Goal: Task Accomplishment & Management: Manage account settings

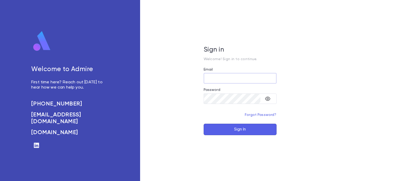
type input "**********"
click at [240, 130] on button "Sign In" at bounding box center [240, 129] width 73 height 11
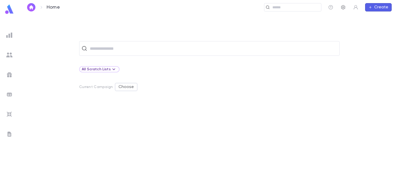
click at [345, 8] on icon "button" at bounding box center [344, 7] width 4 height 4
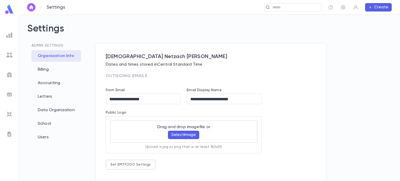
type input "**********"
click at [132, 163] on button "Set SMTP2GO Settings" at bounding box center [131, 165] width 50 height 10
click at [163, 167] on div "**********" at bounding box center [155, 160] width 94 height 20
paste input "text"
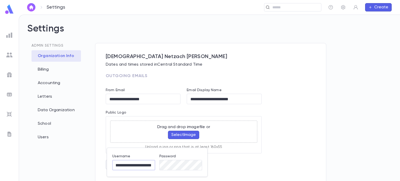
scroll to position [0, 11]
type input "**********"
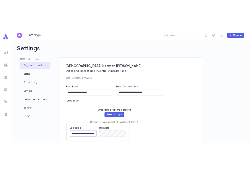
scroll to position [0, 0]
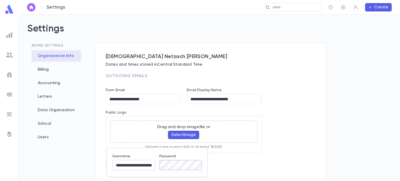
drag, startPoint x: 115, startPoint y: 165, endPoint x: 152, endPoint y: 166, distance: 37.3
click at [152, 166] on div "**********" at bounding box center [155, 160] width 94 height 20
click at [148, 165] on div "**********" at bounding box center [155, 160] width 94 height 20
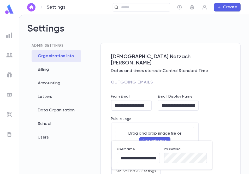
drag, startPoint x: 247, startPoint y: 76, endPoint x: 246, endPoint y: 113, distance: 36.5
click at [247, 130] on div at bounding box center [124, 87] width 249 height 174
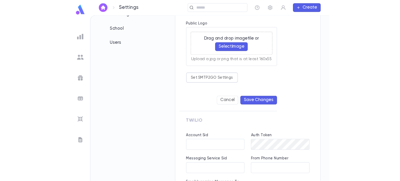
scroll to position [95, 0]
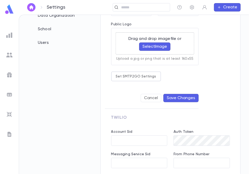
click at [178, 94] on button "Save Changes" at bounding box center [180, 98] width 35 height 8
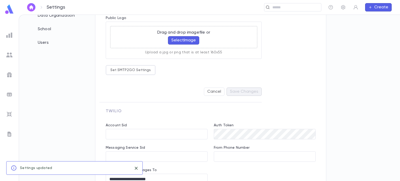
click at [137, 169] on icon "close" at bounding box center [136, 168] width 3 height 3
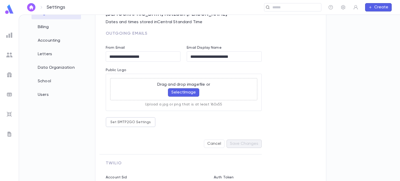
scroll to position [0, 0]
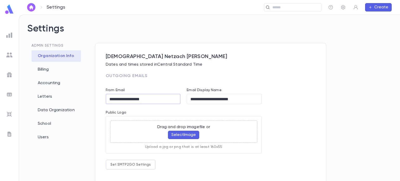
drag, startPoint x: 151, startPoint y: 99, endPoint x: 89, endPoint y: 96, distance: 61.9
click at [89, 96] on div "**********" at bounding box center [209, 122] width 365 height 158
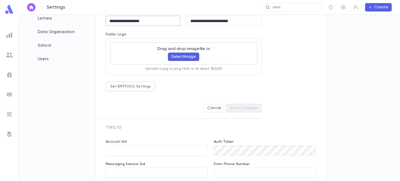
scroll to position [156, 0]
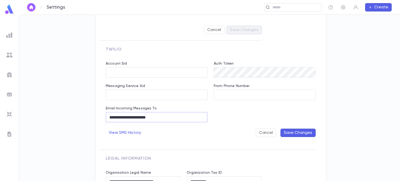
drag, startPoint x: 162, startPoint y: 112, endPoint x: 88, endPoint y: 111, distance: 74.1
click at [88, 111] on div "**********" at bounding box center [209, 98] width 381 height 166
paste input "text"
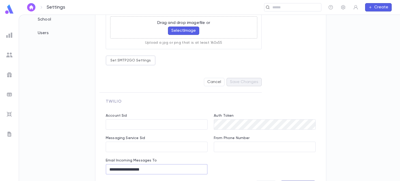
scroll to position [130, 0]
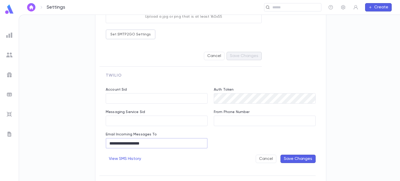
type input "**********"
click at [301, 160] on button "Save Changes" at bounding box center [298, 159] width 35 height 8
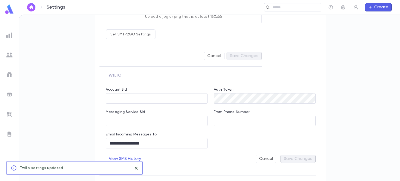
click at [136, 168] on icon "close" at bounding box center [136, 168] width 6 height 6
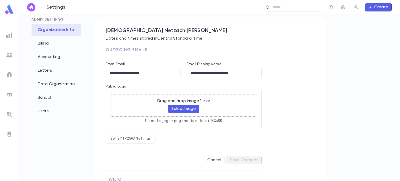
scroll to position [0, 0]
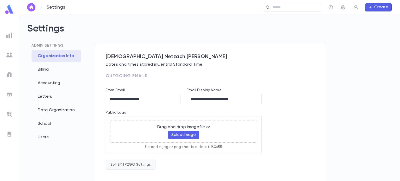
click at [142, 165] on button "Set SMTP2GO Settings" at bounding box center [131, 165] width 50 height 10
click at [251, 166] on div at bounding box center [200, 90] width 400 height 181
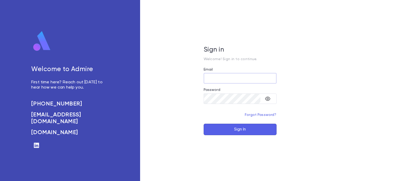
type input "**********"
click at [234, 124] on button "Sign In" at bounding box center [240, 129] width 73 height 11
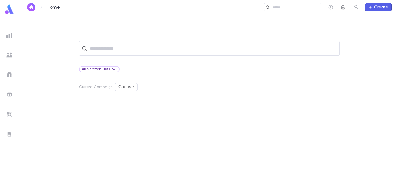
click at [343, 7] on icon "button" at bounding box center [343, 7] width 5 height 5
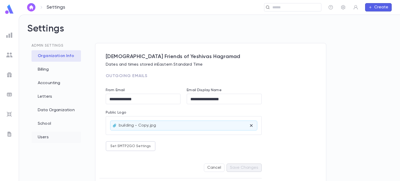
type input "**********"
click at [57, 138] on div "Users" at bounding box center [57, 137] width 50 height 11
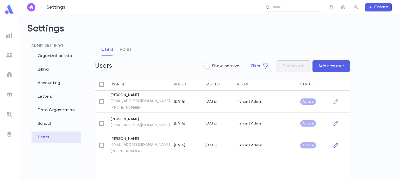
click at [132, 50] on div "Users Roles" at bounding box center [116, 49] width 37 height 13
click at [128, 51] on button "Roles" at bounding box center [126, 49] width 12 height 13
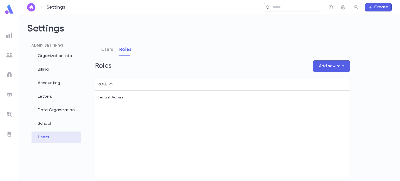
click at [329, 65] on button "Add new role" at bounding box center [331, 65] width 37 height 11
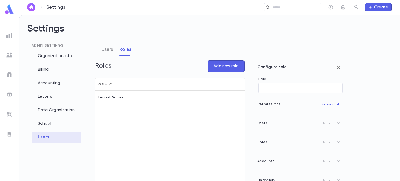
scroll to position [65, 0]
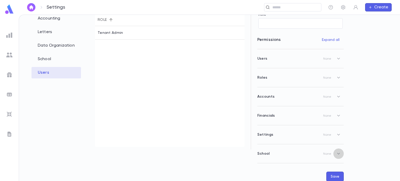
click at [338, 154] on icon "button" at bounding box center [339, 154] width 3 height 2
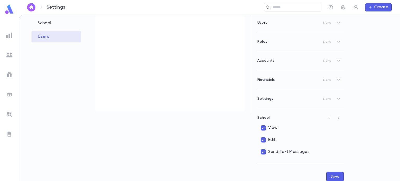
click at [334, 177] on button "Save" at bounding box center [335, 177] width 17 height 10
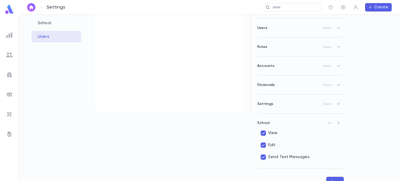
scroll to position [106, 0]
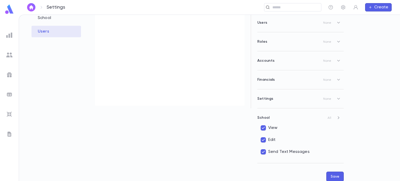
click at [335, 176] on button "Save" at bounding box center [335, 177] width 17 height 10
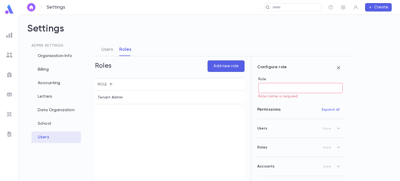
click at [275, 87] on input "Role" at bounding box center [301, 88] width 84 height 10
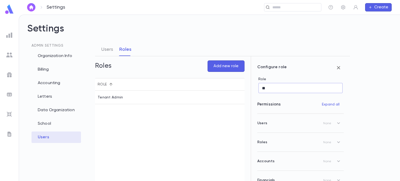
type input "*"
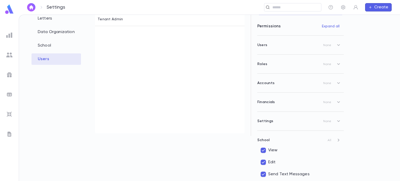
scroll to position [101, 0]
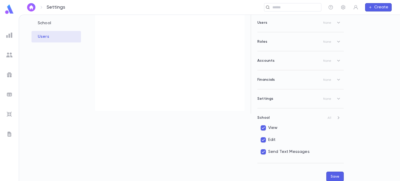
type input "******"
click at [332, 173] on button "Save" at bounding box center [335, 177] width 17 height 10
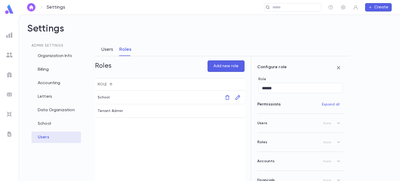
click at [110, 52] on button "Users" at bounding box center [107, 49] width 12 height 13
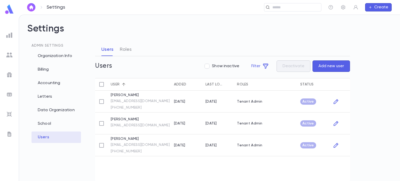
click at [182, 102] on div "1/6/2025" at bounding box center [179, 102] width 11 height 4
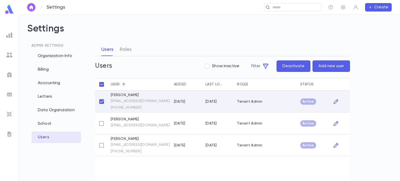
click at [337, 101] on icon "button" at bounding box center [336, 102] width 6 height 6
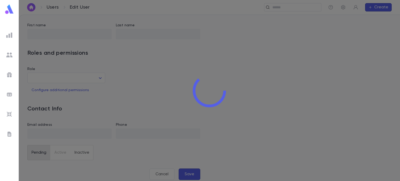
type input "**********"
type input "*******"
type input "**"
type input "**********"
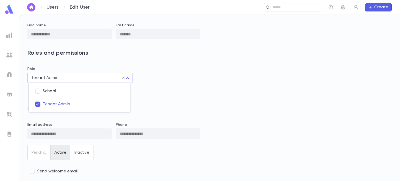
click at [125, 78] on body "**********" at bounding box center [200, 98] width 400 height 167
click at [193, 77] on div at bounding box center [200, 90] width 400 height 181
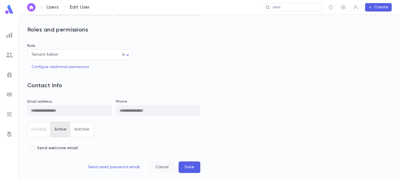
click at [167, 169] on button "Cancel" at bounding box center [162, 167] width 25 height 11
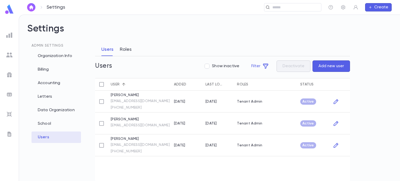
click at [123, 52] on button "Roles" at bounding box center [126, 49] width 12 height 13
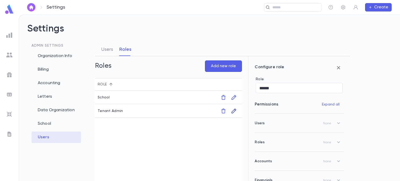
click at [235, 111] on icon "button" at bounding box center [234, 111] width 6 height 6
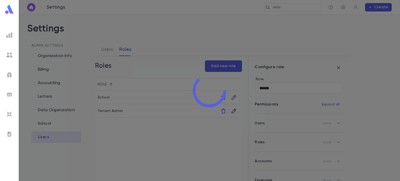
type input "**********"
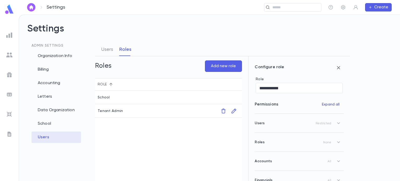
scroll to position [65, 0]
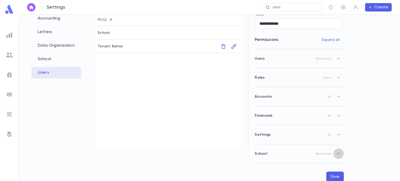
click at [337, 153] on icon "button" at bounding box center [339, 154] width 6 height 6
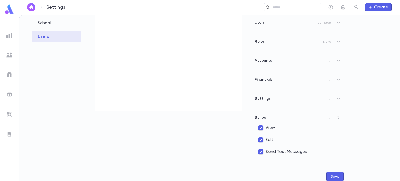
click at [335, 174] on button "Save" at bounding box center [335, 177] width 17 height 10
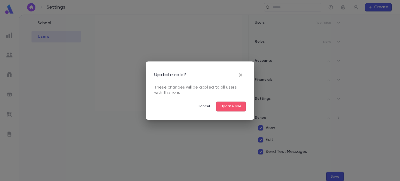
click at [224, 106] on button "Update role" at bounding box center [231, 107] width 30 height 10
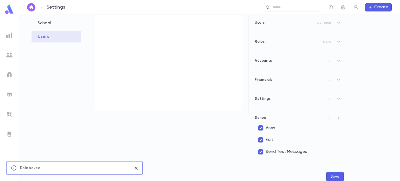
click at [137, 169] on icon "close" at bounding box center [136, 168] width 3 height 3
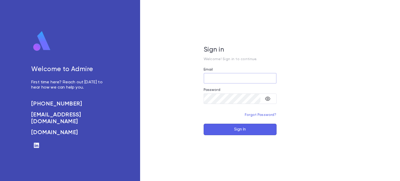
type input "**********"
click at [250, 126] on button "Sign In" at bounding box center [240, 129] width 73 height 11
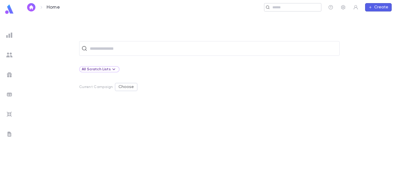
click at [284, 4] on div "​" at bounding box center [292, 7] width 57 height 8
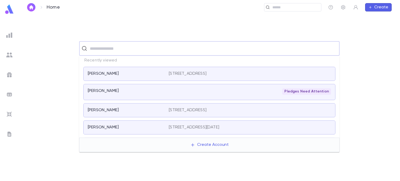
click at [145, 46] on input "text" at bounding box center [212, 49] width 249 height 10
type input "**********"
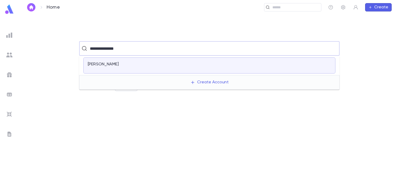
click at [132, 65] on div "Gottesman, Allen" at bounding box center [125, 64] width 75 height 5
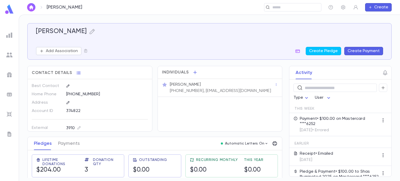
scroll to position [59, 0]
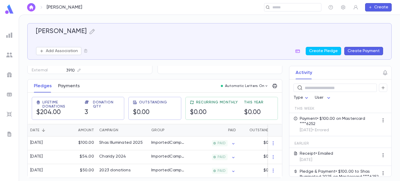
click at [77, 86] on button "Payments" at bounding box center [69, 86] width 22 height 13
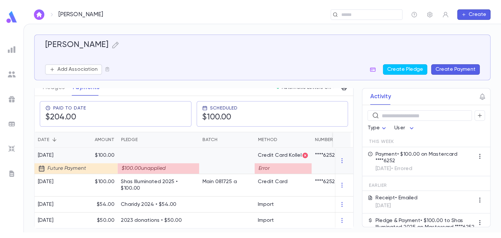
scroll to position [80, 0]
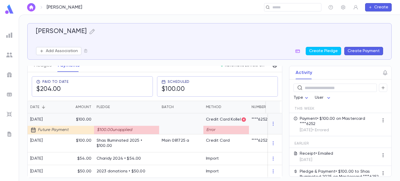
click at [94, 118] on div "$100.00 unapplied" at bounding box center [126, 123] width 65 height 21
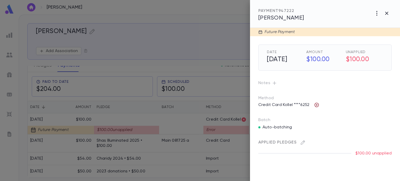
click at [317, 105] on icon "button" at bounding box center [316, 104] width 5 height 5
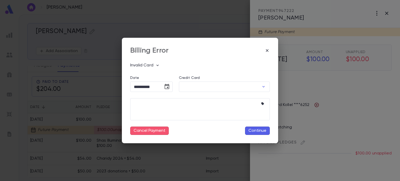
type input "********"
click at [268, 51] on icon "button" at bounding box center [267, 50] width 3 height 3
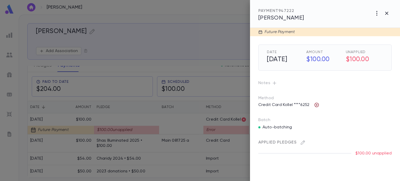
click at [317, 105] on icon "button" at bounding box center [317, 105] width 4 height 4
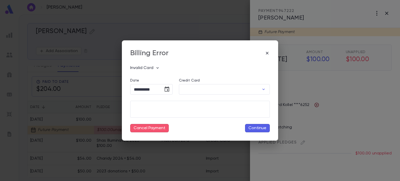
type input "********"
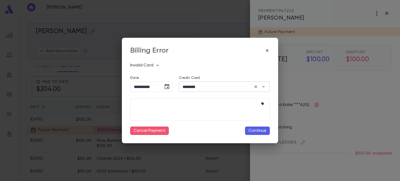
click at [264, 87] on icon "button" at bounding box center [263, 86] width 5 height 5
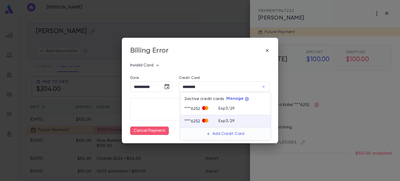
click at [248, 69] on div at bounding box center [200, 90] width 400 height 181
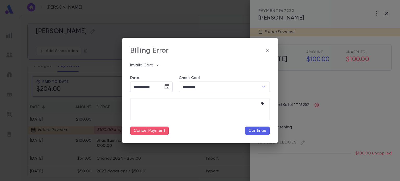
click at [267, 51] on icon "button" at bounding box center [267, 50] width 3 height 3
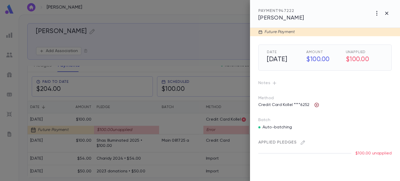
click at [317, 104] on icon "button" at bounding box center [316, 104] width 5 height 5
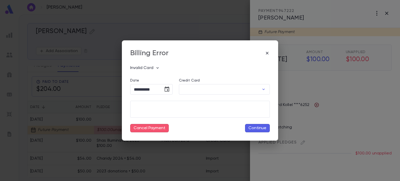
type input "********"
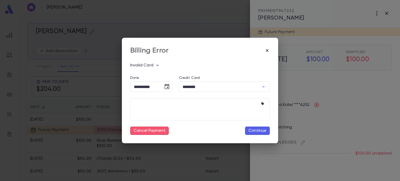
click at [268, 51] on icon "button" at bounding box center [267, 50] width 5 height 5
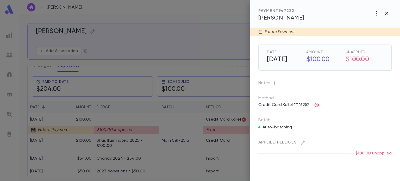
click at [381, 14] on button "button" at bounding box center [377, 13] width 10 height 10
click at [387, 14] on div at bounding box center [200, 90] width 400 height 181
click at [387, 14] on icon "button" at bounding box center [387, 13] width 6 height 6
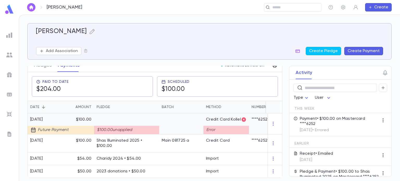
click at [197, 123] on div at bounding box center [181, 123] width 44 height 21
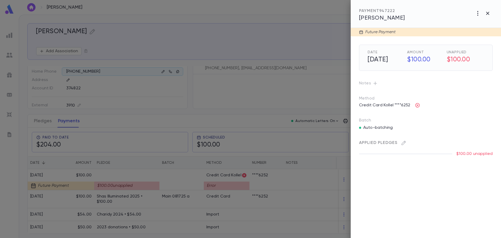
scroll to position [25, 0]
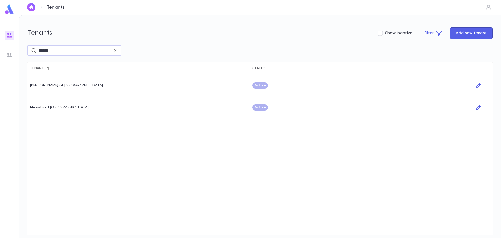
drag, startPoint x: 56, startPoint y: 50, endPoint x: 23, endPoint y: 49, distance: 32.9
click at [24, 48] on div "Tenants Show inactive Filter Add new tenant ****** ​ Tenant Status Bais Yaakov …" at bounding box center [260, 126] width 482 height 223
type input "*********"
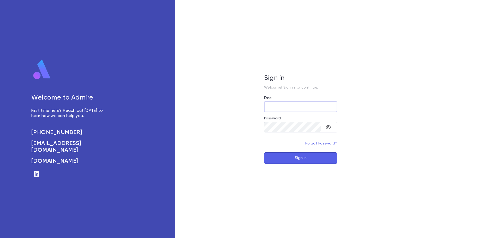
type input "**********"
click at [281, 157] on button "Sign In" at bounding box center [300, 157] width 73 height 11
type input "**********"
click at [315, 156] on button "Sign In" at bounding box center [300, 157] width 73 height 11
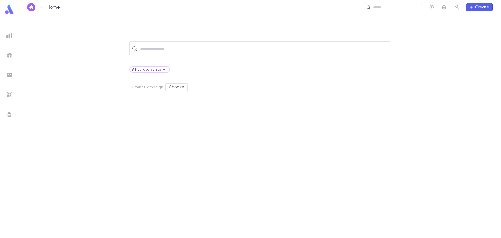
click at [5, 94] on div at bounding box center [9, 94] width 9 height 9
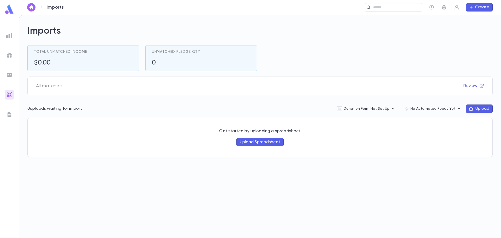
click at [483, 107] on button "Upload" at bounding box center [478, 108] width 27 height 8
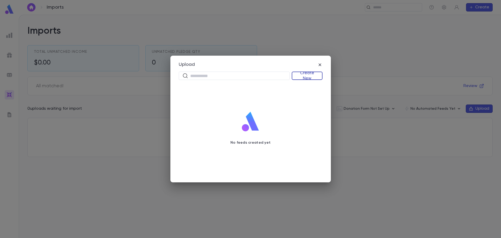
click at [308, 77] on button "Create New" at bounding box center [306, 75] width 31 height 8
click at [306, 93] on li "Donations" at bounding box center [308, 94] width 30 height 8
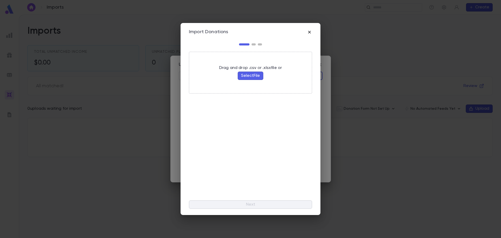
click at [309, 33] on icon "button" at bounding box center [309, 31] width 5 height 5
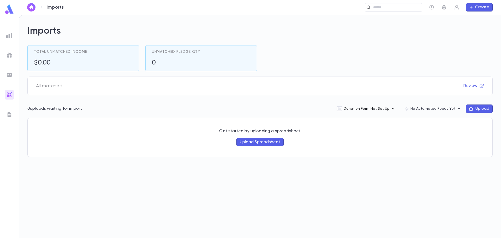
click at [387, 111] on button "Donation Form Not Set Up" at bounding box center [366, 109] width 68 height 10
click at [445, 9] on div at bounding box center [250, 119] width 501 height 238
click at [443, 8] on icon "button" at bounding box center [444, 7] width 4 height 4
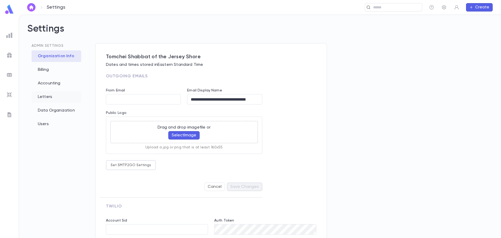
type input "**********"
click at [50, 111] on div "Data Organization" at bounding box center [57, 110] width 50 height 11
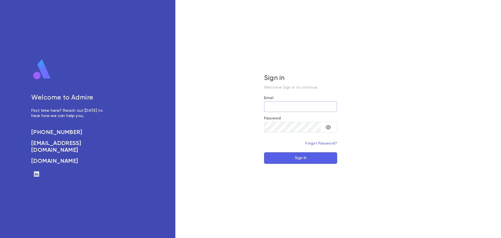
type input "**********"
click at [298, 157] on button "Sign In" at bounding box center [300, 157] width 73 height 11
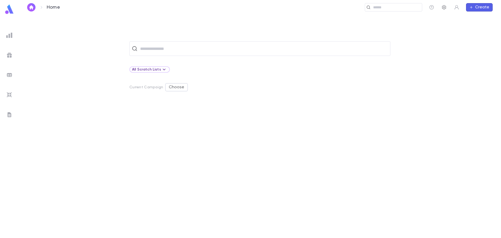
click at [445, 6] on icon "button" at bounding box center [443, 7] width 5 height 5
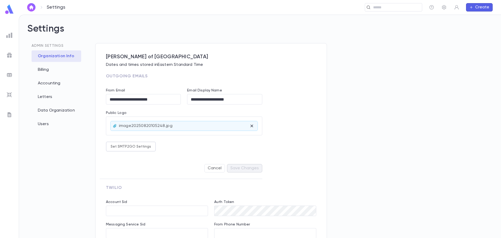
type input "**********"
click at [43, 126] on div "Users" at bounding box center [57, 123] width 50 height 11
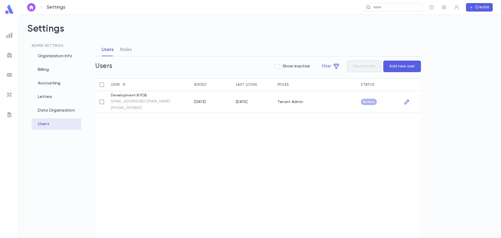
click at [414, 65] on button "Add new user" at bounding box center [402, 65] width 38 height 11
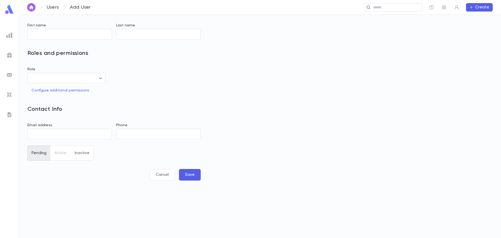
click at [51, 27] on div "First name" at bounding box center [69, 26] width 84 height 6
click at [44, 35] on input "First name" at bounding box center [69, 34] width 84 height 10
type input "*****"
type input "*******"
click at [134, 136] on input "Phone" at bounding box center [158, 134] width 84 height 10
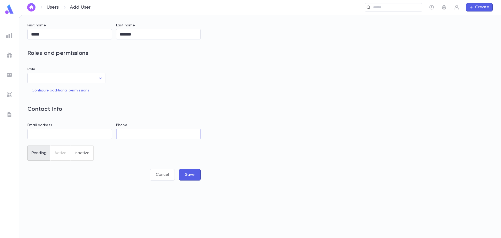
paste input "**********"
type input "**********"
click at [38, 136] on input "Email address" at bounding box center [69, 134] width 84 height 10
paste input "**********"
type input "**********"
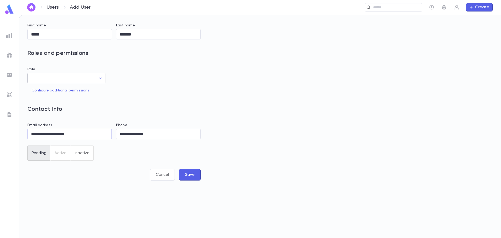
click at [72, 78] on body "**********" at bounding box center [250, 126] width 501 height 223
click at [60, 90] on span "Tenant Admin" at bounding box center [71, 91] width 57 height 5
type input "**"
click at [181, 173] on div at bounding box center [250, 119] width 501 height 238
click at [192, 174] on button "Save" at bounding box center [190, 174] width 22 height 11
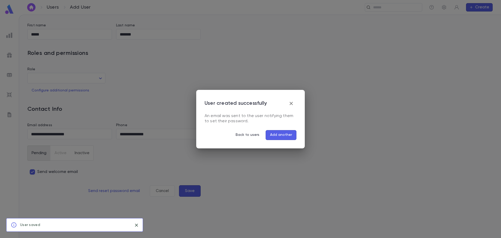
click at [276, 134] on button "Add another" at bounding box center [280, 135] width 31 height 10
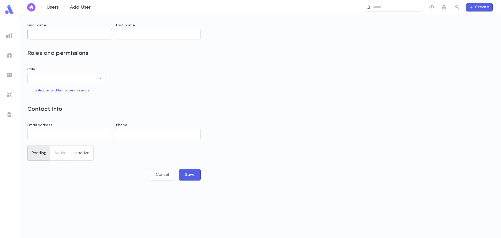
click at [40, 34] on input "First name" at bounding box center [69, 34] width 84 height 10
type input "****"
type input "******"
click at [52, 81] on body "Users Add User ​ Create First name **** ​ Last name ****** ​ Roles and permissi…" at bounding box center [250, 126] width 501 height 223
click at [52, 90] on span "Tenant Admin" at bounding box center [71, 91] width 57 height 5
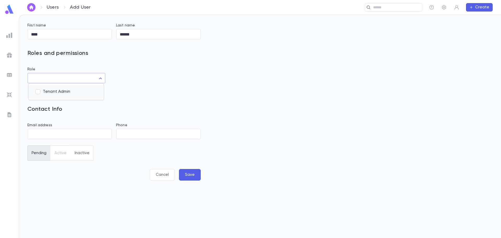
type input "**"
click at [47, 131] on div at bounding box center [250, 119] width 501 height 238
click at [45, 133] on input "Email address" at bounding box center [69, 134] width 84 height 10
paste input "**********"
type input "**********"
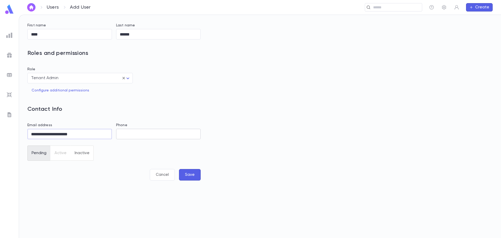
click at [144, 133] on input "Phone" at bounding box center [158, 134] width 84 height 10
paste input "**********"
click at [76, 183] on div "Cancel Save" at bounding box center [111, 180] width 177 height 28
click at [191, 180] on button "Save" at bounding box center [190, 179] width 22 height 11
click at [191, 179] on button "Save" at bounding box center [190, 179] width 22 height 11
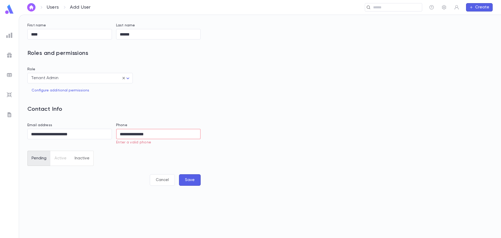
click at [148, 133] on input "**********" at bounding box center [158, 134] width 84 height 10
click at [138, 133] on input "**********" at bounding box center [158, 134] width 84 height 10
click at [129, 135] on input "**********" at bounding box center [158, 134] width 84 height 10
click at [128, 133] on input "**********" at bounding box center [158, 134] width 84 height 10
drag, startPoint x: 130, startPoint y: 133, endPoint x: 94, endPoint y: 133, distance: 36.0
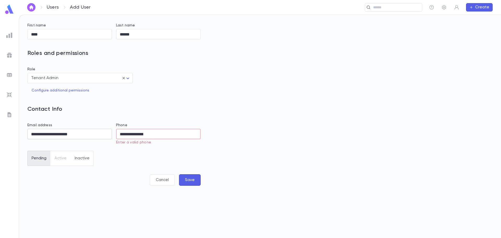
click at [94, 133] on div "**********" at bounding box center [111, 105] width 177 height 177
drag, startPoint x: 159, startPoint y: 133, endPoint x: 103, endPoint y: 130, distance: 56.1
click at [103, 130] on div "**********" at bounding box center [111, 103] width 177 height 172
type input "**********"
click at [196, 174] on button "Save" at bounding box center [190, 174] width 22 height 11
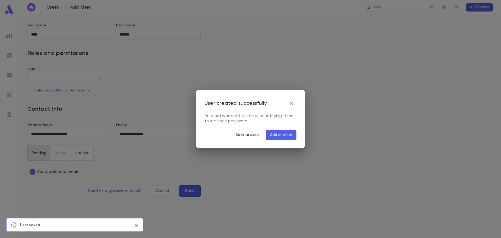
click at [242, 134] on button "Back to users" at bounding box center [247, 135] width 32 height 10
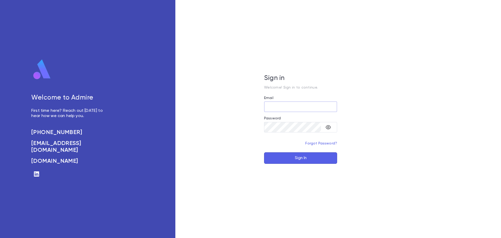
type input "**********"
click at [309, 160] on button "Sign In" at bounding box center [300, 157] width 73 height 11
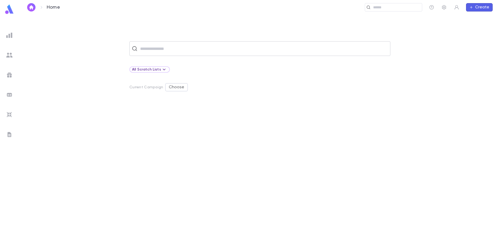
click at [145, 46] on input "text" at bounding box center [262, 49] width 249 height 10
click at [8, 34] on img at bounding box center [9, 35] width 6 height 6
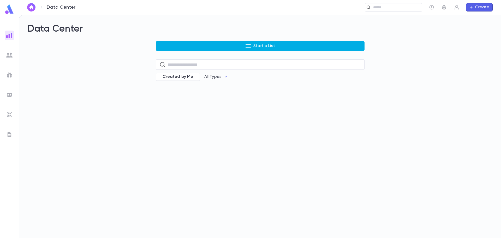
click at [179, 42] on button "Start a List" at bounding box center [260, 46] width 209 height 10
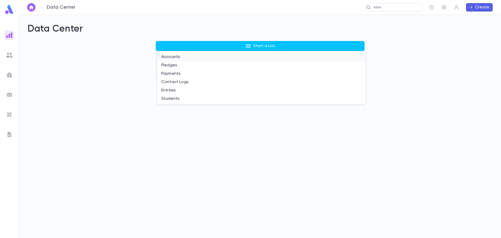
click at [171, 56] on li "Accounts" at bounding box center [261, 57] width 209 height 8
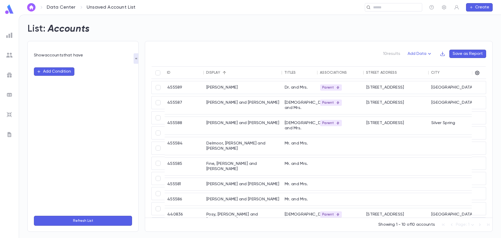
click at [13, 9] on img at bounding box center [9, 9] width 10 height 10
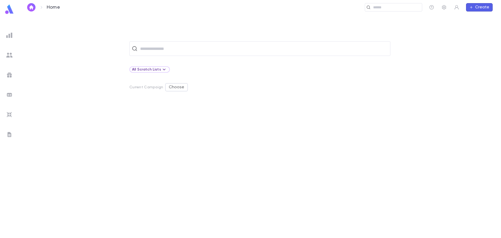
click at [11, 57] on img at bounding box center [9, 55] width 6 height 6
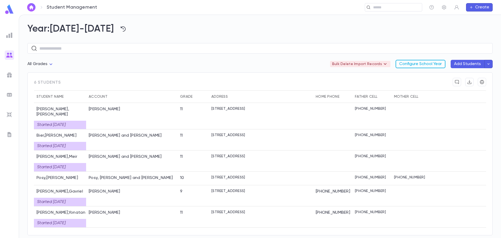
click at [407, 65] on button "Configure School Year" at bounding box center [420, 64] width 50 height 8
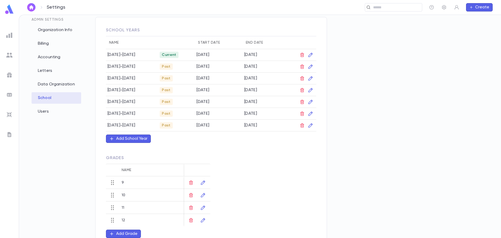
scroll to position [37, 0]
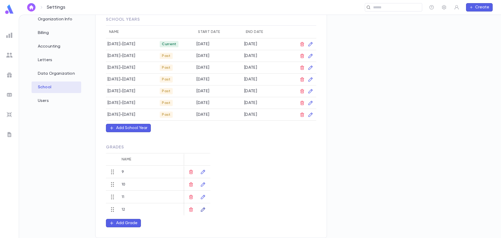
click at [203, 212] on button "button" at bounding box center [203, 209] width 8 height 8
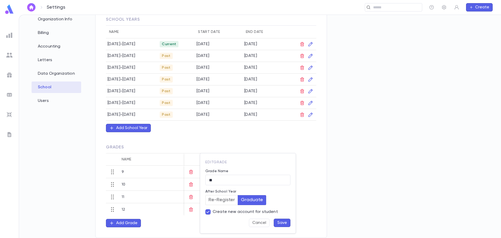
click at [189, 229] on div at bounding box center [250, 119] width 501 height 238
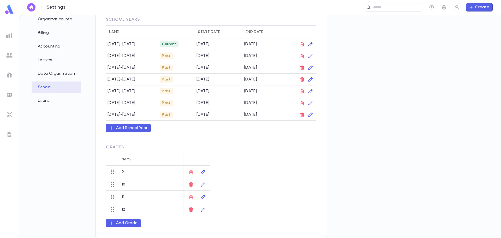
click at [310, 43] on icon "button" at bounding box center [310, 43] width 5 height 5
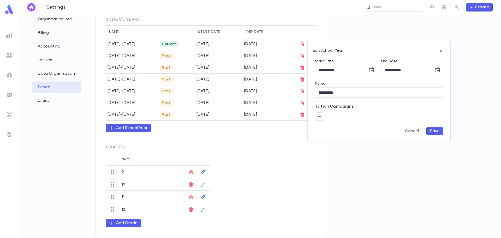
click at [319, 117] on icon "button" at bounding box center [319, 116] width 5 height 5
click at [328, 127] on input "text" at bounding box center [345, 130] width 44 height 10
click at [354, 131] on input "text" at bounding box center [345, 130] width 44 height 10
click at [338, 155] on li "Tuition 25-26" at bounding box center [348, 155] width 57 height 8
type input "**********"
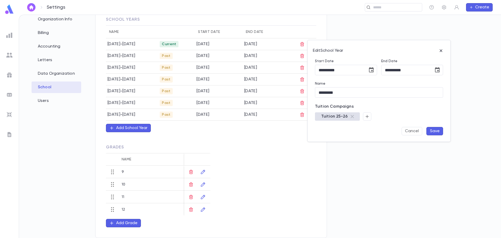
drag, startPoint x: 78, startPoint y: 131, endPoint x: 74, endPoint y: 131, distance: 3.4
click at [77, 131] on div at bounding box center [250, 119] width 501 height 238
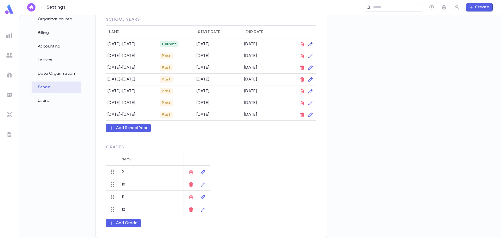
click at [309, 44] on icon "button" at bounding box center [310, 43] width 5 height 5
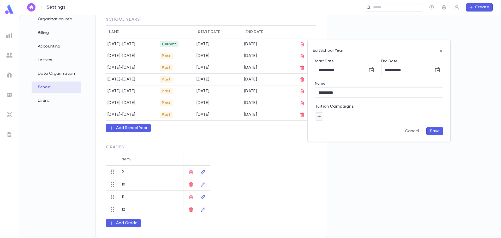
click at [317, 116] on icon "button" at bounding box center [319, 116] width 5 height 5
click at [370, 132] on icon "Open" at bounding box center [371, 130] width 6 height 6
click at [340, 155] on li "Tuition 25-26" at bounding box center [348, 155] width 57 height 8
type input "**********"
click at [437, 130] on button "Save" at bounding box center [434, 131] width 17 height 8
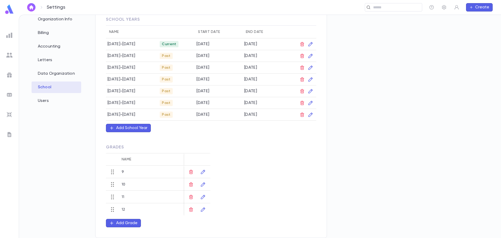
click at [10, 76] on img at bounding box center [9, 75] width 6 height 6
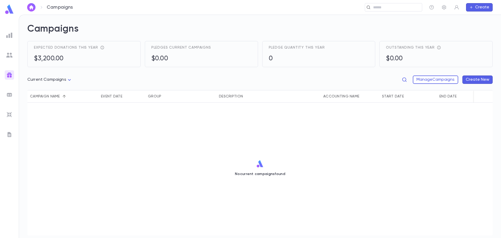
click at [68, 79] on body "Campaigns ​ Create Campaigns Expected donations this year $3,200.00 Pledges cur…" at bounding box center [250, 126] width 501 height 223
click at [40, 90] on span "All Campaigns" at bounding box center [51, 90] width 39 height 5
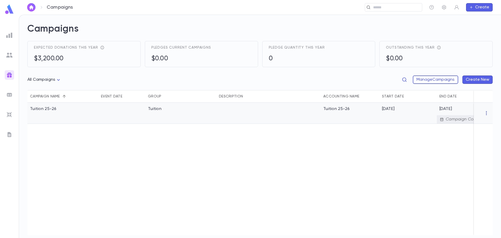
click at [486, 113] on icon "button" at bounding box center [485, 113] width 1 height 4
click at [472, 120] on li "Edit" at bounding box center [479, 121] width 38 height 8
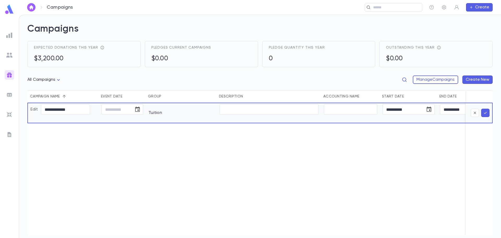
click at [485, 112] on icon "submit" at bounding box center [485, 112] width 5 height 5
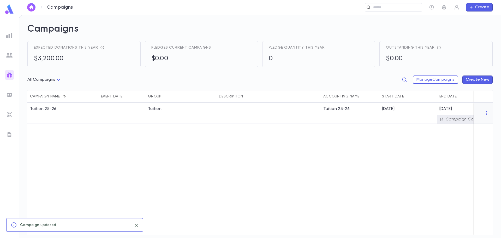
click at [55, 79] on body "Campaigns ​ Create Campaigns Expected donations this year $3,200.00 Pledges cur…" at bounding box center [250, 126] width 501 height 223
click at [47, 97] on span "Current Campaigns" at bounding box center [46, 98] width 39 height 5
type input "****"
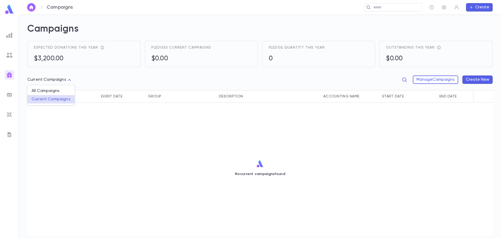
click at [52, 76] on body "Campaigns ​ Create Campaigns Expected donations this year $3,200.00 Pledges cur…" at bounding box center [250, 126] width 501 height 223
click at [44, 91] on span "All Campaigns" at bounding box center [51, 90] width 39 height 5
type input "*****"
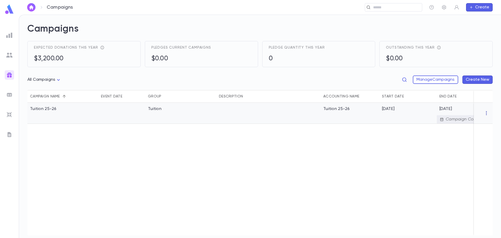
click at [487, 114] on icon "button" at bounding box center [485, 112] width 5 height 5
click at [465, 121] on li "Edit" at bounding box center [479, 121] width 38 height 8
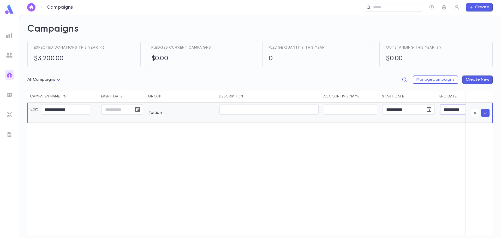
drag, startPoint x: 441, startPoint y: 107, endPoint x: 462, endPoint y: 111, distance: 21.3
click at [464, 109] on input "**********" at bounding box center [459, 109] width 39 height 10
click at [462, 111] on input "**********" at bounding box center [459, 109] width 39 height 10
click at [463, 110] on input "**********" at bounding box center [459, 109] width 39 height 10
type input "**********"
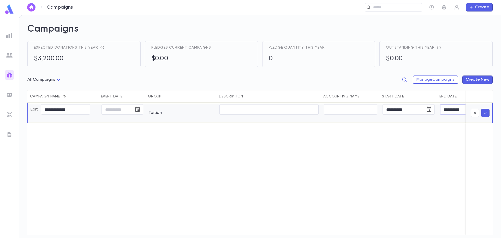
click at [485, 113] on icon "submit" at bounding box center [485, 112] width 5 height 5
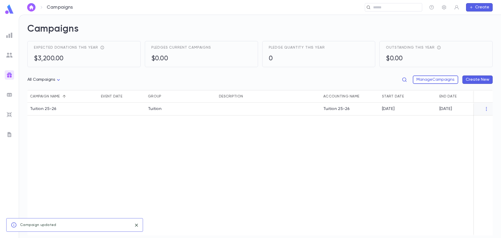
click at [32, 80] on body "Campaigns ​ Create Campaigns Expected donations this year $3,200.00 Pledges cur…" at bounding box center [250, 126] width 501 height 223
click at [41, 98] on span "Current Campaigns" at bounding box center [46, 98] width 39 height 5
type input "****"
click at [426, 78] on button "Manage Campaigns" at bounding box center [434, 79] width 45 height 8
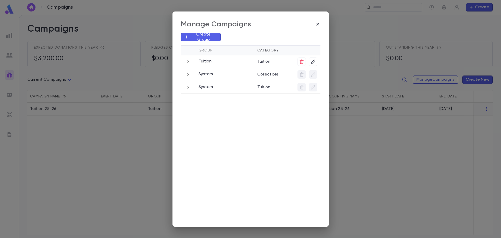
click at [196, 35] on p "Create Group" at bounding box center [203, 37] width 28 height 10
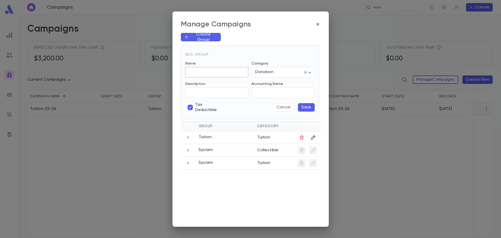
click at [187, 72] on input "Name" at bounding box center [216, 72] width 63 height 10
type input "**********"
click at [305, 106] on button "Save" at bounding box center [306, 107] width 17 height 8
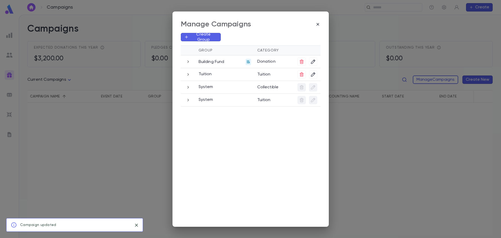
click at [247, 62] on icon at bounding box center [247, 61] width 3 height 3
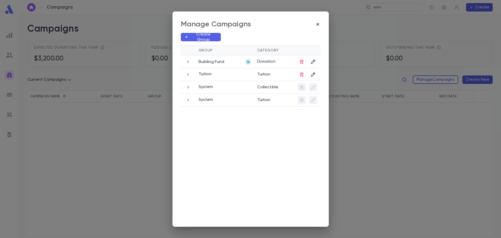
click at [317, 24] on icon "button" at bounding box center [317, 24] width 5 height 5
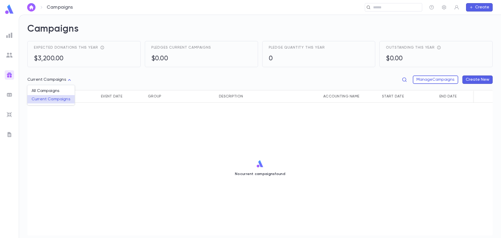
click at [50, 81] on body "Campaigns ​ Create Campaigns Expected donations this year $3,200.00 Pledges cur…" at bounding box center [250, 126] width 501 height 223
click at [42, 90] on span "All Campaigns" at bounding box center [51, 90] width 39 height 5
type input "*****"
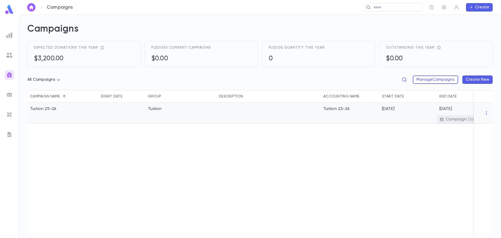
click at [483, 113] on div at bounding box center [483, 112] width 14 height 5
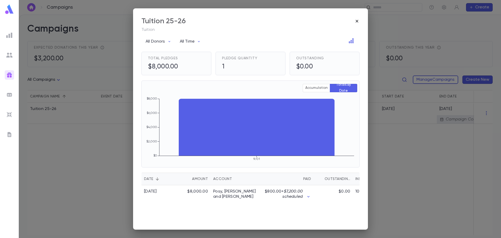
click at [357, 21] on icon "button" at bounding box center [356, 21] width 3 height 3
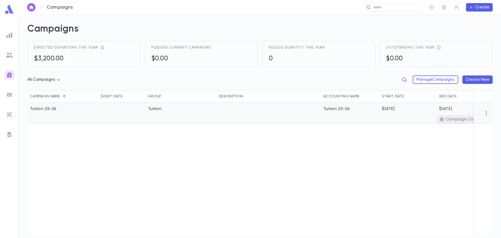
click at [485, 113] on icon "button" at bounding box center [485, 112] width 5 height 5
click at [469, 122] on li "Edit" at bounding box center [479, 121] width 38 height 8
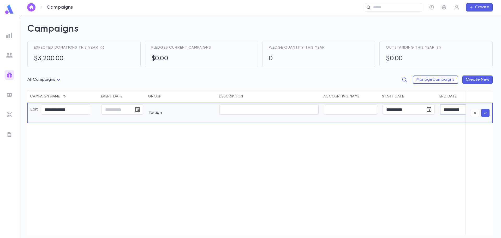
drag, startPoint x: 442, startPoint y: 110, endPoint x: 479, endPoint y: 106, distance: 37.2
click at [479, 106] on div "**********" at bounding box center [273, 168] width 493 height 132
type input "**********"
click at [483, 112] on icon "submit" at bounding box center [485, 112] width 5 height 5
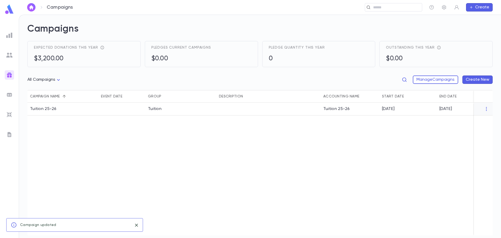
click at [56, 81] on body "Campaigns ​ Create Campaigns Expected donations this year $3,200.00 Pledges cur…" at bounding box center [250, 126] width 501 height 223
click at [47, 98] on span "Current Campaigns" at bounding box center [46, 98] width 39 height 5
type input "****"
click at [469, 80] on button "Create New" at bounding box center [477, 79] width 30 height 8
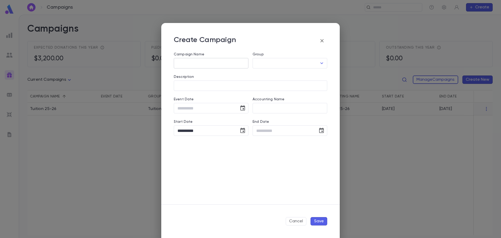
click at [209, 61] on input "Campaign Name" at bounding box center [211, 63] width 75 height 10
type input "**********"
drag, startPoint x: 260, startPoint y: 60, endPoint x: 262, endPoint y: 65, distance: 5.7
click at [260, 60] on input "Group" at bounding box center [286, 63] width 62 height 10
click at [263, 74] on li "Building Fund" at bounding box center [289, 74] width 75 height 8
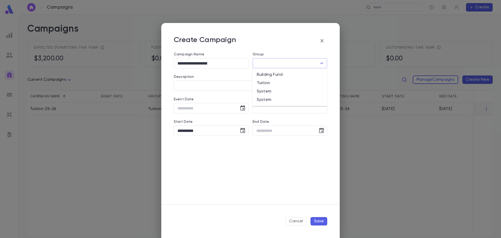
type input "**********"
drag, startPoint x: 222, startPoint y: 134, endPoint x: 166, endPoint y: 131, distance: 56.9
click at [165, 131] on div "**********" at bounding box center [250, 128] width 178 height 152
click at [263, 132] on input "End Date" at bounding box center [283, 130] width 62 height 10
type input "**********"
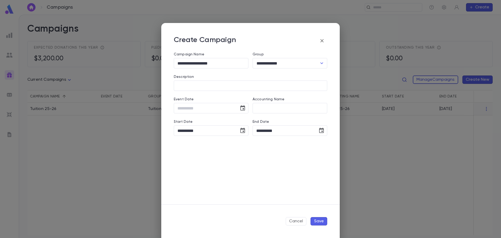
click at [323, 221] on button "Save" at bounding box center [318, 221] width 17 height 8
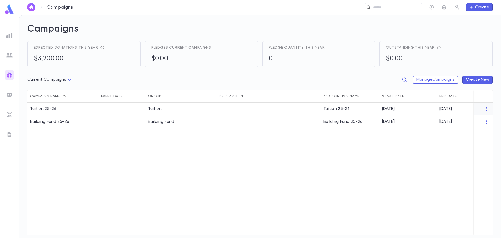
click at [480, 81] on button "Create New" at bounding box center [477, 79] width 30 height 8
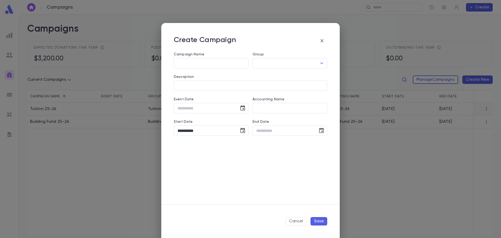
click at [263, 56] on label "Group" at bounding box center [257, 54] width 11 height 4
click at [263, 58] on input "Group" at bounding box center [286, 63] width 62 height 10
click at [260, 60] on input "Group" at bounding box center [286, 63] width 62 height 10
click at [324, 40] on icon "button" at bounding box center [322, 41] width 6 height 6
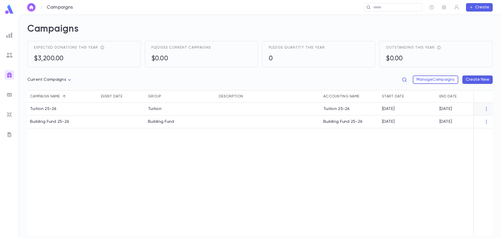
click at [10, 53] on img at bounding box center [9, 55] width 6 height 6
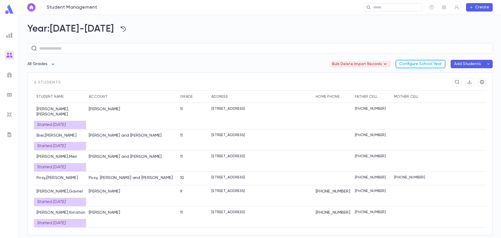
click at [415, 64] on button "Configure School Year" at bounding box center [420, 64] width 50 height 8
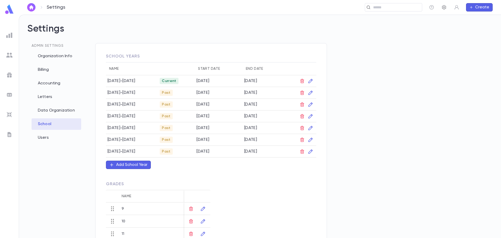
click at [444, 9] on icon "button" at bounding box center [443, 7] width 5 height 5
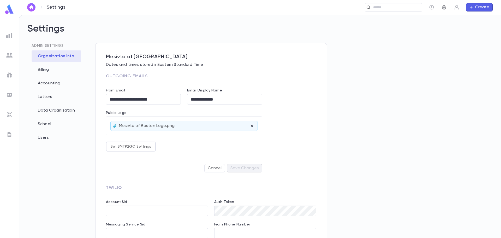
type input "**********"
click at [48, 124] on div "School" at bounding box center [57, 123] width 50 height 11
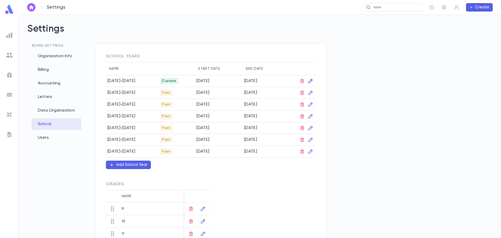
click at [310, 80] on icon "button" at bounding box center [310, 81] width 4 height 4
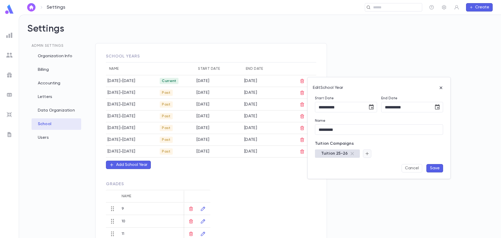
click at [366, 153] on icon "button" at bounding box center [366, 153] width 3 height 3
click at [374, 167] on input "text" at bounding box center [391, 167] width 44 height 10
type input "*"
click at [377, 204] on icon "button" at bounding box center [377, 203] width 5 height 5
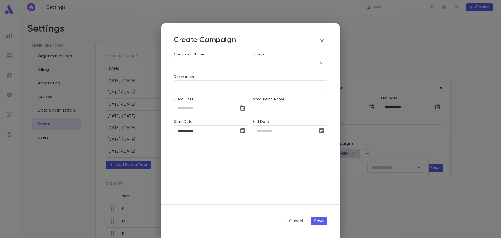
click at [323, 40] on icon "button" at bounding box center [322, 41] width 6 height 6
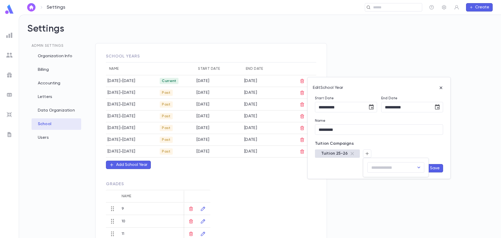
click at [376, 154] on div at bounding box center [250, 119] width 501 height 238
click at [441, 87] on icon "button" at bounding box center [440, 87] width 3 height 3
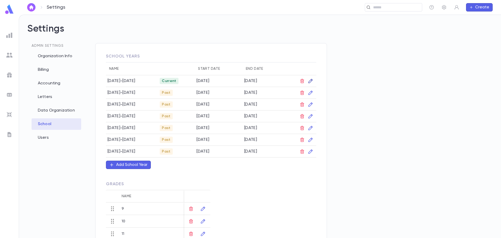
click at [311, 82] on icon "button" at bounding box center [310, 80] width 5 height 5
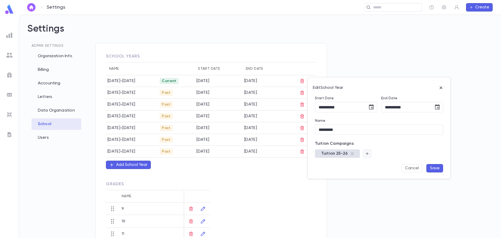
click at [366, 153] on icon "button" at bounding box center [366, 153] width 3 height 3
click at [383, 165] on input "text" at bounding box center [391, 167] width 44 height 10
click at [402, 148] on div at bounding box center [250, 119] width 501 height 238
click at [441, 87] on icon "button" at bounding box center [440, 87] width 5 height 5
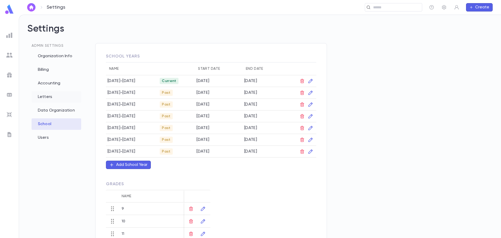
click at [50, 98] on div "Letters" at bounding box center [57, 96] width 50 height 11
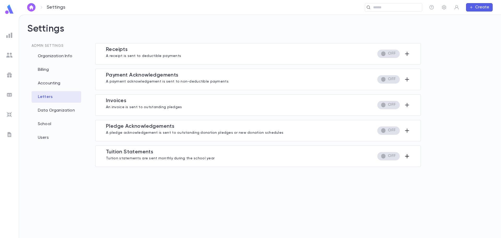
click at [406, 157] on icon "button" at bounding box center [407, 156] width 6 height 6
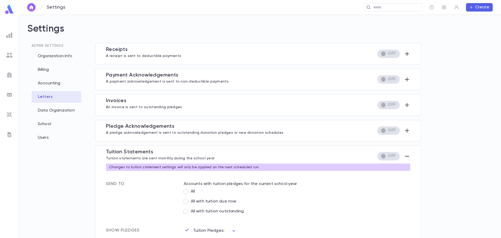
click at [7, 52] on img at bounding box center [9, 55] width 6 height 6
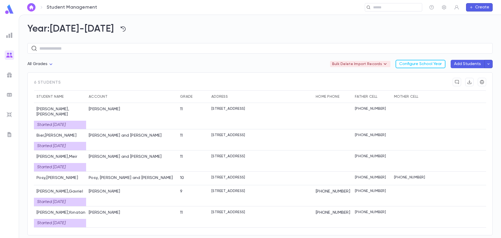
click at [8, 35] on img at bounding box center [9, 35] width 6 height 6
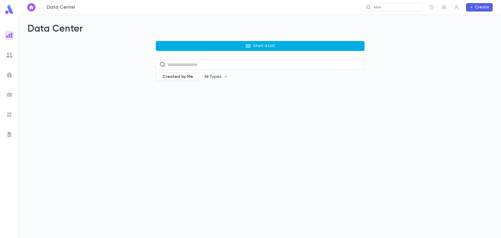
click at [189, 44] on button "Start a List" at bounding box center [260, 46] width 209 height 10
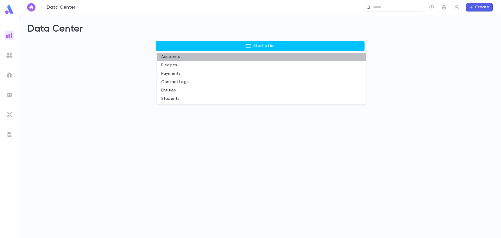
click at [173, 57] on li "Accounts" at bounding box center [261, 57] width 209 height 8
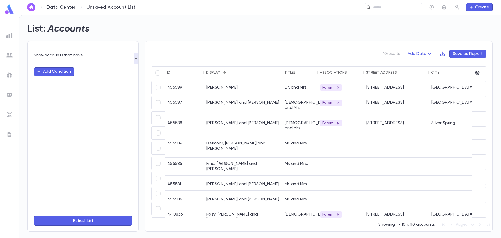
click at [62, 73] on button "Add Condition" at bounding box center [54, 71] width 40 height 8
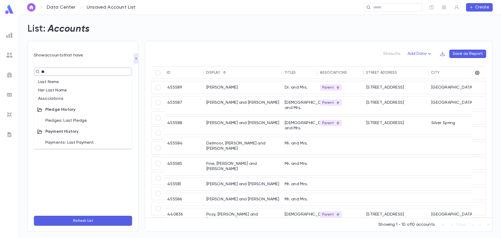
type input "***"
click at [70, 81] on li "Associations" at bounding box center [83, 82] width 98 height 8
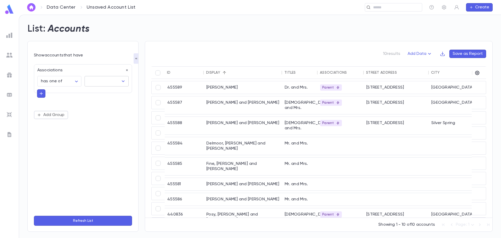
click at [93, 83] on input "text" at bounding box center [103, 81] width 32 height 10
click at [104, 219] on button "Refresh List" at bounding box center [83, 220] width 98 height 10
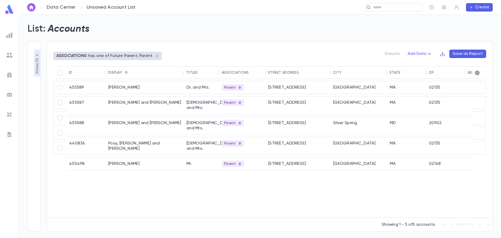
click at [36, 58] on p "Filters ( 1 )" at bounding box center [37, 65] width 5 height 16
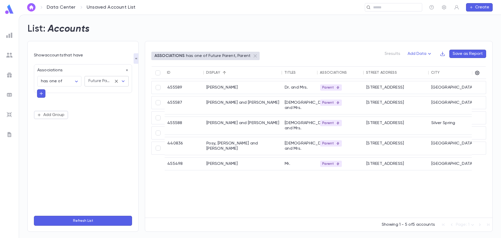
click at [127, 82] on div "Future Parent, Parent ​" at bounding box center [106, 81] width 44 height 10
click at [99, 221] on button "Refresh List" at bounding box center [83, 220] width 98 height 10
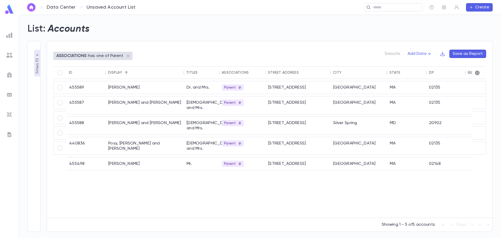
click at [466, 52] on button "Save as Report" at bounding box center [467, 54] width 37 height 8
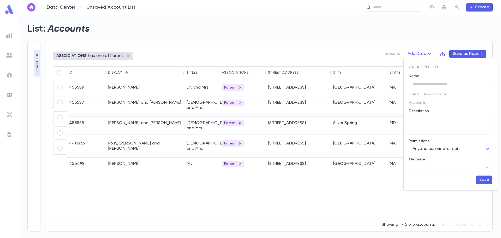
click at [418, 82] on input "Name" at bounding box center [450, 84] width 83 height 8
type input "**********"
click at [433, 168] on body "**********" at bounding box center [250, 126] width 501 height 223
click at [433, 177] on p "Create Folder" at bounding box center [431, 176] width 34 height 5
click at [419, 197] on input "text" at bounding box center [446, 198] width 64 height 8
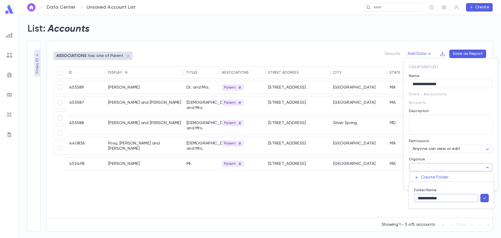
type input "**********"
click at [487, 196] on button "button" at bounding box center [484, 197] width 8 height 8
type input "**********"
click at [482, 179] on button "Save" at bounding box center [483, 179] width 17 height 8
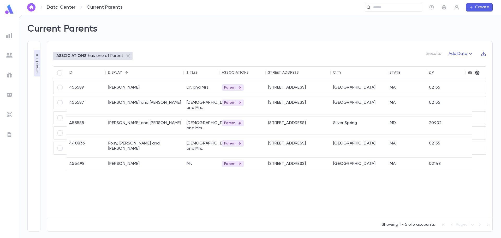
click at [7, 36] on img at bounding box center [9, 35] width 6 height 6
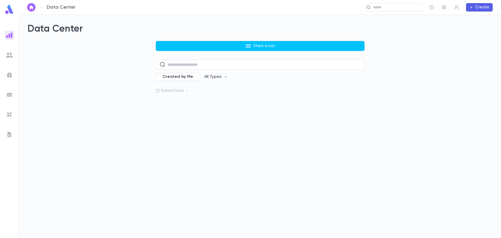
click at [166, 88] on p "School Lists" at bounding box center [260, 90] width 209 height 5
click at [172, 100] on p "Current Parents" at bounding box center [183, 101] width 31 height 5
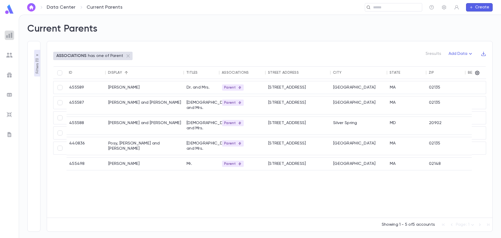
click at [12, 35] on img at bounding box center [9, 35] width 6 height 6
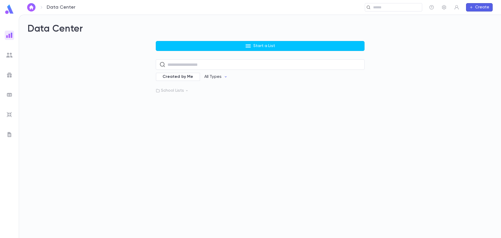
click at [186, 91] on icon at bounding box center [187, 91] width 4 height 4
click at [360, 102] on icon "button" at bounding box center [358, 101] width 5 height 5
drag, startPoint x: 175, startPoint y: 98, endPoint x: 176, endPoint y: 101, distance: 2.9
click at [175, 98] on div at bounding box center [250, 119] width 501 height 238
click at [177, 101] on body "Data Center ​ Create Data Center Start a List ​ Created by Me All Types School …" at bounding box center [250, 126] width 501 height 223
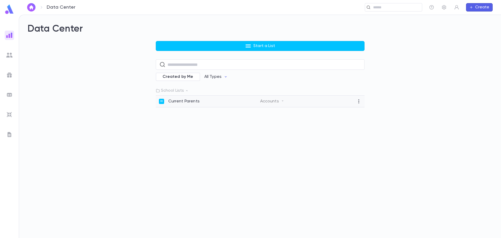
click at [184, 104] on div "Current Parents Accounts" at bounding box center [260, 101] width 209 height 12
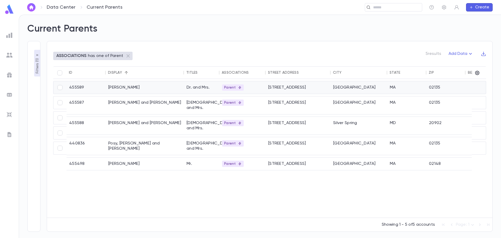
click at [113, 88] on div "[PERSON_NAME]" at bounding box center [145, 87] width 78 height 13
click at [125, 87] on div "[PERSON_NAME]" at bounding box center [145, 87] width 78 height 13
click at [484, 54] on icon "button" at bounding box center [483, 53] width 5 height 5
click at [483, 65] on li "Download CSV" at bounding box center [479, 64] width 38 height 8
click at [33, 143] on div "**********" at bounding box center [33, 136] width 13 height 190
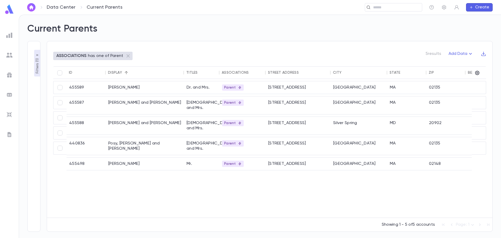
click at [12, 114] on img at bounding box center [9, 114] width 6 height 6
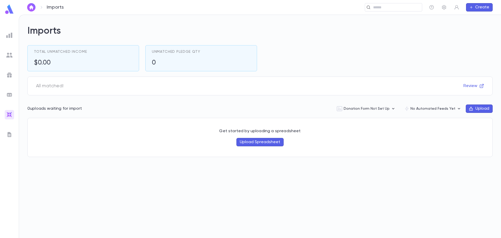
click at [472, 105] on button "Upload" at bounding box center [478, 108] width 27 height 8
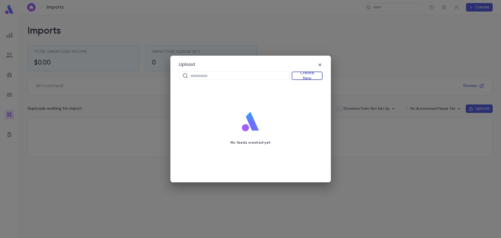
click at [310, 79] on button "Create New" at bounding box center [306, 75] width 31 height 8
click at [305, 95] on li "Donations" at bounding box center [308, 94] width 30 height 8
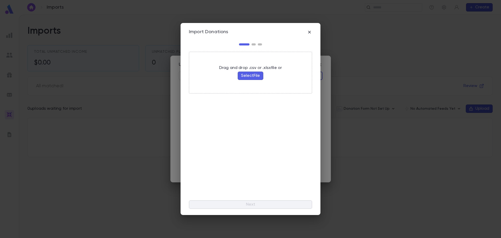
click at [252, 77] on button "Select File" at bounding box center [251, 75] width 26 height 8
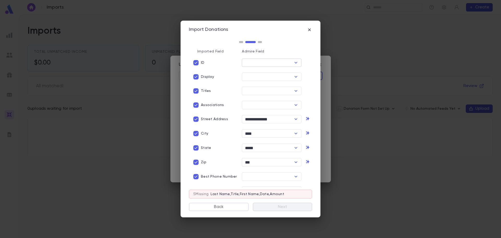
click at [295, 63] on icon "Open" at bounding box center [296, 62] width 6 height 6
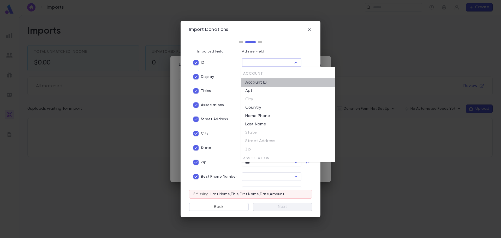
click at [268, 82] on li "Account ID" at bounding box center [288, 82] width 94 height 8
type input "**********"
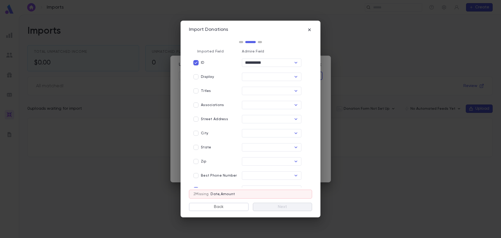
scroll to position [21, 0]
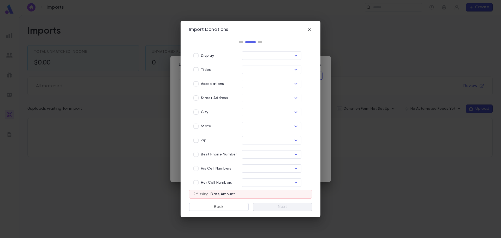
click at [309, 30] on icon "button" at bounding box center [309, 29] width 3 height 3
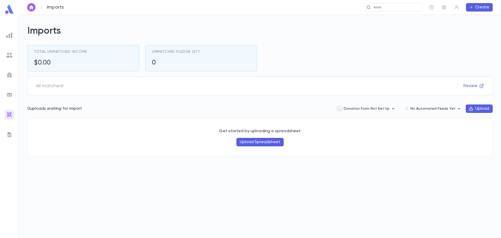
click at [488, 187] on div "Imports Total Unmatched Income $0.00 Unmatched Pledge Qty 0 All matched! Review…" at bounding box center [260, 126] width 482 height 223
click at [483, 112] on button "Upload" at bounding box center [478, 108] width 27 height 8
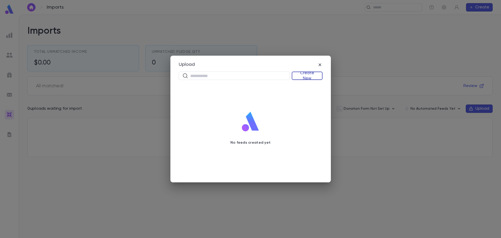
click at [300, 74] on button "Create New" at bounding box center [306, 75] width 31 height 8
click at [307, 91] on li "Donations" at bounding box center [308, 94] width 30 height 8
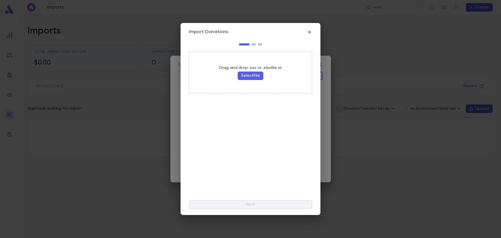
click at [259, 74] on button "Select File" at bounding box center [251, 75] width 26 height 8
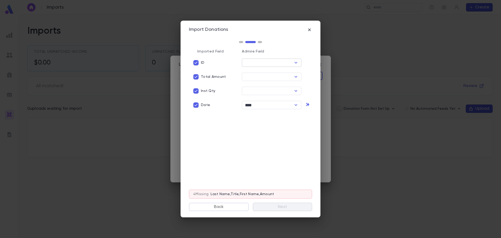
click at [295, 62] on icon "Open" at bounding box center [295, 63] width 3 height 2
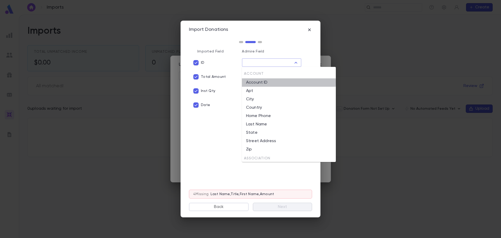
click at [268, 82] on li "Account ID" at bounding box center [289, 82] width 94 height 8
type input "**********"
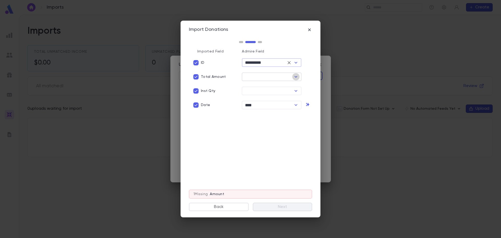
click at [298, 76] on icon "Open" at bounding box center [296, 77] width 6 height 6
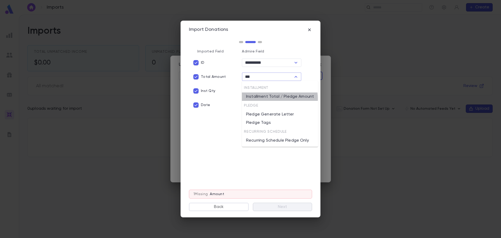
click at [269, 98] on li "Installment Total / Pledge Amount" at bounding box center [280, 96] width 76 height 8
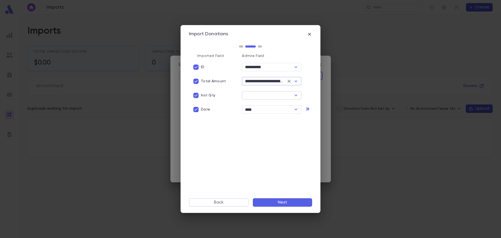
type input "**********"
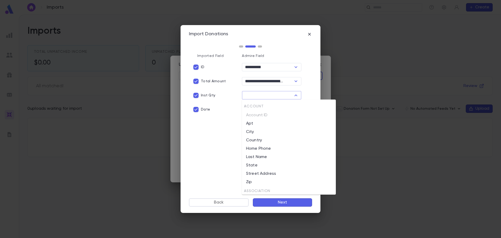
click at [260, 99] on input "text" at bounding box center [267, 95] width 48 height 7
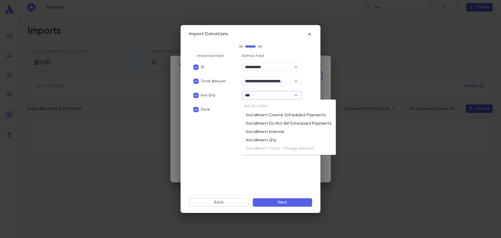
click at [279, 139] on li "Installment Qty" at bounding box center [289, 140] width 94 height 8
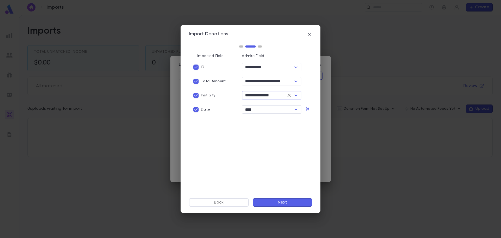
type input "**********"
click at [290, 201] on button "Next" at bounding box center [282, 202] width 59 height 8
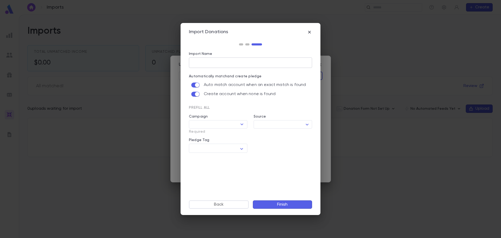
click at [194, 61] on input "Import Name" at bounding box center [250, 62] width 123 height 10
type input "*******"
click at [232, 123] on input "Campaign" at bounding box center [213, 123] width 47 height 7
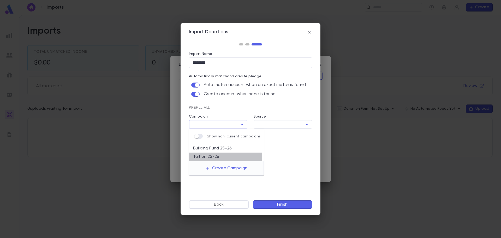
click at [212, 157] on li "Tuition 25-26" at bounding box center [226, 156] width 75 height 8
type input "**********"
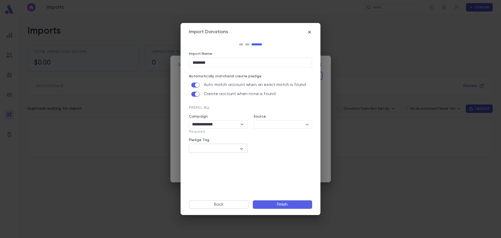
click at [243, 148] on icon "button" at bounding box center [241, 148] width 6 height 6
click at [198, 161] on div at bounding box center [250, 119] width 501 height 238
click at [288, 205] on button "Finish" at bounding box center [282, 204] width 59 height 8
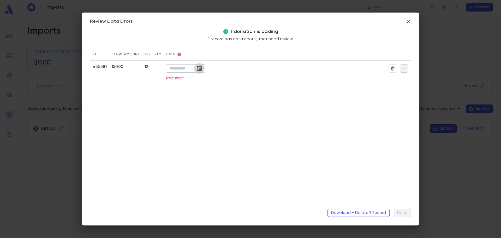
click at [201, 70] on icon "Choose date" at bounding box center [199, 68] width 6 height 6
drag, startPoint x: 120, startPoint y: 114, endPoint x: 119, endPoint y: 107, distance: 6.9
click at [120, 114] on div "455587 15000 12 ​ Required" at bounding box center [250, 131] width 321 height 142
click at [199, 68] on icon "Choose date" at bounding box center [199, 68] width 6 height 6
click at [158, 102] on button "1" at bounding box center [157, 101] width 9 height 9
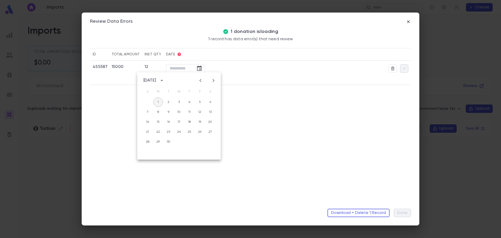
type input "**********"
click at [403, 68] on icon "button" at bounding box center [404, 68] width 5 height 5
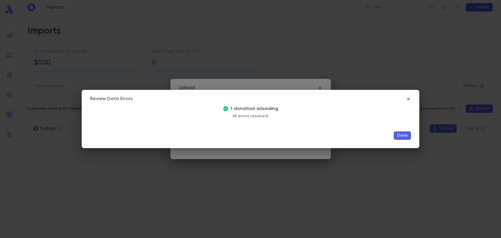
click at [408, 137] on button "Done" at bounding box center [401, 135] width 17 height 8
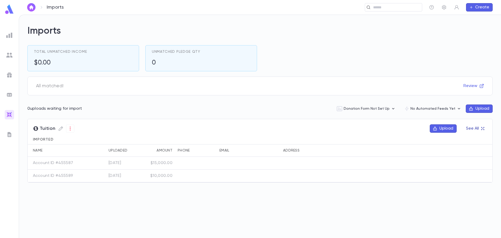
click at [475, 129] on button "See All" at bounding box center [475, 128] width 24 height 8
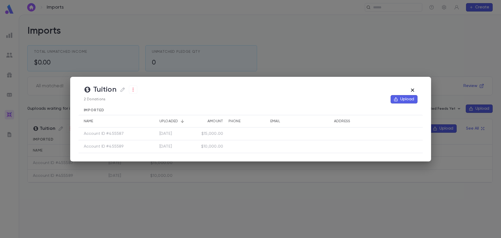
click at [410, 92] on icon "button" at bounding box center [412, 90] width 6 height 6
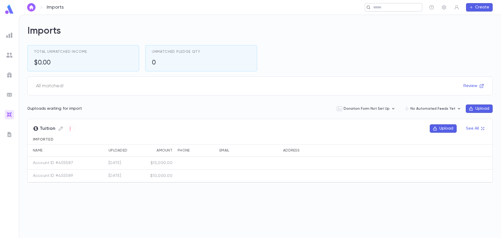
click at [377, 9] on input "text" at bounding box center [395, 7] width 48 height 5
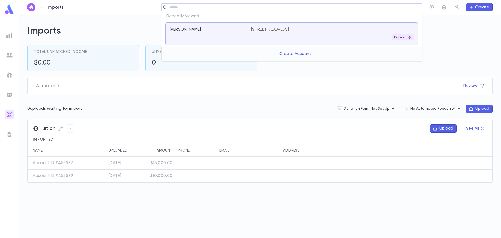
click at [238, 35] on div "[PERSON_NAME]" at bounding box center [210, 34] width 81 height 14
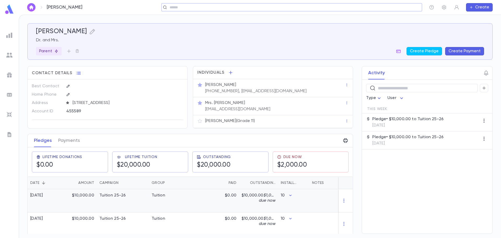
scroll to position [4, 0]
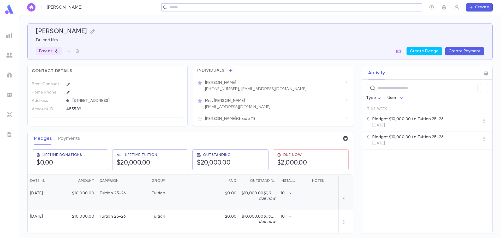
click at [342, 196] on icon "button" at bounding box center [343, 198] width 5 height 5
click at [346, 202] on li "Delete" at bounding box center [351, 205] width 22 height 8
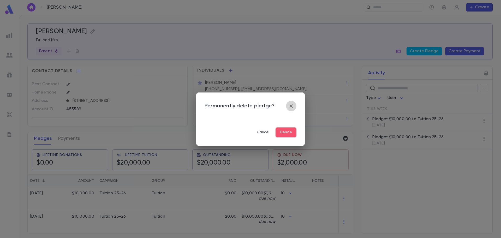
click at [291, 105] on icon "button" at bounding box center [290, 105] width 3 height 3
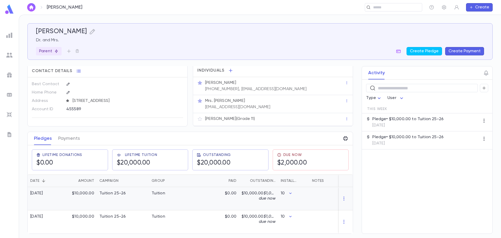
click at [120, 197] on div "Tuition 25-26" at bounding box center [123, 198] width 52 height 23
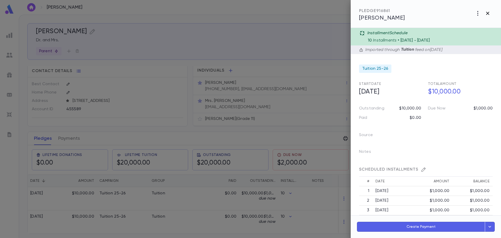
click at [489, 12] on icon "button" at bounding box center [487, 13] width 6 height 6
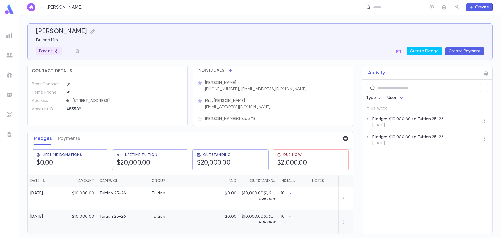
click at [326, 221] on div at bounding box center [341, 221] width 65 height 23
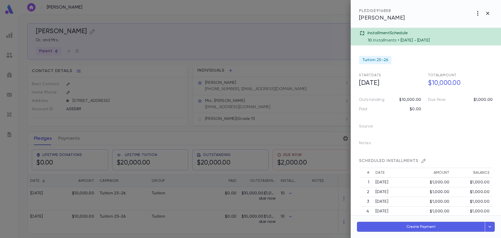
click at [477, 14] on icon "button" at bounding box center [477, 13] width 1 height 5
click at [467, 40] on li "Delete" at bounding box center [477, 41] width 42 height 8
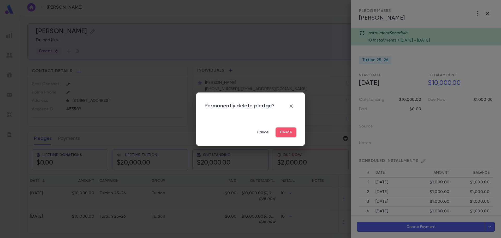
click at [289, 135] on button "Delete" at bounding box center [285, 132] width 21 height 10
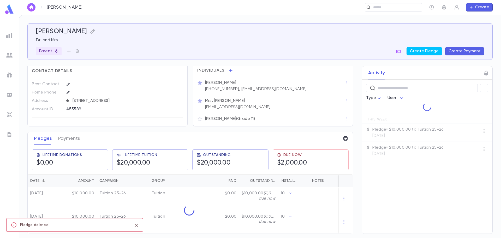
scroll to position [0, 0]
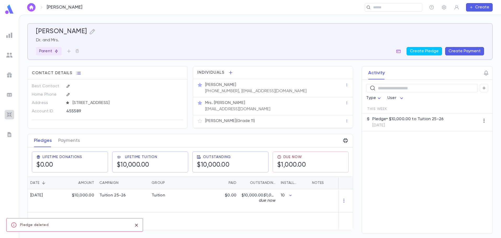
click at [11, 112] on img at bounding box center [9, 114] width 6 height 6
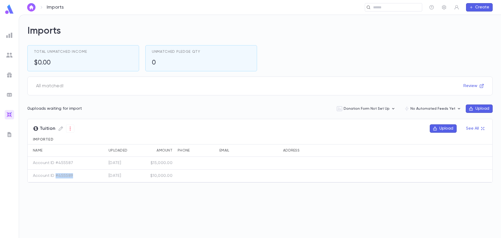
drag, startPoint x: 73, startPoint y: 176, endPoint x: 56, endPoint y: 176, distance: 17.2
click at [56, 175] on div "Account ID #455589" at bounding box center [60, 175] width 65 height 13
copy p "#455589"
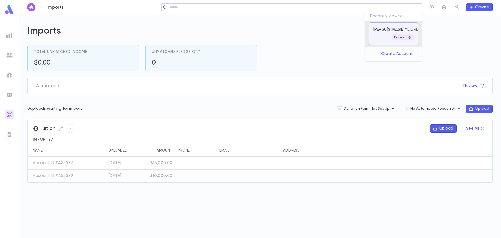
click at [395, 5] on input "text" at bounding box center [290, 7] width 244 height 5
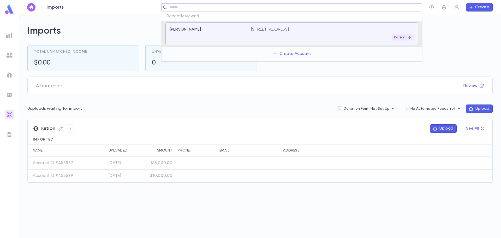
paste input "*******"
type input "*******"
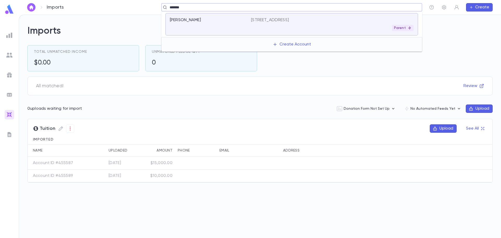
click at [200, 19] on div "[PERSON_NAME]" at bounding box center [207, 19] width 75 height 5
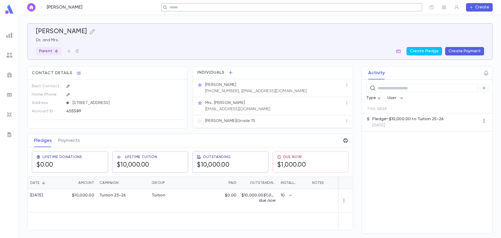
click at [10, 111] on img at bounding box center [9, 114] width 6 height 6
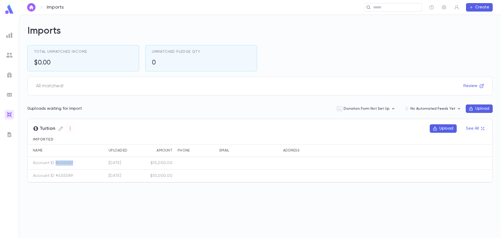
drag, startPoint x: 74, startPoint y: 161, endPoint x: 53, endPoint y: 164, distance: 20.8
click at [55, 163] on div "Account ID #455587" at bounding box center [60, 162] width 65 height 13
copy p "#455587"
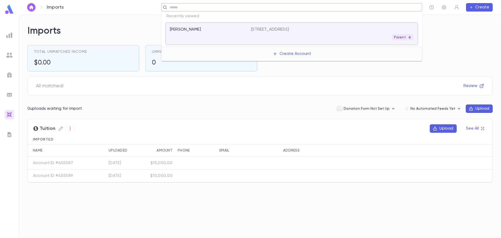
click at [378, 7] on input "text" at bounding box center [290, 7] width 244 height 5
paste input "*******"
type input "*******"
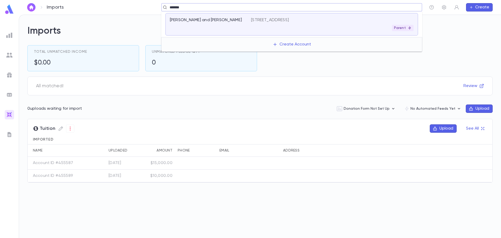
click at [294, 23] on div "54 Wallingford Road, Brighton MA 02135 United States Parent" at bounding box center [332, 24] width 162 height 14
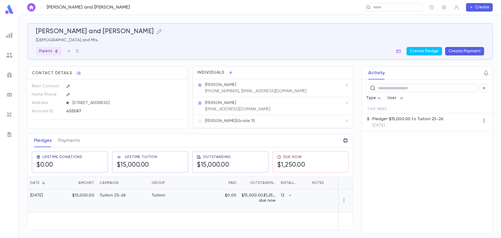
click at [347, 201] on div at bounding box center [345, 200] width 14 height 23
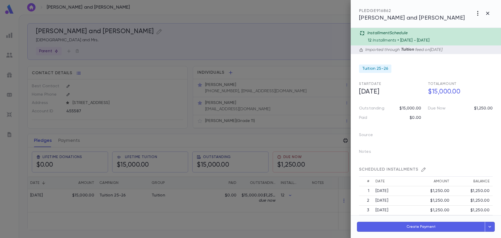
click at [478, 15] on icon "button" at bounding box center [477, 13] width 6 height 6
click at [468, 44] on li "Delete" at bounding box center [477, 41] width 42 height 8
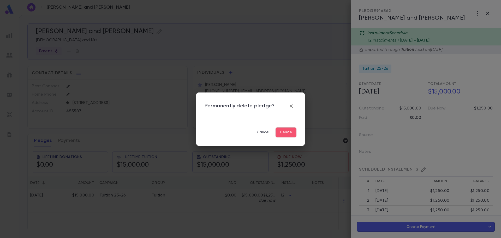
click at [289, 130] on button "Delete" at bounding box center [285, 132] width 21 height 10
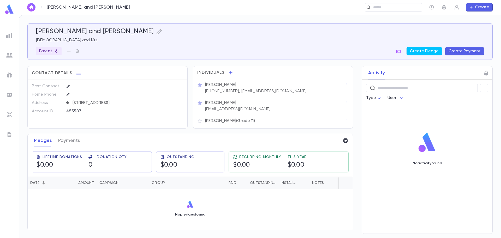
click at [10, 36] on img at bounding box center [9, 35] width 6 height 6
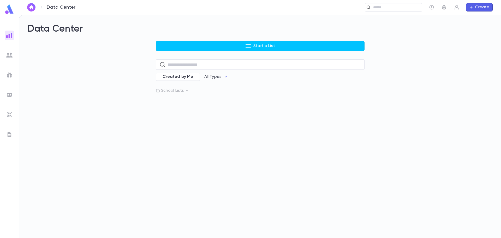
click at [168, 92] on p "School Lists" at bounding box center [260, 90] width 209 height 5
click at [171, 100] on p "Current Parents" at bounding box center [183, 101] width 31 height 5
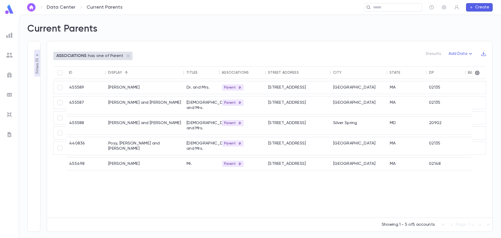
drag, startPoint x: 488, startPoint y: 193, endPoint x: 489, endPoint y: 196, distance: 2.9
click at [489, 196] on div "ASSOCIATIONS has one of Parent 5 results Add Data ID Display Titles Association…" at bounding box center [270, 136] width 446 height 190
click at [493, 96] on div "**********" at bounding box center [260, 126] width 482 height 223
click at [11, 115] on img at bounding box center [9, 114] width 6 height 6
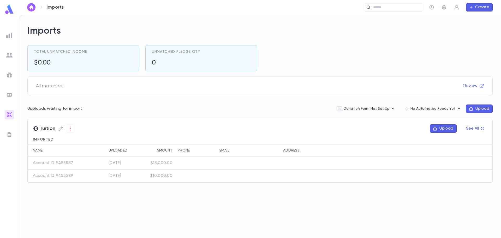
click at [68, 131] on button "button" at bounding box center [70, 128] width 8 height 8
click at [60, 129] on div at bounding box center [250, 119] width 501 height 238
click at [59, 129] on icon "button" at bounding box center [60, 128] width 4 height 4
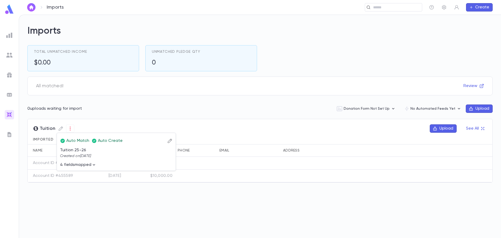
click at [169, 141] on icon "button" at bounding box center [169, 140] width 5 height 5
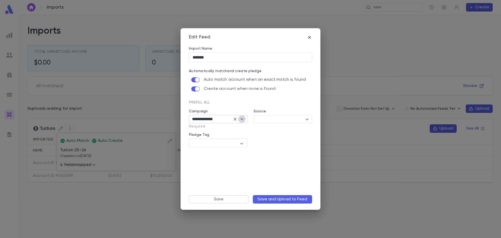
click at [241, 119] on icon "Open" at bounding box center [241, 119] width 3 height 2
click at [310, 164] on div "Import Name ******* ​ Automatically match and create pledge Auto match account …" at bounding box center [250, 117] width 123 height 142
click at [226, 200] on button "Save" at bounding box center [219, 199] width 60 height 8
click at [372, 228] on div "Edit Feed Import Name ******* ​ Automatically match and create pledge Auto matc…" at bounding box center [250, 119] width 501 height 238
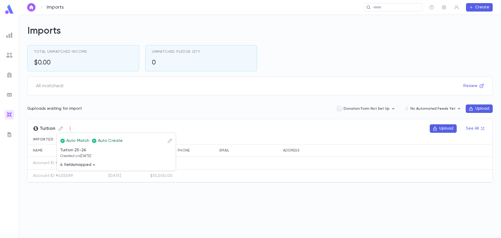
click at [445, 7] on div at bounding box center [250, 119] width 501 height 238
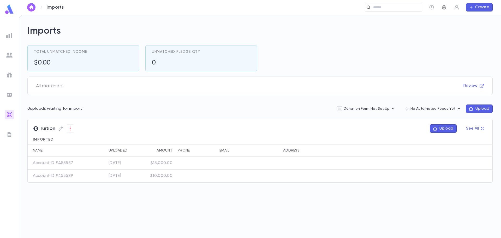
click at [444, 7] on icon "button" at bounding box center [444, 7] width 4 height 4
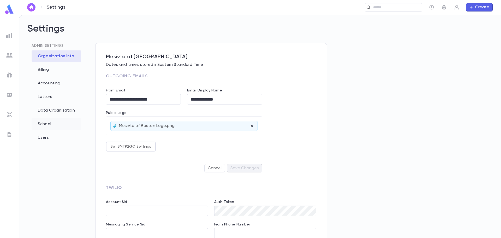
type input "**********"
click at [52, 97] on div "Letters" at bounding box center [57, 96] width 50 height 11
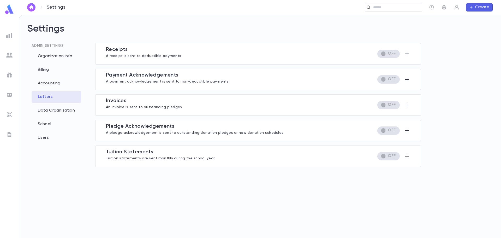
click at [408, 157] on icon "button" at bounding box center [407, 156] width 6 height 6
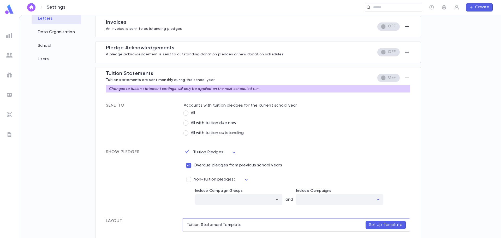
scroll to position [144, 0]
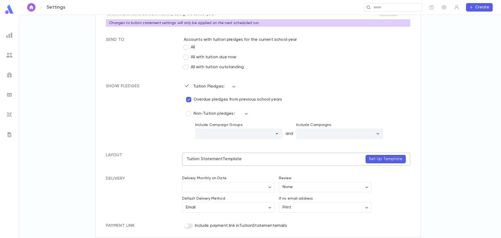
click at [201, 114] on span "Non-Tuition pledges:" at bounding box center [213, 113] width 41 height 5
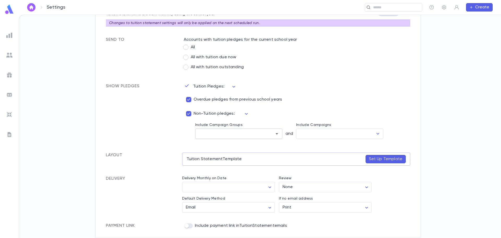
click at [272, 137] on div "​" at bounding box center [238, 133] width 87 height 10
click at [227, 144] on li "Building Fund" at bounding box center [238, 145] width 87 height 9
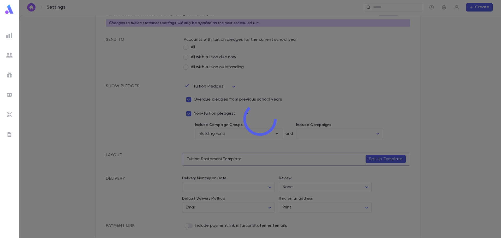
click at [272, 109] on div "Settings ​ Create Settings Admin Settings Organization Info Billing Accounting …" at bounding box center [250, 126] width 501 height 223
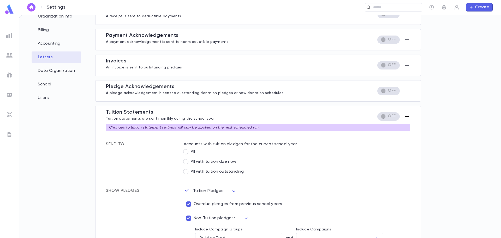
scroll to position [0, 0]
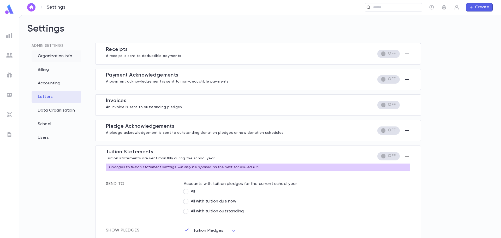
click at [52, 56] on div "Organization Info" at bounding box center [57, 55] width 50 height 11
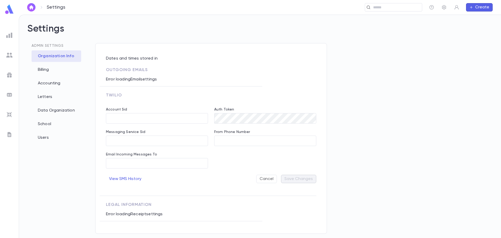
type input "**********"
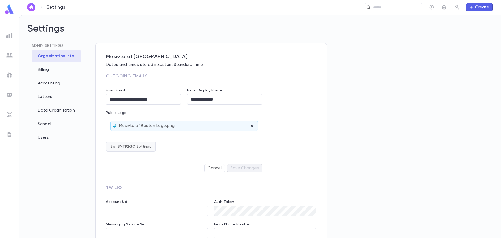
click at [140, 144] on button "Set SMTP2GO Settings" at bounding box center [131, 146] width 50 height 10
click at [48, 123] on div at bounding box center [250, 119] width 501 height 238
click at [46, 95] on div "Letters" at bounding box center [57, 96] width 50 height 11
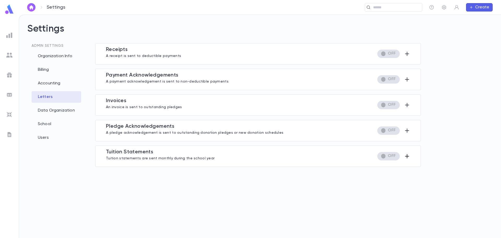
click at [407, 157] on icon "button" at bounding box center [407, 156] width 4 height 4
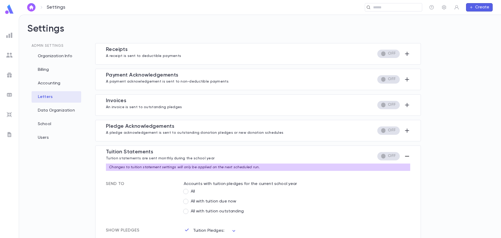
scroll to position [78, 0]
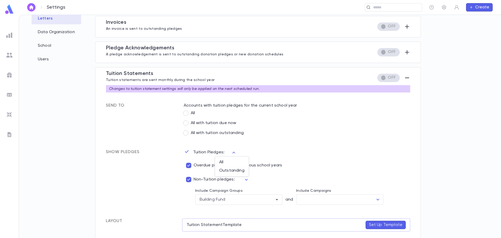
click at [233, 153] on body "Settings ​ Create Settings Admin Settings Organization Info Billing Accounting …" at bounding box center [250, 126] width 501 height 223
click at [257, 148] on div at bounding box center [250, 119] width 501 height 238
click at [373, 199] on div "​" at bounding box center [339, 199] width 87 height 10
click at [378, 198] on icon "Open" at bounding box center [377, 199] width 6 height 6
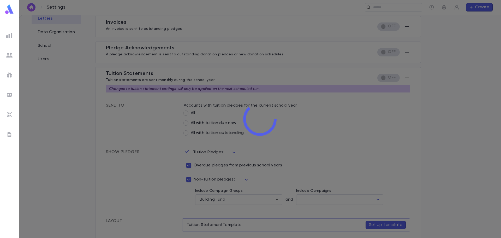
click at [405, 175] on div "Settings ​ Create Settings Admin Settings Organization Info Billing Accounting …" at bounding box center [250, 126] width 501 height 223
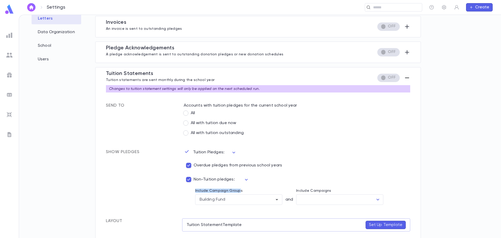
drag, startPoint x: 194, startPoint y: 191, endPoint x: 239, endPoint y: 191, distance: 45.1
click at [239, 191] on div "Include Campaign Groups Building Fund ​ and Include Campaigns ​" at bounding box center [297, 194] width 227 height 20
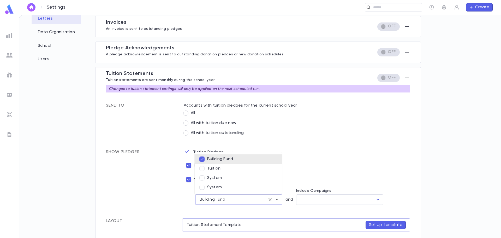
click at [227, 203] on input "text" at bounding box center [245, 199] width 40 height 10
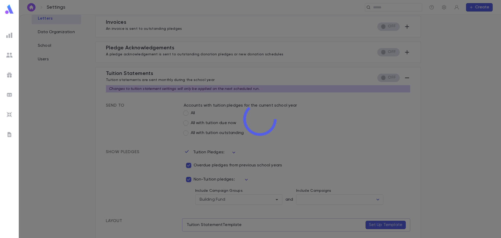
click at [254, 204] on div "Settings ​ Create Settings Admin Settings Organization Info Billing Accounting …" at bounding box center [250, 126] width 501 height 223
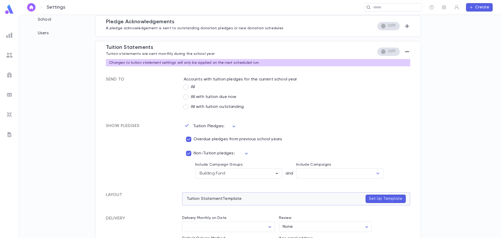
scroll to position [144, 0]
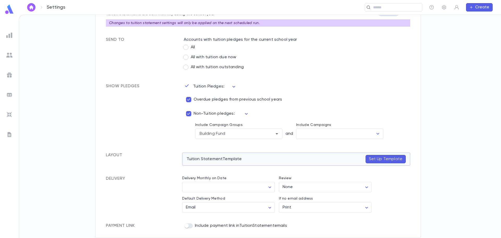
click at [378, 160] on p "Set Up Template" at bounding box center [385, 158] width 33 height 5
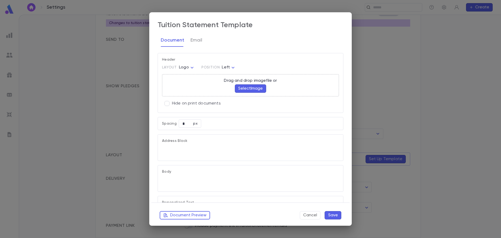
type textarea "**********"
click at [308, 216] on button "Cancel" at bounding box center [310, 215] width 21 height 8
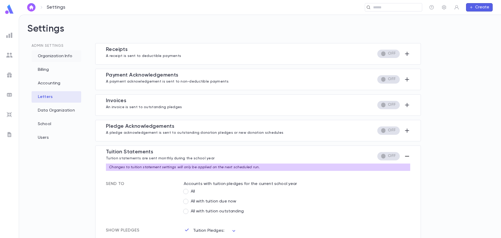
click at [52, 56] on div "Organization Info" at bounding box center [57, 55] width 50 height 11
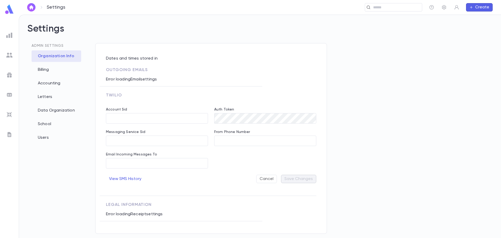
type input "**********"
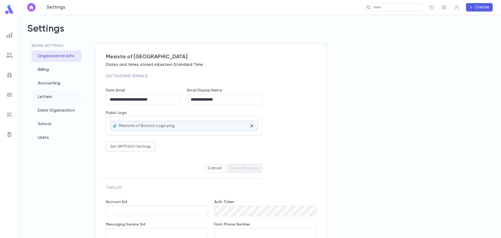
click at [41, 96] on div "Letters" at bounding box center [57, 96] width 50 height 11
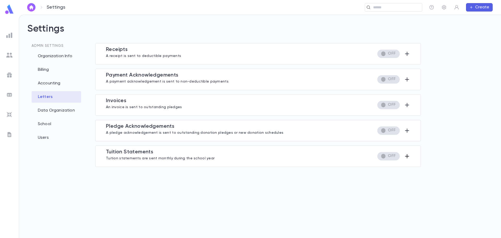
click at [409, 156] on icon "button" at bounding box center [407, 156] width 4 height 4
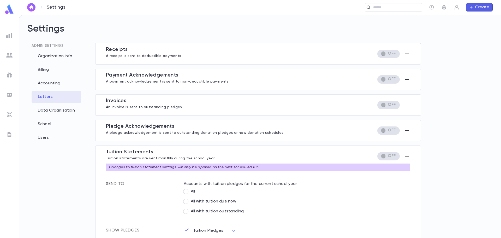
drag, startPoint x: 390, startPoint y: 148, endPoint x: 286, endPoint y: 215, distance: 123.5
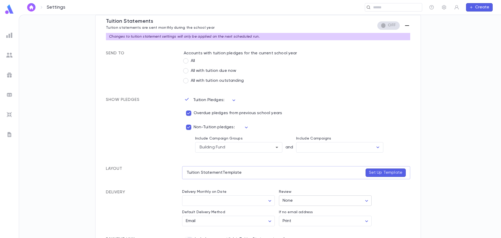
scroll to position [144, 0]
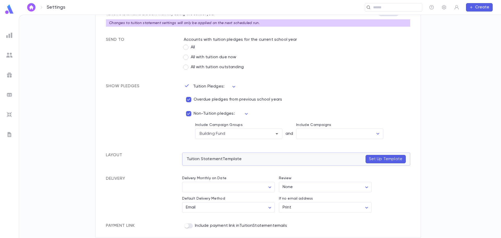
click at [376, 159] on p "Set Up Template" at bounding box center [385, 158] width 33 height 5
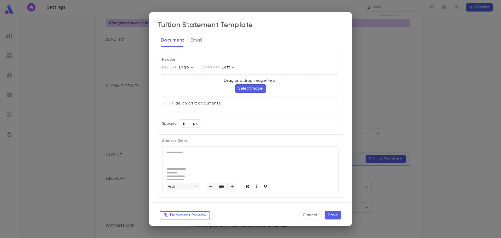
scroll to position [0, 0]
click at [241, 89] on button "Select Image" at bounding box center [250, 88] width 31 height 8
click at [230, 66] on body "Settings ​ Create Settings Admin Settings Organization Info Billing Accounting …" at bounding box center [250, 126] width 501 height 223
click at [232, 78] on span "Centered" at bounding box center [229, 77] width 19 height 5
type input "********"
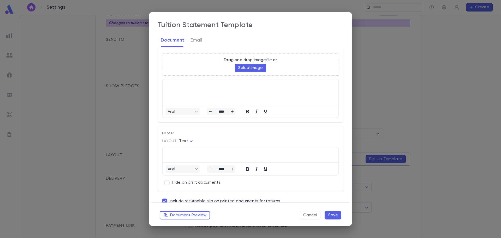
scroll to position [401, 0]
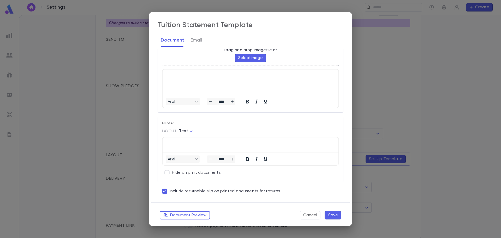
click at [185, 132] on body "Settings ​ Create Settings Admin Settings Organization Info Billing Accounting …" at bounding box center [250, 126] width 501 height 223
drag, startPoint x: 183, startPoint y: 133, endPoint x: 190, endPoint y: 133, distance: 7.3
click at [183, 133] on div at bounding box center [250, 119] width 501 height 238
click at [190, 132] on body "Settings ​ Create Settings Admin Settings Organization Info Billing Accounting …" at bounding box center [250, 126] width 501 height 223
click at [187, 138] on span "Text" at bounding box center [187, 140] width 9 height 5
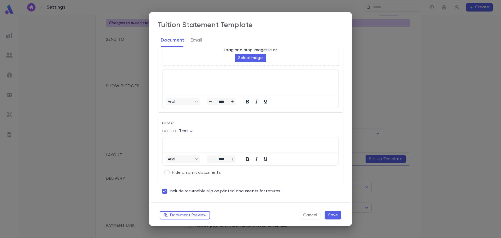
click at [171, 135] on div "Arial ****" at bounding box center [250, 149] width 177 height 32
click at [188, 130] on body "Settings ​ Create Settings Admin Settings Organization Info Billing Accounting …" at bounding box center [250, 126] width 501 height 223
click at [189, 141] on span "Text" at bounding box center [187, 140] width 9 height 5
click at [180, 130] on body "Settings ​ Create Settings Admin Settings Organization Info Billing Accounting …" at bounding box center [250, 126] width 501 height 223
click at [189, 132] on div at bounding box center [250, 119] width 501 height 238
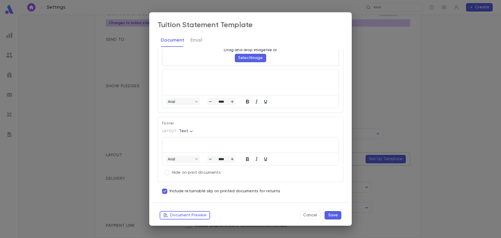
click at [178, 148] on html at bounding box center [250, 143] width 176 height 12
drag, startPoint x: 174, startPoint y: 145, endPoint x: 172, endPoint y: 142, distance: 3.7
click at [174, 145] on html at bounding box center [250, 143] width 176 height 12
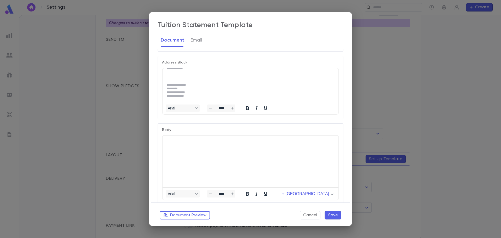
scroll to position [104, 0]
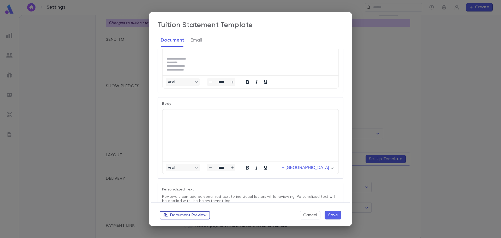
click at [181, 215] on button "Document Preview" at bounding box center [185, 215] width 50 height 8
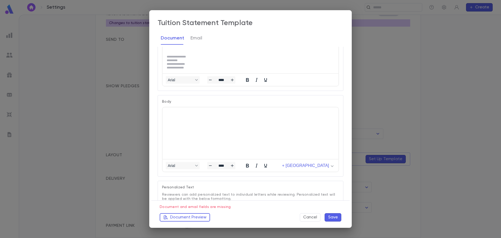
click at [193, 119] on html at bounding box center [250, 113] width 176 height 12
click at [308, 167] on span "+ Merge Field" at bounding box center [305, 165] width 47 height 5
click at [174, 110] on html at bounding box center [250, 113] width 176 height 12
click at [311, 164] on span "+ Merge Field" at bounding box center [305, 165] width 47 height 5
click at [308, 136] on div "Salutation" at bounding box center [317, 139] width 29 height 6
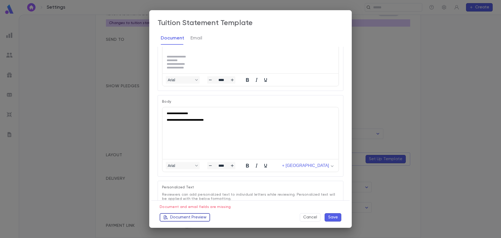
click at [186, 220] on button "Document Preview" at bounding box center [185, 217] width 50 height 8
drag, startPoint x: 216, startPoint y: 119, endPoint x: 322, endPoint y: 214, distance: 142.0
click at [162, 108] on html "**********" at bounding box center [250, 116] width 176 height 19
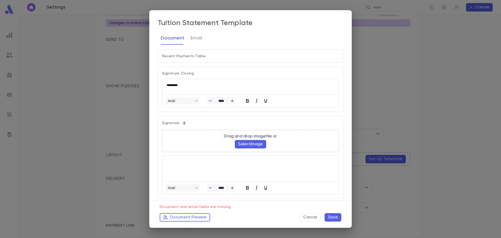
scroll to position [371, 0]
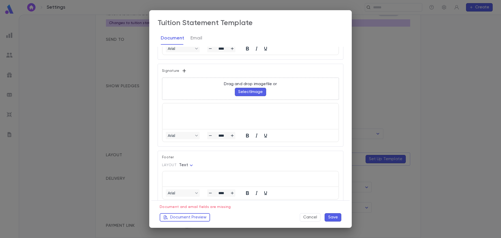
click at [182, 70] on icon "button" at bounding box center [183, 70] width 5 height 5
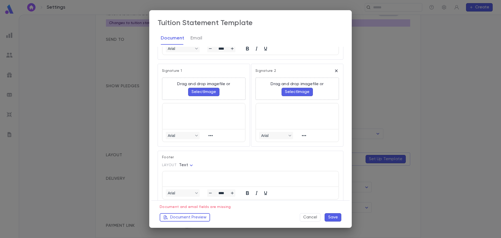
scroll to position [0, 0]
click at [335, 70] on icon "button" at bounding box center [336, 70] width 3 height 3
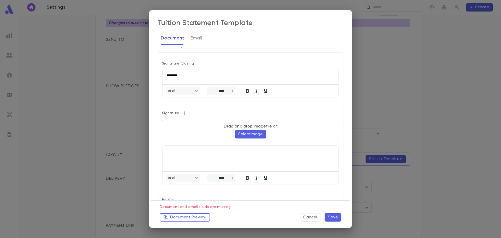
scroll to position [407, 0]
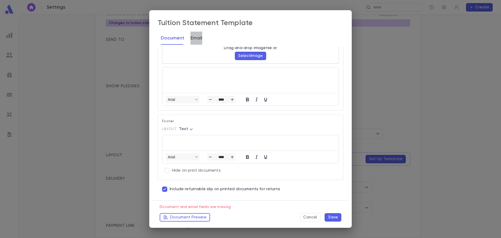
click at [192, 38] on button "Email" at bounding box center [196, 38] width 12 height 13
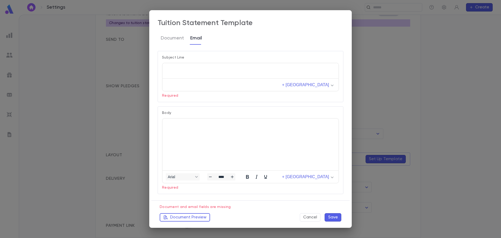
scroll to position [0, 0]
click at [188, 70] on p "Rich Text Area. Press ALT-0 for help." at bounding box center [250, 69] width 167 height 4
click at [319, 86] on span "+ Merge Field" at bounding box center [305, 84] width 47 height 5
drag, startPoint x: 214, startPoint y: 136, endPoint x: 186, endPoint y: 122, distance: 30.6
click at [213, 130] on html at bounding box center [250, 124] width 176 height 12
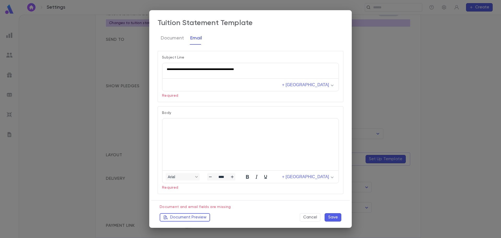
click at [335, 216] on button "Save" at bounding box center [332, 217] width 17 height 8
drag, startPoint x: 260, startPoint y: 70, endPoint x: 152, endPoint y: 72, distance: 107.7
click at [162, 72] on html "**********" at bounding box center [250, 69] width 176 height 12
copy p "**********"
click at [177, 124] on html at bounding box center [250, 118] width 176 height 12
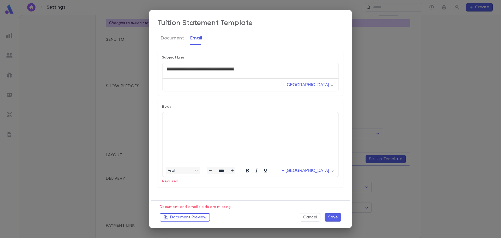
click at [180, 117] on p "Rich Text Area. Press ALT-0 for help." at bounding box center [250, 118] width 167 height 4
click at [332, 218] on button "Save" at bounding box center [332, 217] width 17 height 8
click at [167, 38] on button "Document" at bounding box center [172, 38] width 23 height 13
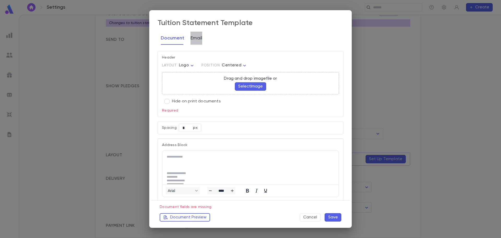
click at [200, 40] on button "Email" at bounding box center [196, 38] width 12 height 13
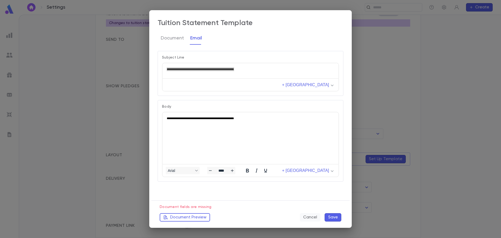
click at [311, 218] on button "Cancel" at bounding box center [310, 217] width 21 height 8
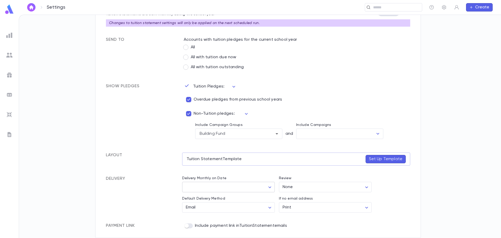
click at [271, 186] on body "Settings ​ Create Settings Admin Settings Organization Info Billing Accounting …" at bounding box center [250, 126] width 501 height 223
click at [159, 197] on div at bounding box center [250, 119] width 501 height 238
click at [315, 189] on body "Settings ​ Create Settings Admin Settings Organization Info Billing Accounting …" at bounding box center [250, 126] width 501 height 223
click at [293, 207] on div "User" at bounding box center [324, 206] width 83 height 6
click at [306, 224] on p "[PERSON_NAME]" at bounding box center [320, 224] width 63 height 5
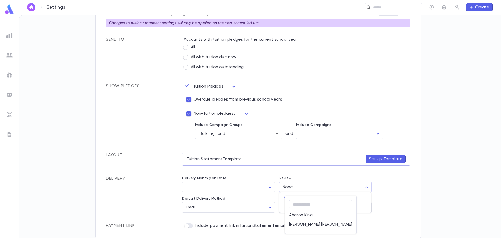
type input "****"
click at [204, 205] on body "Settings ​ Create Settings Admin Settings Organization Info Billing Accounting …" at bounding box center [250, 126] width 501 height 223
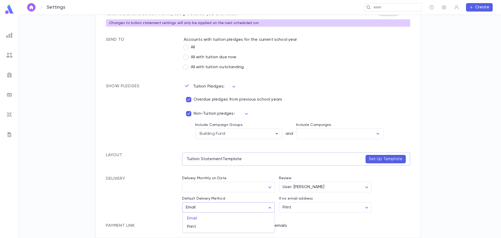
click at [211, 207] on div at bounding box center [250, 119] width 501 height 238
click at [319, 208] on body "Settings ​ Create Settings Admin Settings Organization Info Billing Accounting …" at bounding box center [250, 126] width 501 height 223
click at [248, 218] on div at bounding box center [250, 119] width 501 height 238
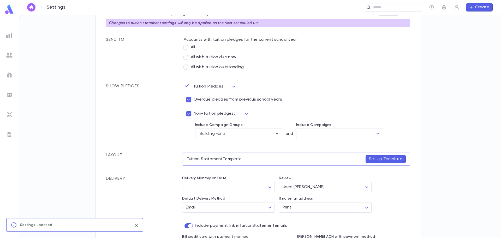
scroll to position [166, 0]
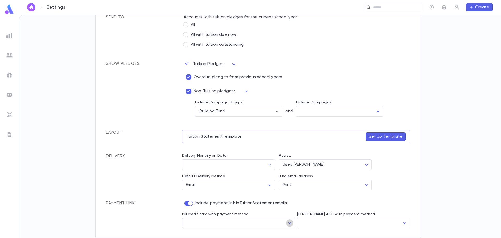
click at [286, 223] on icon "Open" at bounding box center [289, 223] width 6 height 6
click at [404, 224] on icon "Open" at bounding box center [404, 223] width 6 height 6
drag, startPoint x: 201, startPoint y: 220, endPoint x: 271, endPoint y: 218, distance: 69.4
click at [204, 219] on input "Bill credit card with payment method" at bounding box center [234, 223] width 100 height 10
click at [309, 228] on div "​" at bounding box center [353, 222] width 113 height 10
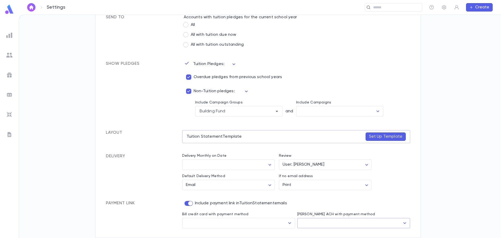
scroll to position [0, 0]
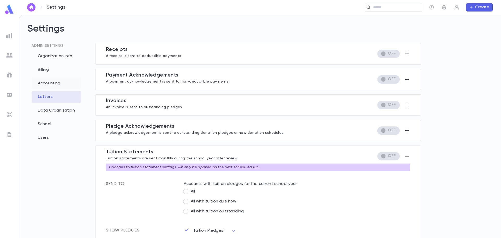
click at [43, 83] on div "Accounting" at bounding box center [57, 82] width 50 height 11
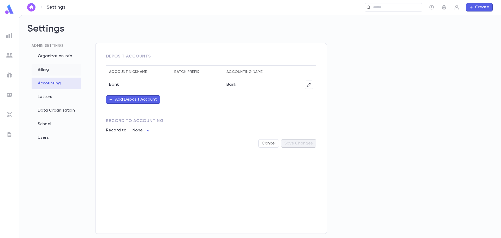
click at [41, 71] on div "Billing" at bounding box center [57, 69] width 50 height 11
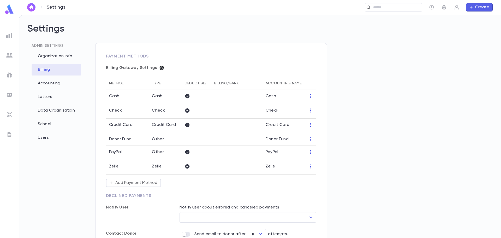
click at [160, 69] on icon "button" at bounding box center [162, 68] width 4 height 4
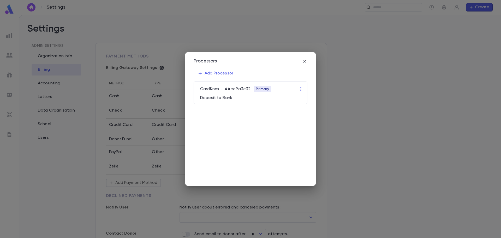
click at [304, 61] on icon "button" at bounding box center [304, 61] width 3 height 3
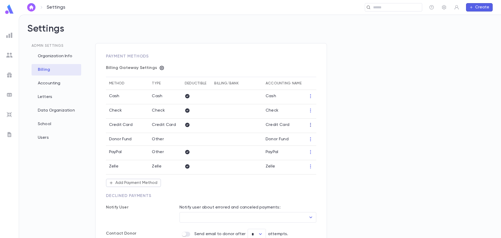
click at [308, 124] on icon "button" at bounding box center [310, 124] width 5 height 5
click at [317, 133] on li "Edit" at bounding box center [320, 133] width 23 height 8
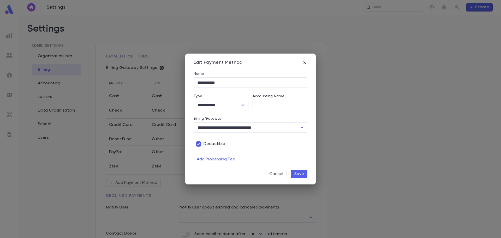
click at [301, 172] on button "Save" at bounding box center [298, 173] width 17 height 8
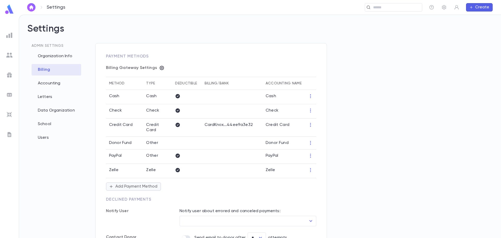
click at [149, 187] on button "Add Payment Method" at bounding box center [133, 186] width 55 height 8
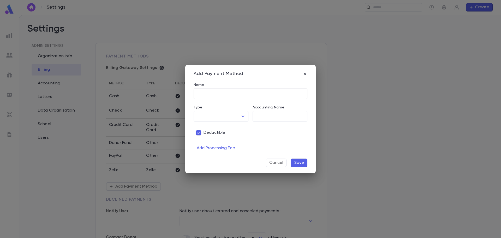
click at [213, 94] on input "Name" at bounding box center [250, 94] width 114 height 10
type input "***"
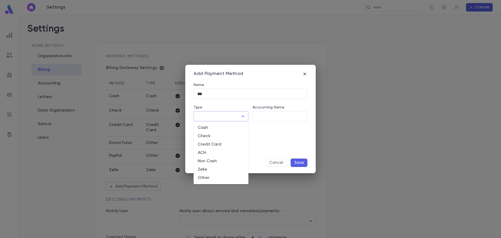
click at [224, 112] on input "Type" at bounding box center [217, 116] width 42 height 10
click at [208, 152] on li "ACH" at bounding box center [220, 152] width 55 height 8
type input "***"
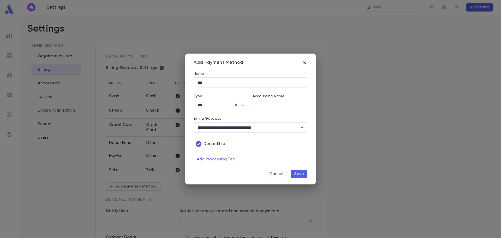
click at [305, 62] on icon "button" at bounding box center [304, 62] width 5 height 5
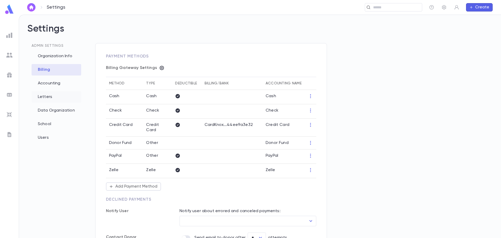
click at [46, 99] on div "Letters" at bounding box center [57, 96] width 50 height 11
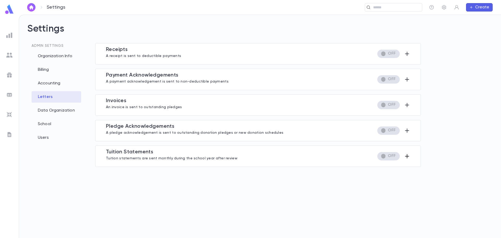
click at [408, 153] on icon "button" at bounding box center [407, 156] width 6 height 6
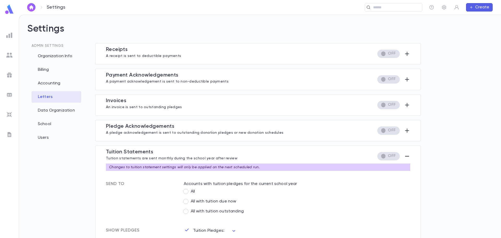
click at [472, 6] on icon "button" at bounding box center [471, 7] width 4 height 4
click at [481, 32] on li "Payment" at bounding box center [480, 34] width 27 height 8
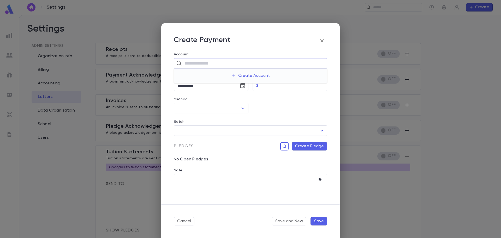
click at [203, 64] on input "text" at bounding box center [254, 63] width 142 height 10
paste input "**********"
drag, startPoint x: 324, startPoint y: 61, endPoint x: 149, endPoint y: 61, distance: 174.4
click at [149, 61] on div "**********" at bounding box center [250, 119] width 501 height 238
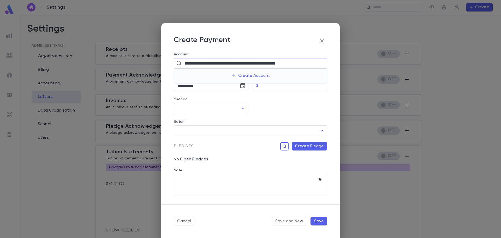
scroll to position [0, 0]
type input "*"
click at [289, 104] on div at bounding box center [287, 102] width 79 height 22
click at [276, 87] on input "Amount" at bounding box center [293, 86] width 66 height 10
type input "******"
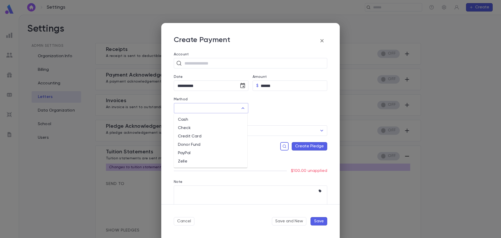
click at [210, 111] on input "Method" at bounding box center [207, 108] width 62 height 10
click at [192, 161] on li "Zelle" at bounding box center [211, 161] width 74 height 8
type input "*****"
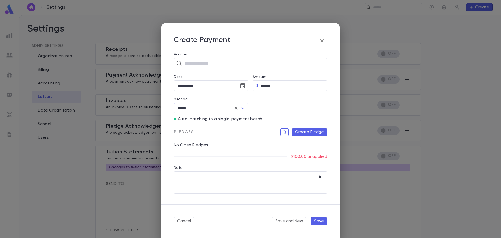
click at [244, 109] on icon "Open" at bounding box center [243, 108] width 6 height 6
click at [319, 43] on icon "button" at bounding box center [322, 41] width 6 height 6
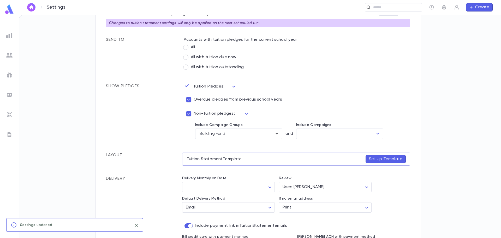
scroll to position [166, 0]
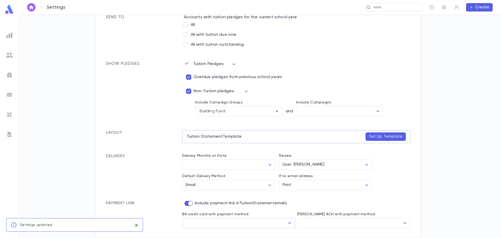
click at [288, 223] on icon "Open" at bounding box center [289, 223] width 6 height 6
click at [196, 212] on li "Credit Card" at bounding box center [237, 211] width 112 height 8
type input "**********"
click at [138, 223] on icon "close" at bounding box center [136, 225] width 6 height 6
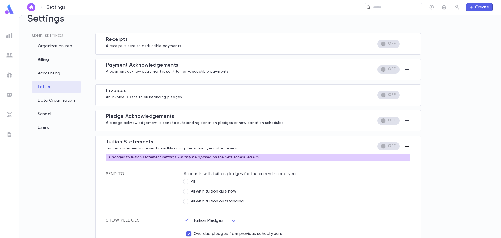
scroll to position [88, 0]
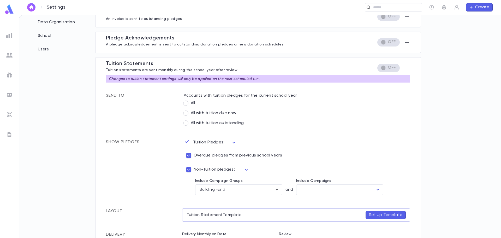
click at [476, 157] on div "Admin Settings Organization Info Billing Accounting Letters Data Organization S…" at bounding box center [259, 62] width 465 height 214
drag, startPoint x: 73, startPoint y: 109, endPoint x: 71, endPoint y: 105, distance: 4.7
click at [73, 108] on div "Admin Settings Organization Info Billing Accounting Letters Data Organization S…" at bounding box center [56, 62] width 59 height 214
click at [10, 57] on img at bounding box center [9, 55] width 6 height 6
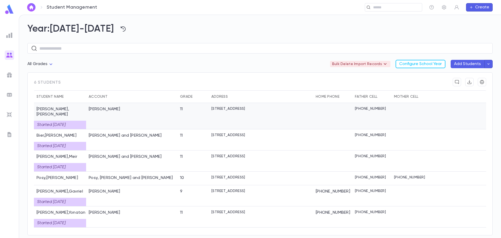
click at [121, 118] on div "[PERSON_NAME]" at bounding box center [131, 116] width 91 height 26
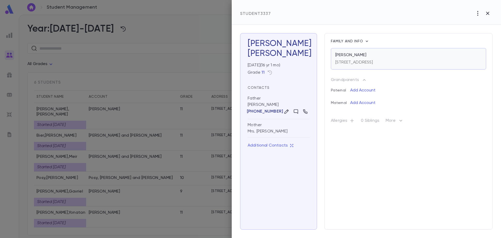
click at [373, 64] on p "[STREET_ADDRESS]" at bounding box center [354, 62] width 38 height 5
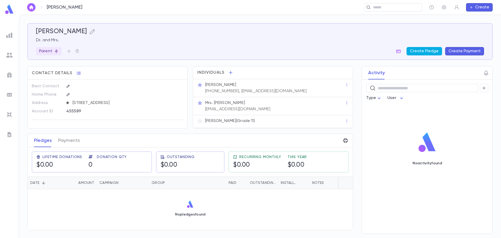
click at [415, 52] on button "Create Pledge" at bounding box center [423, 51] width 35 height 8
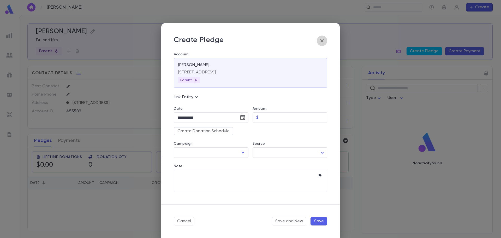
click at [323, 39] on icon "button" at bounding box center [322, 41] width 6 height 6
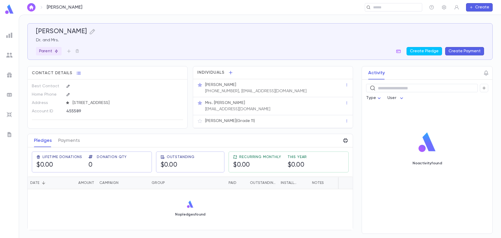
click at [468, 9] on button "Create" at bounding box center [479, 7] width 27 height 8
click at [476, 25] on li "Pledge" at bounding box center [480, 26] width 27 height 8
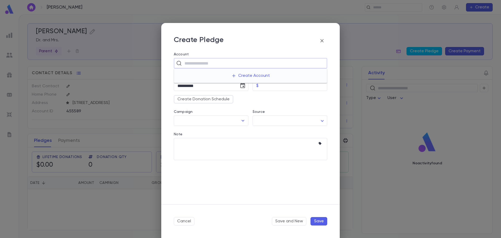
click at [193, 64] on input "text" at bounding box center [254, 63] width 142 height 10
click at [323, 44] on icon "button" at bounding box center [322, 41] width 6 height 6
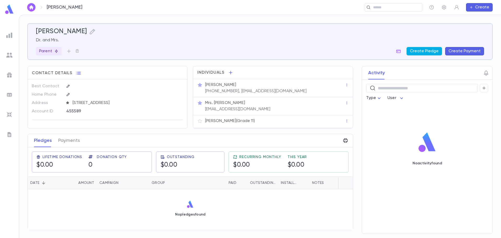
click at [420, 51] on button "Create Pledge" at bounding box center [423, 51] width 35 height 8
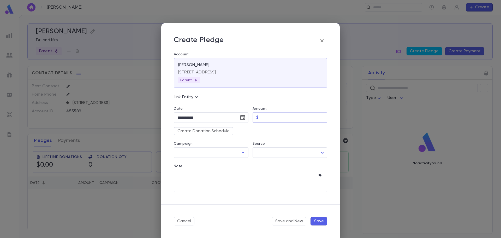
click at [262, 117] on input "Amount" at bounding box center [293, 117] width 66 height 10
click at [203, 131] on button "Create Donation Schedule" at bounding box center [203, 131] width 59 height 8
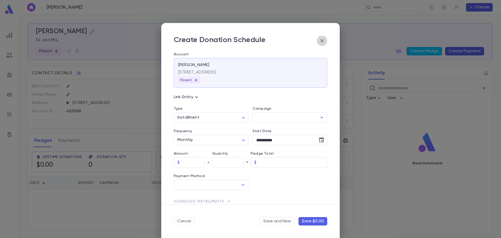
click at [323, 39] on icon "button" at bounding box center [322, 41] width 6 height 6
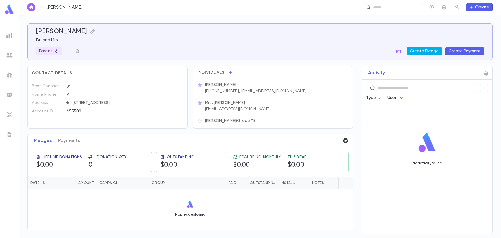
click at [417, 53] on button "Create Pledge" at bounding box center [423, 51] width 35 height 8
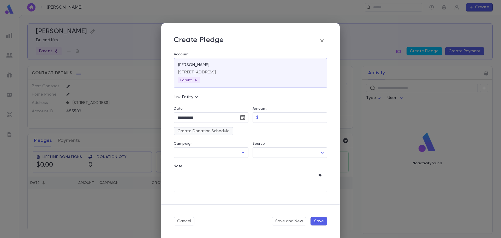
click at [195, 131] on button "Create Donation Schedule" at bounding box center [203, 131] width 59 height 8
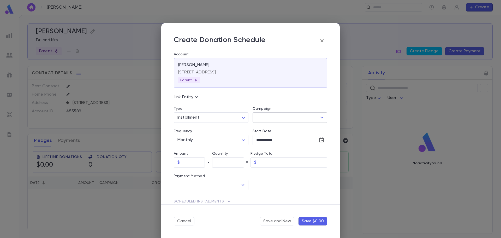
click at [311, 117] on input "Campaign" at bounding box center [286, 117] width 62 height 10
click at [264, 150] on li "Tuition 25-26" at bounding box center [288, 151] width 75 height 8
type input "**********"
click at [192, 165] on input "text" at bounding box center [193, 162] width 23 height 10
type input "********"
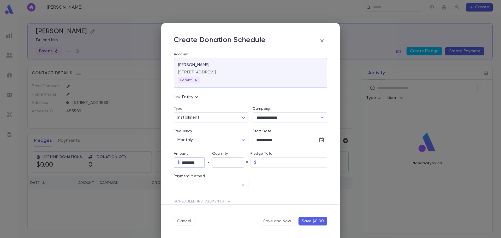
type input "********"
click at [222, 165] on input "text" at bounding box center [228, 162] width 32 height 10
type input "**"
type input "*********"
click at [227, 185] on input "text" at bounding box center [207, 185] width 62 height 10
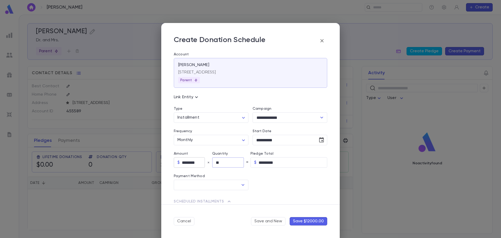
drag, startPoint x: 205, startPoint y: 160, endPoint x: 202, endPoint y: 160, distance: 3.1
click at [202, 160] on div "Amount $ ******** ​ Quantity ** ​ = Pledge Total $ ********* ​" at bounding box center [250, 157] width 153 height 20
type input "**"
type input "*********"
click at [295, 160] on input "*********" at bounding box center [292, 162] width 69 height 10
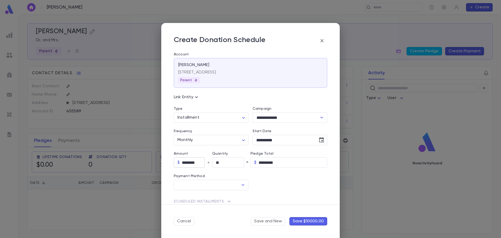
click at [180, 163] on div "$ ******** ​" at bounding box center [189, 162] width 31 height 10
click at [199, 161] on input "********" at bounding box center [193, 162] width 23 height 10
click at [199, 162] on input "********" at bounding box center [193, 162] width 23 height 10
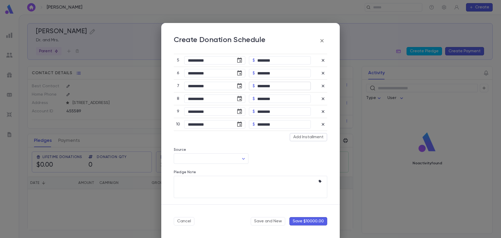
scroll to position [135, 0]
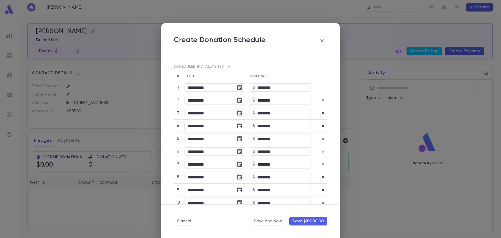
click at [240, 125] on icon "Choose date, selected date is Dec 1, 2025" at bounding box center [239, 126] width 6 height 6
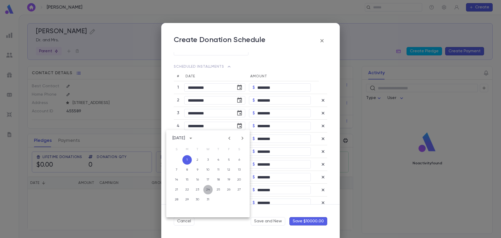
click at [205, 190] on button "24" at bounding box center [207, 189] width 9 height 9
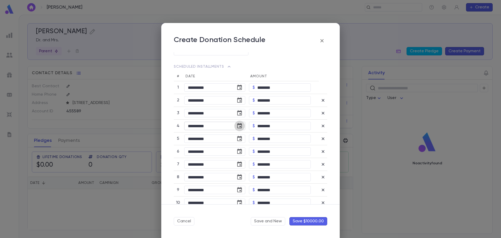
click at [238, 125] on icon "Choose date, selected date is Dec 24, 2025" at bounding box center [239, 126] width 6 height 6
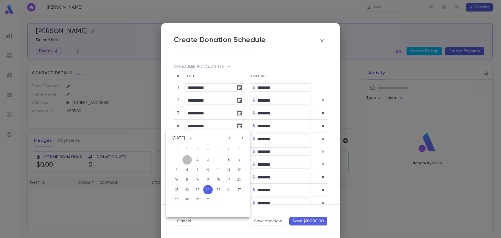
click at [188, 159] on button "1" at bounding box center [186, 159] width 9 height 9
type input "**********"
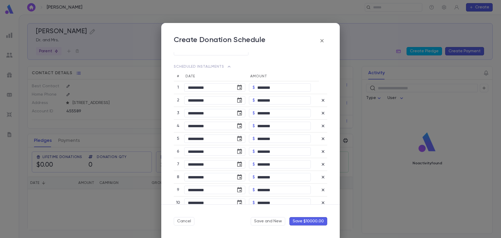
scroll to position [213, 0]
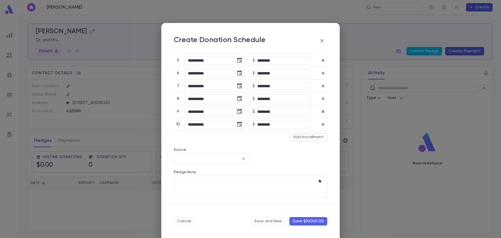
click at [321, 124] on icon "button" at bounding box center [322, 124] width 3 height 3
type input "*"
type input "********"
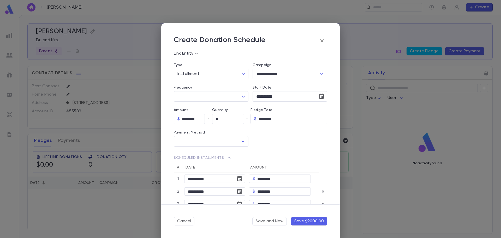
scroll to position [0, 0]
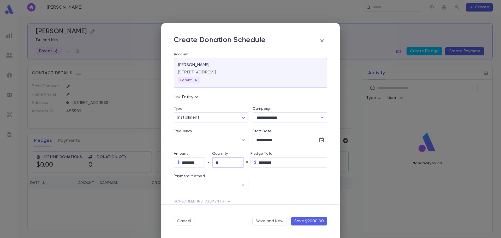
click at [209, 163] on div "Amount $ ******** ​ Quantity * ​ = Pledge Total $ ******** ​" at bounding box center [250, 157] width 153 height 20
type input "**"
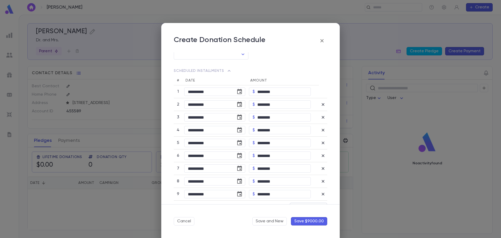
scroll to position [200, 0]
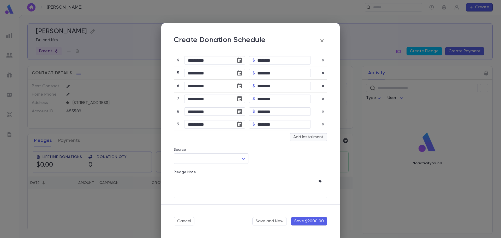
type input "*********"
click at [319, 136] on div "**********" at bounding box center [250, 73] width 153 height 135
click at [320, 136] on icon "button" at bounding box center [322, 136] width 5 height 5
type input "*"
type input "********"
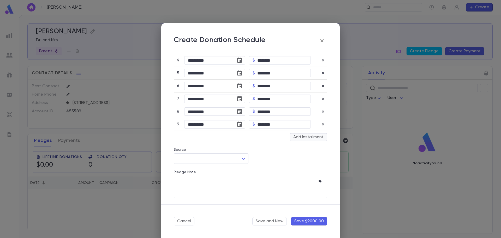
click at [309, 137] on button "Add Installment" at bounding box center [308, 137] width 38 height 8
type input "**"
type input "*********"
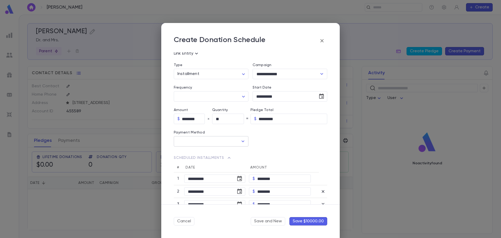
click at [242, 141] on icon "Open" at bounding box center [242, 141] width 3 height 2
click at [203, 155] on li "Check" at bounding box center [211, 152] width 74 height 8
type input "*****"
click at [281, 143] on input "text" at bounding box center [289, 141] width 56 height 10
type input "*"
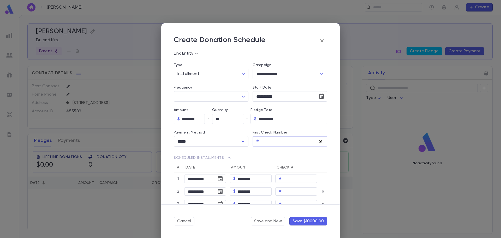
type input "*"
type input "**"
type input "***"
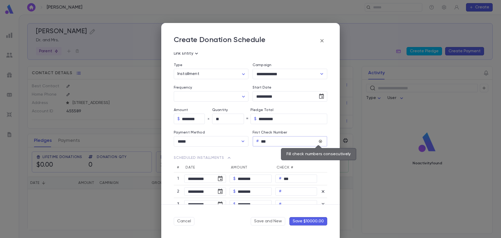
type input "***"
click at [319, 142] on icon "Fill check numbers consecutively" at bounding box center [320, 140] width 3 height 3
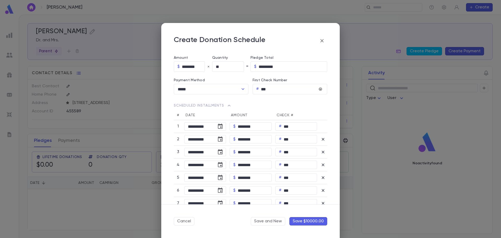
scroll to position [174, 0]
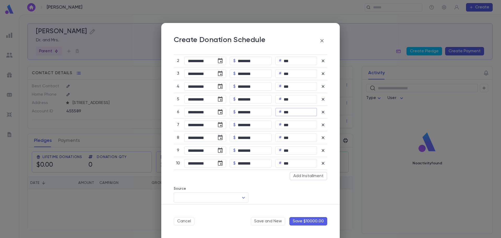
drag, startPoint x: 292, startPoint y: 113, endPoint x: 286, endPoint y: 112, distance: 6.1
click at [286, 112] on input "***" at bounding box center [299, 112] width 33 height 8
type input "***"
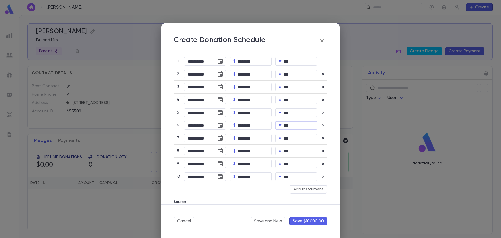
scroll to position [213, 0]
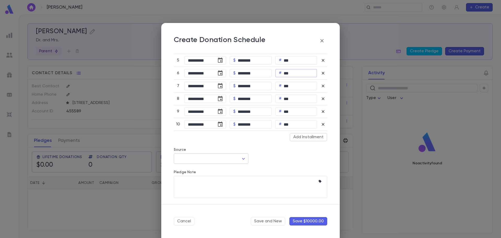
click at [241, 157] on body "**********" at bounding box center [250, 126] width 501 height 223
click at [266, 154] on div at bounding box center [250, 119] width 501 height 238
click at [318, 181] on icon "button" at bounding box center [319, 181] width 3 height 3
click at [274, 195] on input "text" at bounding box center [284, 195] width 53 height 8
type input "**********"
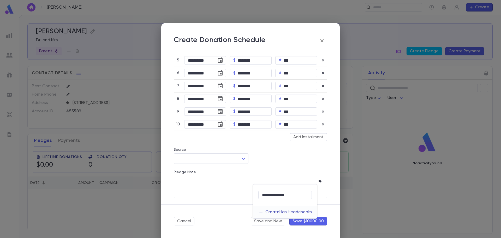
click at [261, 212] on icon "button" at bounding box center [260, 211] width 5 height 5
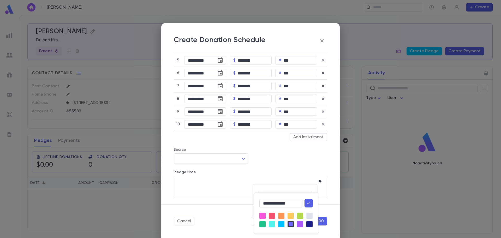
click at [282, 224] on div "lightBlue" at bounding box center [281, 224] width 6 height 6
click at [308, 202] on icon "button" at bounding box center [308, 202] width 5 height 5
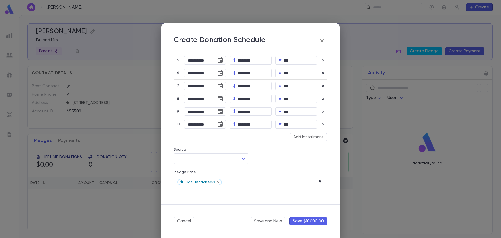
scroll to position [223, 0]
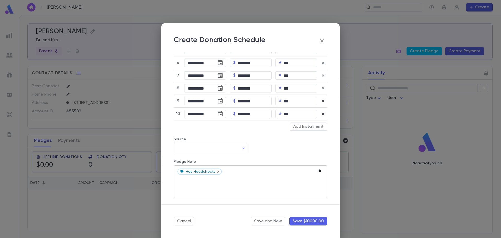
click at [318, 171] on icon "button" at bounding box center [319, 170] width 3 height 3
click at [241, 177] on div at bounding box center [250, 119] width 501 height 238
click at [305, 222] on button "Save $10000.00" at bounding box center [308, 221] width 38 height 8
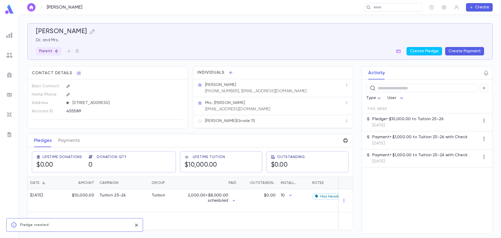
click at [137, 225] on icon "close" at bounding box center [136, 224] width 3 height 3
click at [214, 169] on div "Lifetime Tuition $10,000.00" at bounding box center [221, 161] width 82 height 21
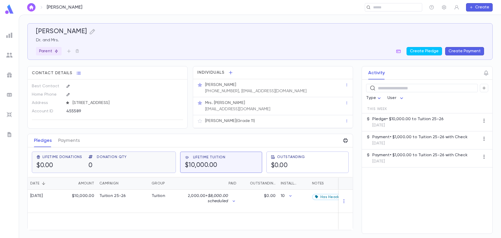
click at [99, 162] on h5 "0" at bounding box center [107, 165] width 38 height 8
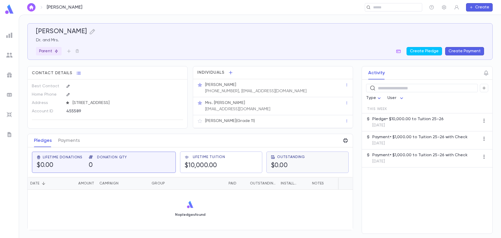
click at [287, 161] on div "Outstanding $0.00" at bounding box center [288, 162] width 34 height 15
click at [209, 162] on h5 "$10,000.00" at bounding box center [204, 165] width 41 height 8
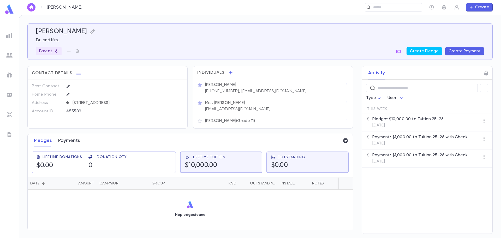
click at [71, 142] on button "Payments" at bounding box center [69, 140] width 22 height 13
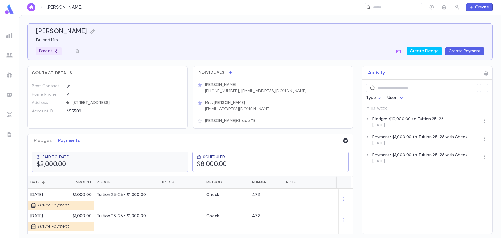
click at [67, 162] on h5 "$2,000.00" at bounding box center [52, 164] width 33 height 8
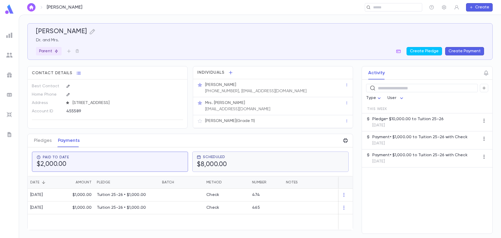
click at [220, 163] on h5 "$8,000.00" at bounding box center [212, 164] width 30 height 8
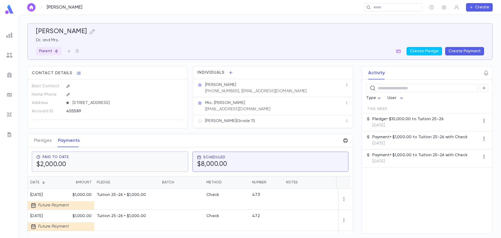
click at [82, 163] on div "Paid To Date $2,000.00" at bounding box center [109, 162] width 147 height 14
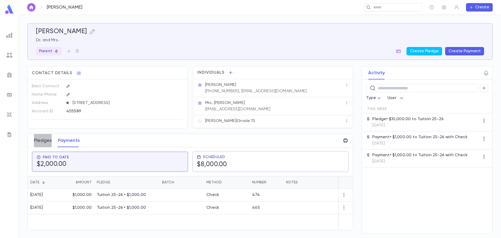
click at [44, 141] on button "Pledges" at bounding box center [43, 140] width 18 height 13
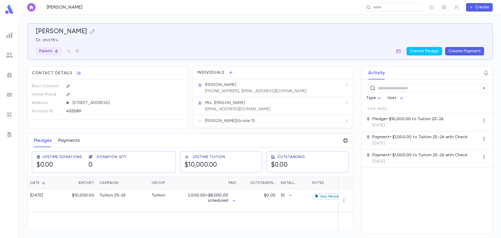
click at [70, 142] on button "Payments" at bounding box center [69, 140] width 22 height 13
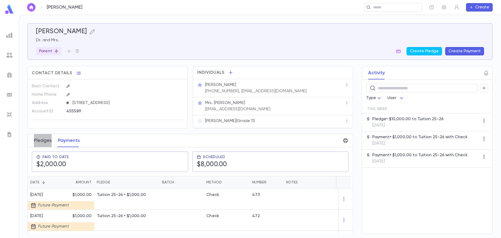
click at [47, 141] on button "Pledges" at bounding box center [43, 140] width 18 height 13
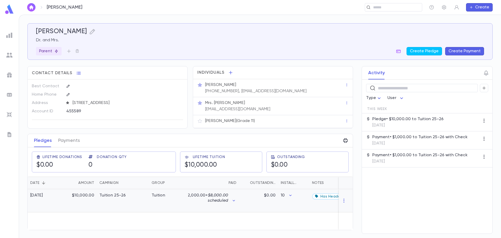
click at [104, 198] on div "Tuition 25-26" at bounding box center [123, 200] width 52 height 23
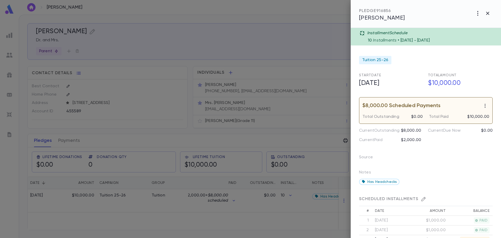
click at [362, 33] on icon at bounding box center [361, 33] width 5 height 5
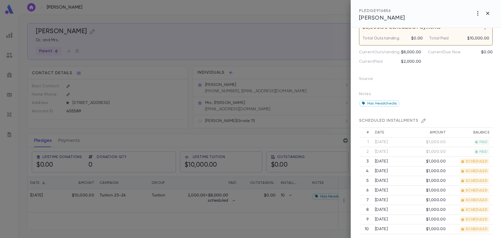
scroll to position [156, 0]
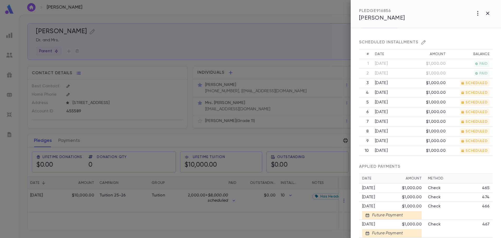
click at [422, 42] on icon "button" at bounding box center [423, 42] width 5 height 5
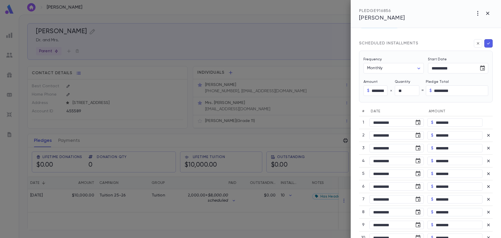
scroll to position [235, 0]
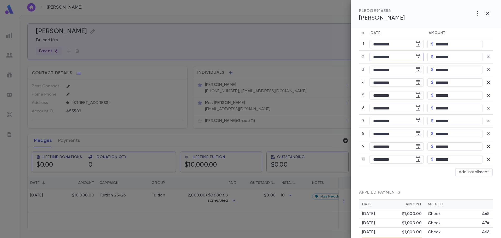
drag, startPoint x: 378, startPoint y: 56, endPoint x: 370, endPoint y: 56, distance: 7.3
click at [370, 56] on input "**********" at bounding box center [389, 57] width 41 height 8
type input "**********"
click at [438, 183] on div "APPLIED PAYMENTS" at bounding box center [425, 190] width 133 height 18
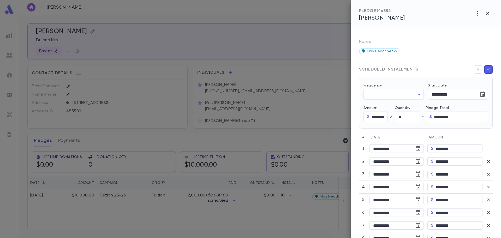
click at [486, 69] on icon "button" at bounding box center [488, 69] width 5 height 5
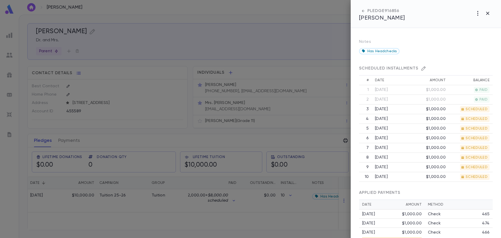
scroll to position [183, 0]
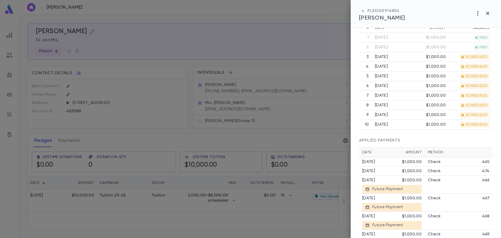
click at [393, 172] on div "[DATE]" at bounding box center [382, 170] width 40 height 5
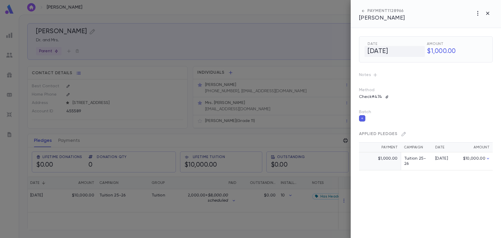
click at [402, 51] on h5 "[DATE]" at bounding box center [394, 51] width 60 height 11
click at [489, 14] on icon "button" at bounding box center [487, 13] width 3 height 3
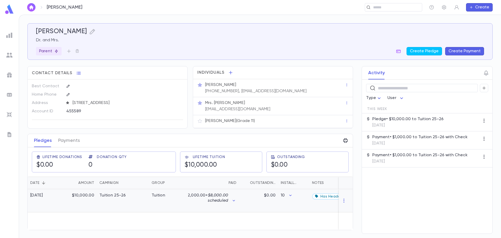
click at [159, 200] on div "Tuition" at bounding box center [168, 200] width 39 height 23
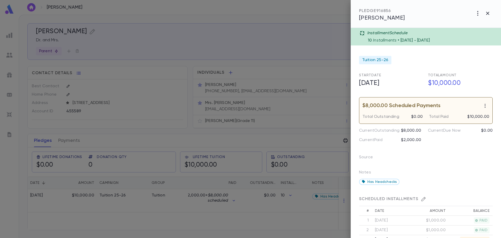
click at [421, 198] on icon "button" at bounding box center [423, 198] width 5 height 5
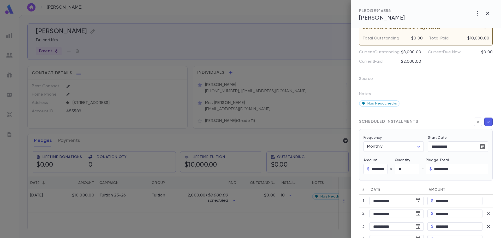
scroll to position [0, 0]
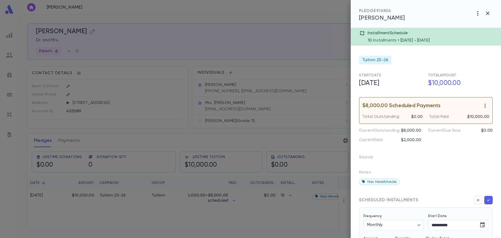
click at [483, 106] on icon "button" at bounding box center [484, 105] width 5 height 5
click at [454, 116] on li "Delete scheduled payments" at bounding box center [466, 116] width 65 height 8
click at [482, 107] on icon "button" at bounding box center [484, 105] width 5 height 5
click at [460, 116] on li "Delete scheduled payments" at bounding box center [466, 116] width 65 height 8
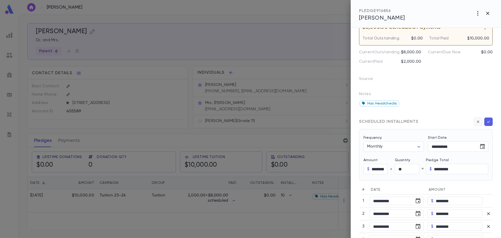
click at [477, 122] on icon "button" at bounding box center [477, 121] width 2 height 2
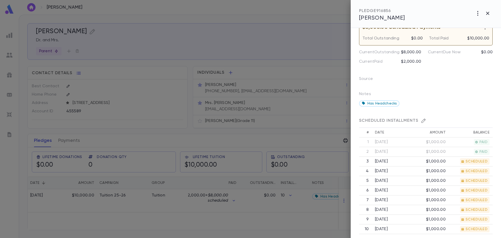
scroll to position [0, 0]
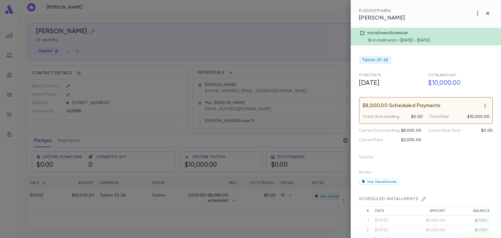
click at [482, 107] on icon "button" at bounding box center [484, 105] width 5 height 5
click at [450, 115] on li "Delete scheduled payments" at bounding box center [466, 116] width 65 height 8
click at [482, 105] on icon "button" at bounding box center [484, 105] width 5 height 5
drag, startPoint x: 453, startPoint y: 116, endPoint x: 437, endPoint y: 113, distance: 16.1
click at [452, 116] on li "Delete scheduled payments" at bounding box center [466, 116] width 65 height 8
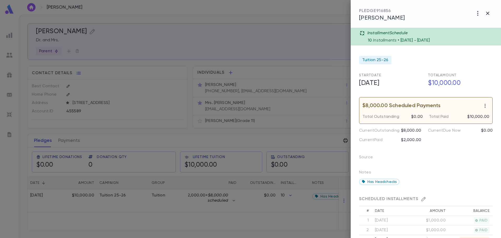
click at [398, 106] on p "$8,000.00 Scheduled Payments" at bounding box center [401, 105] width 78 height 5
click at [371, 105] on p "$8,000.00 Scheduled Payments" at bounding box center [401, 105] width 78 height 5
click at [385, 32] on p "Installment Schedule" at bounding box center [387, 33] width 40 height 5
click at [477, 12] on icon "button" at bounding box center [477, 13] width 6 height 6
click at [488, 15] on div at bounding box center [250, 119] width 501 height 238
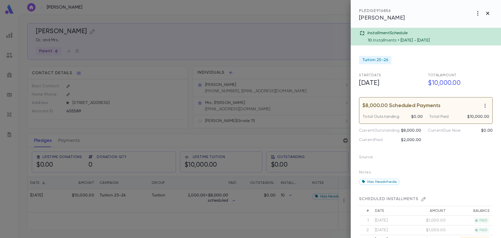
click at [488, 14] on icon "button" at bounding box center [487, 13] width 3 height 3
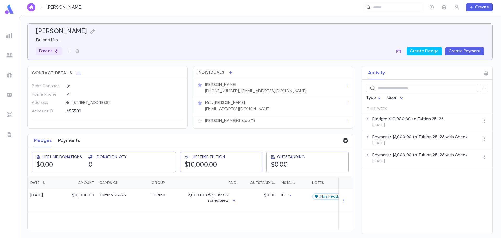
click at [60, 141] on button "Payments" at bounding box center [69, 140] width 22 height 13
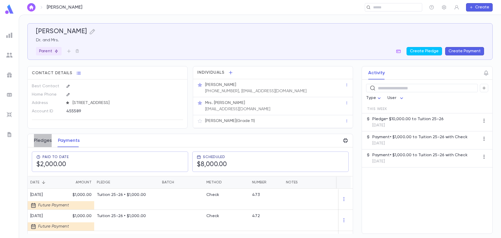
click at [48, 142] on button "Pledges" at bounding box center [43, 140] width 18 height 13
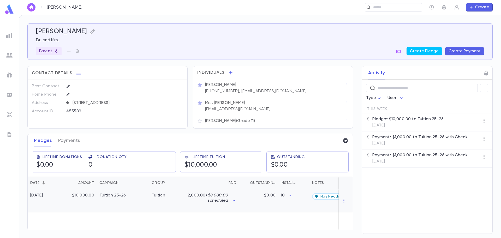
click at [85, 195] on div "$10,000.00" at bounding box center [80, 200] width 34 height 23
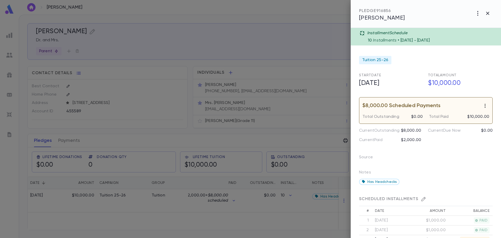
click at [484, 107] on icon "button" at bounding box center [484, 106] width 1 height 4
click at [440, 116] on li "Delete scheduled payments" at bounding box center [466, 116] width 65 height 8
click at [414, 110] on div "$8,000.00 Scheduled Payments" at bounding box center [425, 105] width 127 height 8
click at [483, 106] on icon "button" at bounding box center [484, 105] width 5 height 5
click at [446, 116] on li "Delete scheduled payments" at bounding box center [466, 116] width 65 height 8
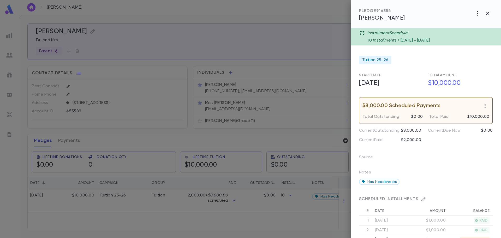
click at [477, 15] on icon "button" at bounding box center [477, 13] width 1 height 5
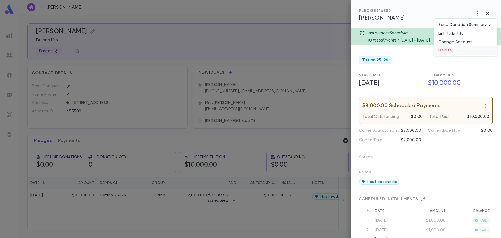
click at [444, 50] on li "Delete" at bounding box center [465, 50] width 63 height 8
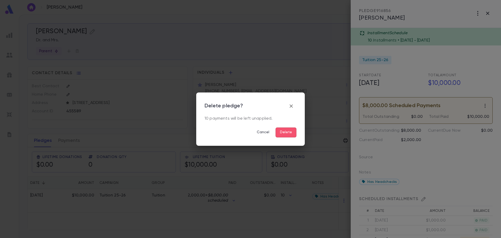
click at [287, 133] on button "Delete" at bounding box center [285, 132] width 21 height 10
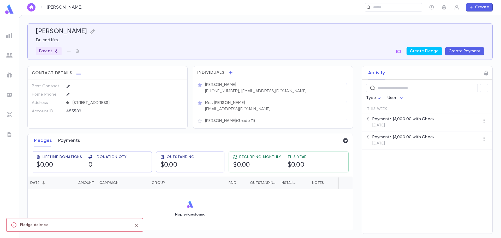
click at [62, 138] on button "Payments" at bounding box center [69, 140] width 22 height 13
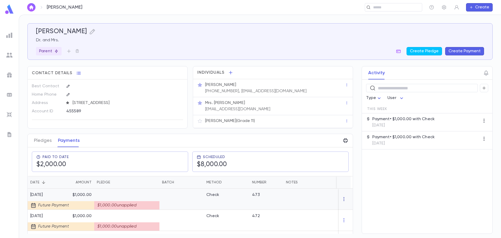
click at [343, 199] on icon "button" at bounding box center [343, 199] width 1 height 4
click at [344, 207] on li "Delete" at bounding box center [351, 207] width 22 height 8
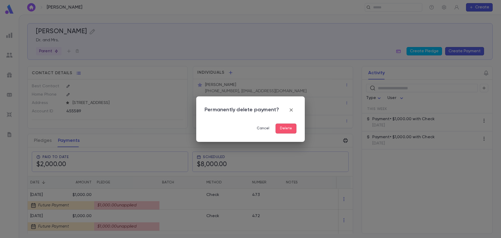
click at [287, 129] on button "Delete" at bounding box center [285, 128] width 21 height 10
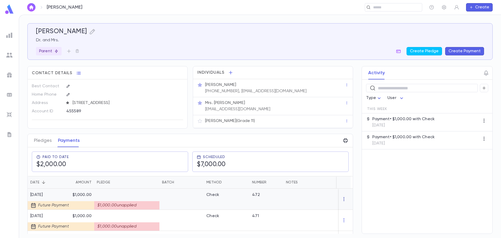
click at [341, 199] on icon "button" at bounding box center [343, 198] width 5 height 5
click at [348, 205] on li "Delete" at bounding box center [351, 207] width 22 height 8
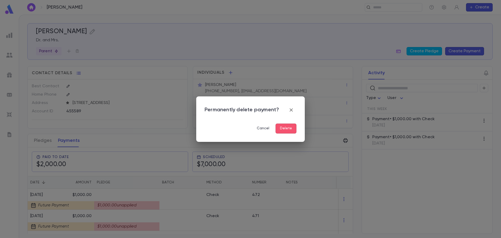
click at [288, 125] on button "Delete" at bounding box center [285, 128] width 21 height 10
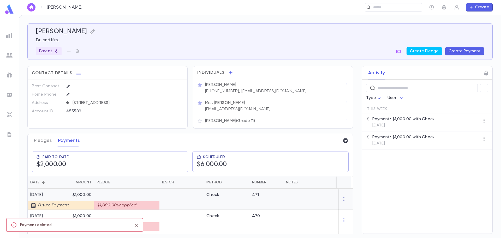
click at [343, 198] on icon "button" at bounding box center [343, 198] width 5 height 5
click at [351, 205] on li "Delete" at bounding box center [351, 207] width 22 height 8
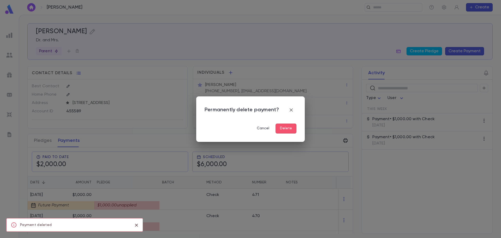
click at [282, 129] on button "Delete" at bounding box center [285, 128] width 21 height 10
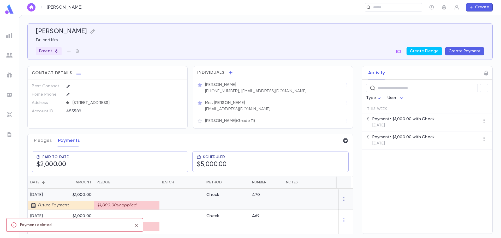
click at [344, 199] on icon "button" at bounding box center [343, 198] width 5 height 5
click at [347, 207] on li "Delete" at bounding box center [351, 207] width 22 height 8
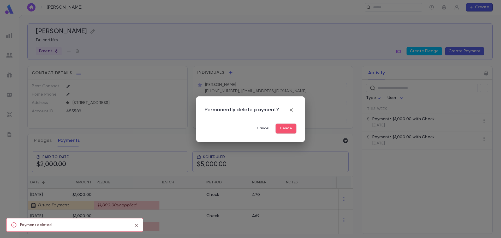
click at [279, 129] on button "Delete" at bounding box center [285, 128] width 21 height 10
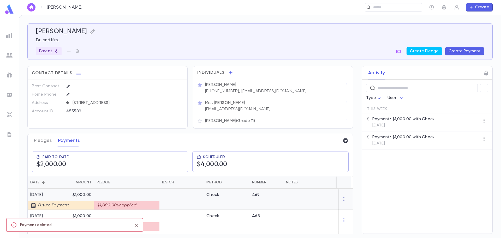
click at [341, 199] on icon "button" at bounding box center [343, 198] width 5 height 5
click at [350, 208] on li "Delete" at bounding box center [351, 207] width 22 height 8
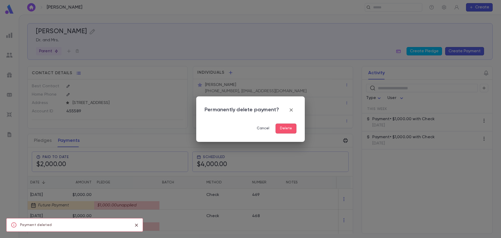
click at [286, 119] on div "Permanently delete payment? Cancel Delete" at bounding box center [250, 119] width 92 height 29
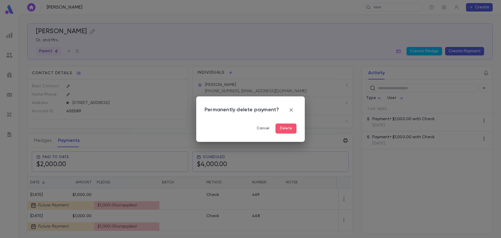
click at [284, 127] on button "Delete" at bounding box center [285, 128] width 21 height 10
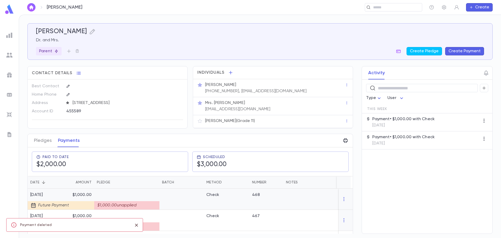
click at [341, 203] on div at bounding box center [345, 198] width 14 height 21
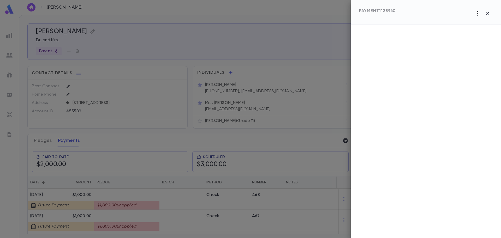
click at [477, 14] on icon "button" at bounding box center [477, 13] width 6 height 6
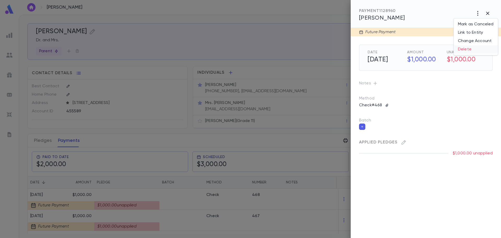
click at [465, 49] on li "Delete" at bounding box center [475, 49] width 44 height 8
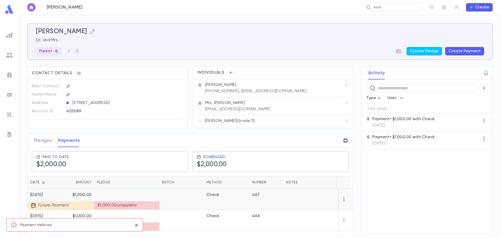
click at [341, 196] on div at bounding box center [345, 198] width 14 height 21
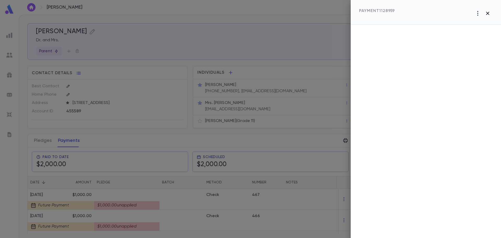
click at [489, 15] on icon "button" at bounding box center [487, 13] width 6 height 6
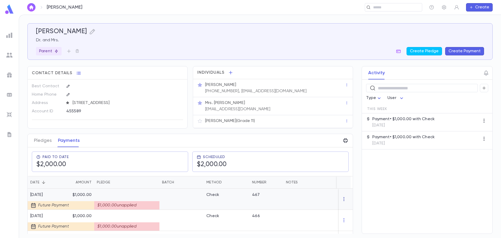
click at [341, 199] on icon "button" at bounding box center [343, 198] width 5 height 5
click at [348, 207] on li "Delete" at bounding box center [351, 207] width 22 height 8
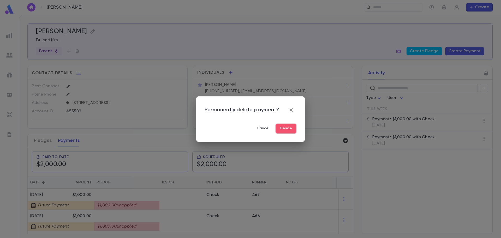
click at [287, 126] on button "Delete" at bounding box center [285, 128] width 21 height 10
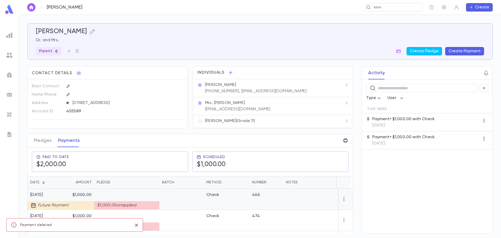
click at [341, 198] on icon "button" at bounding box center [343, 198] width 5 height 5
click at [348, 208] on li "Delete" at bounding box center [351, 207] width 22 height 8
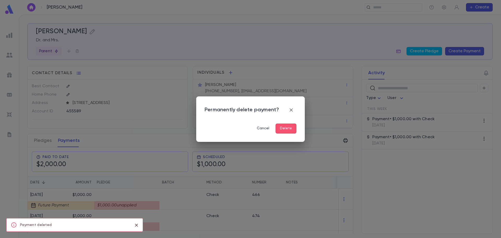
click at [291, 130] on button "Delete" at bounding box center [285, 128] width 21 height 10
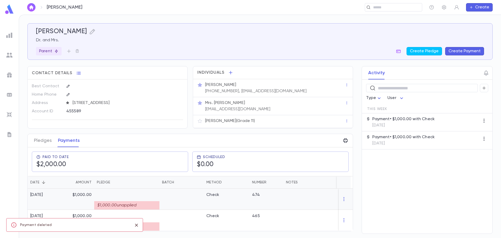
click at [344, 199] on icon "button" at bounding box center [343, 198] width 5 height 5
click at [351, 207] on li "Delete" at bounding box center [353, 207] width 22 height 8
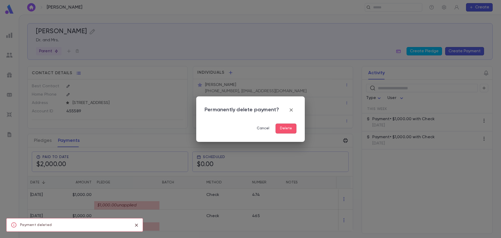
click at [287, 127] on button "Delete" at bounding box center [285, 128] width 21 height 10
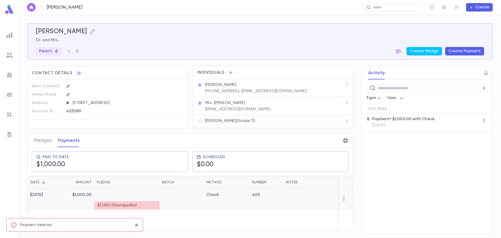
click at [346, 197] on icon "button" at bounding box center [343, 198] width 5 height 5
click at [350, 209] on li "Delete" at bounding box center [353, 207] width 22 height 8
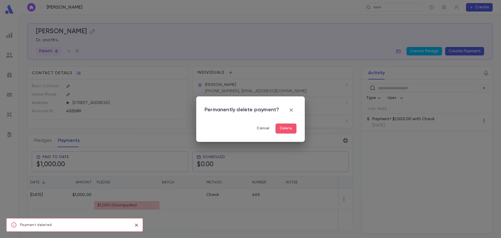
click at [291, 132] on button "Delete" at bounding box center [285, 128] width 21 height 10
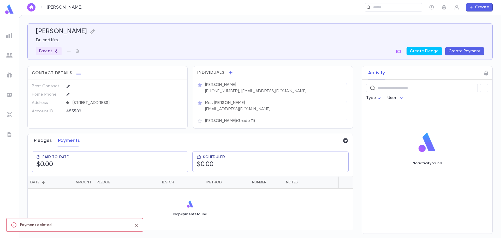
click at [45, 142] on button "Pledges" at bounding box center [43, 140] width 18 height 13
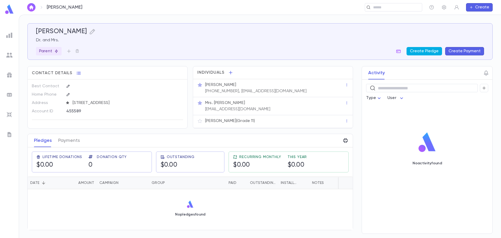
click at [421, 52] on button "Create Pledge" at bounding box center [423, 51] width 35 height 8
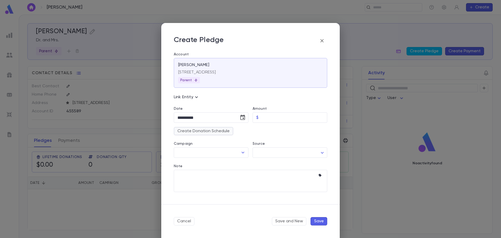
click at [201, 130] on button "Create Donation Schedule" at bounding box center [203, 131] width 59 height 8
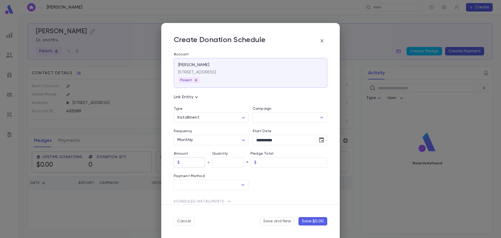
click at [190, 163] on input "text" at bounding box center [193, 162] width 23 height 10
type input "********"
click at [220, 163] on input "text" at bounding box center [228, 162] width 32 height 10
type input "**"
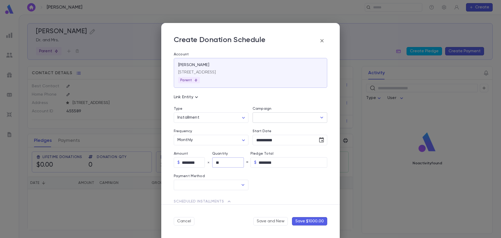
type input "*********"
drag, startPoint x: 269, startPoint y: 122, endPoint x: 270, endPoint y: 119, distance: 3.0
click at [270, 119] on div "**********" at bounding box center [247, 228] width 157 height 365
click at [270, 114] on input "Campaign" at bounding box center [286, 117] width 62 height 10
click at [270, 149] on li "Tuition 25-26" at bounding box center [288, 151] width 75 height 8
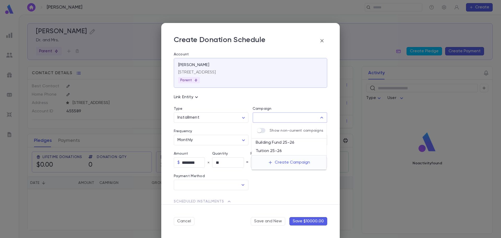
type input "**********"
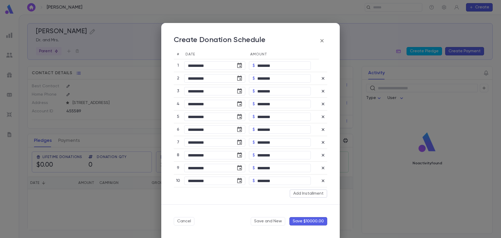
scroll to position [52, 0]
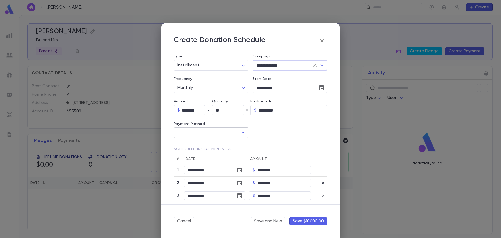
click at [204, 132] on input "text" at bounding box center [207, 132] width 62 height 10
click at [187, 144] on li "Check" at bounding box center [211, 144] width 74 height 8
type input "*****"
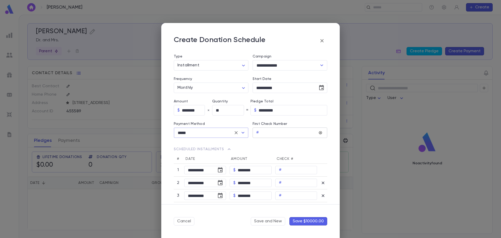
click at [266, 131] on input "text" at bounding box center [289, 132] width 56 height 10
click at [242, 132] on icon "Open" at bounding box center [243, 132] width 6 height 6
click at [233, 126] on div "Payment Method ***** ​" at bounding box center [208, 126] width 79 height 22
drag, startPoint x: 183, startPoint y: 134, endPoint x: 167, endPoint y: 135, distance: 16.2
click at [167, 135] on div "**********" at bounding box center [250, 128] width 178 height 152
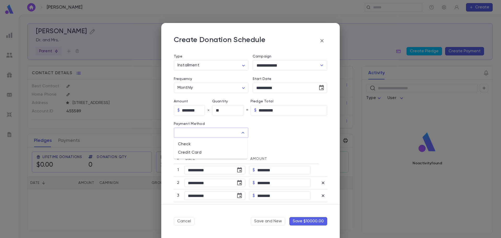
click at [305, 132] on div at bounding box center [287, 126] width 79 height 22
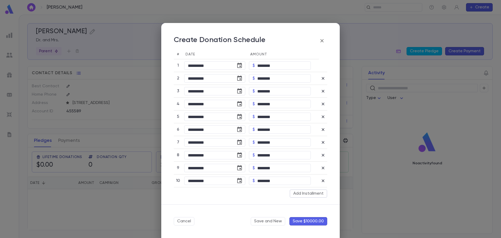
scroll to position [213, 0]
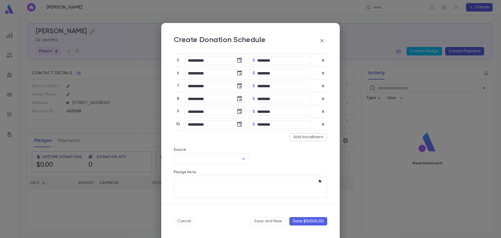
click at [306, 221] on button "Save $10000.00" at bounding box center [308, 221] width 38 height 8
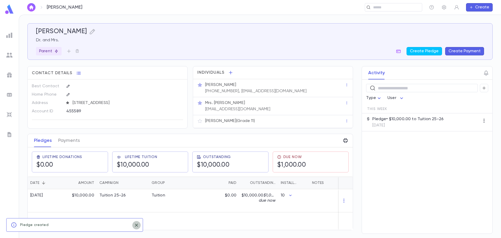
click at [133, 224] on button "close" at bounding box center [136, 225] width 8 height 8
click at [345, 201] on icon "button" at bounding box center [343, 200] width 5 height 5
drag, startPoint x: 249, startPoint y: 198, endPoint x: 241, endPoint y: 200, distance: 8.2
click at [248, 198] on div at bounding box center [250, 119] width 501 height 238
click at [77, 199] on div "$10,000.00" at bounding box center [80, 200] width 34 height 23
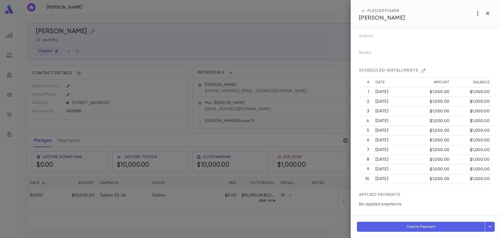
scroll to position [0, 0]
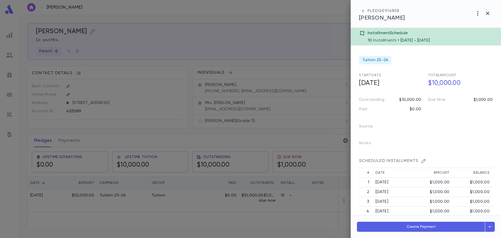
click at [362, 33] on icon at bounding box center [361, 33] width 5 height 5
click at [361, 33] on icon at bounding box center [361, 33] width 5 height 5
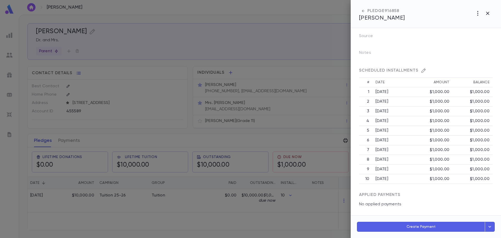
click at [490, 225] on icon "button" at bounding box center [490, 226] width 6 height 6
click at [459, 202] on button "Add Payments to Installments" at bounding box center [465, 202] width 58 height 9
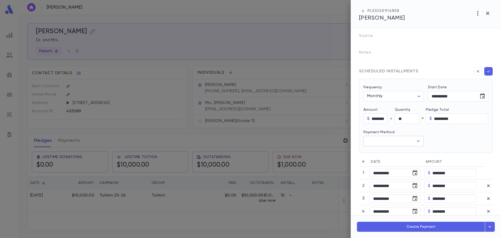
click at [416, 140] on icon "Open" at bounding box center [418, 141] width 6 height 6
click at [376, 152] on li "Check" at bounding box center [392, 152] width 59 height 8
type input "*****"
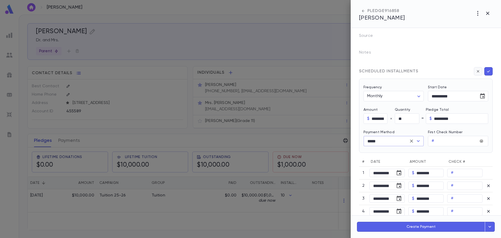
click at [476, 71] on icon "button" at bounding box center [477, 71] width 5 height 5
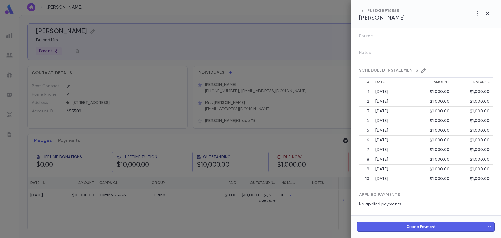
click at [492, 226] on button "button" at bounding box center [489, 226] width 10 height 10
click at [489, 13] on icon "button" at bounding box center [487, 13] width 6 height 6
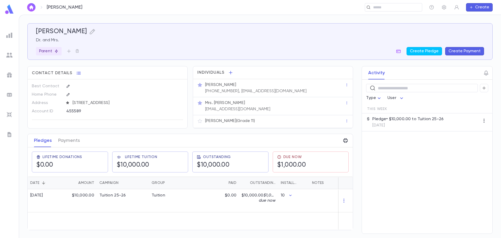
click at [11, 9] on img at bounding box center [9, 9] width 10 height 10
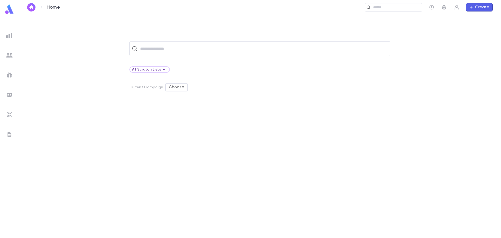
click at [469, 7] on button "Create" at bounding box center [479, 7] width 27 height 8
click at [481, 34] on li "Payment" at bounding box center [480, 34] width 27 height 8
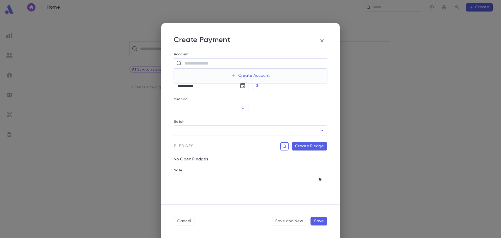
click at [199, 66] on input "text" at bounding box center [254, 63] width 142 height 10
drag, startPoint x: 289, startPoint y: 110, endPoint x: 198, endPoint y: 57, distance: 104.8
click at [289, 110] on div at bounding box center [287, 102] width 79 height 22
click at [280, 87] on input "Amount" at bounding box center [293, 86] width 66 height 10
type input "********"
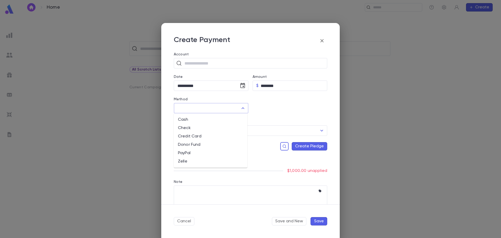
click at [223, 106] on input "Method" at bounding box center [207, 108] width 62 height 10
drag, startPoint x: 194, startPoint y: 121, endPoint x: 193, endPoint y: 127, distance: 6.0
click at [192, 127] on ul "Cash Check Credit Card Donor Fund PayPal Zelle" at bounding box center [211, 140] width 74 height 54
click at [195, 127] on li "Check" at bounding box center [211, 128] width 74 height 8
type input "*****"
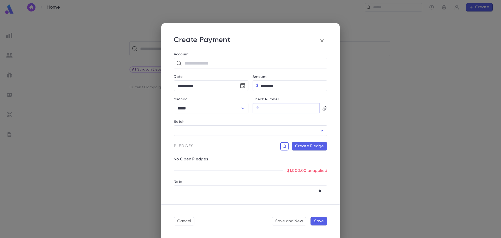
click at [279, 112] on input "Check Number" at bounding box center [290, 108] width 59 height 10
drag, startPoint x: 315, startPoint y: 108, endPoint x: 323, endPoint y: 104, distance: 8.7
click at [315, 105] on input "Check Number" at bounding box center [290, 108] width 59 height 10
click at [323, 108] on icon "button" at bounding box center [324, 108] width 4 height 4
click at [278, 119] on div at bounding box center [250, 119] width 501 height 238
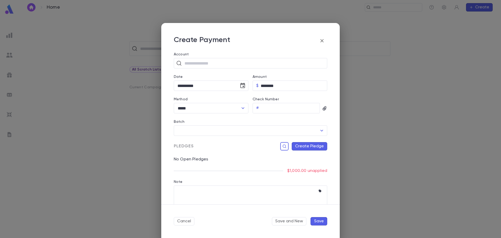
scroll to position [10, 0]
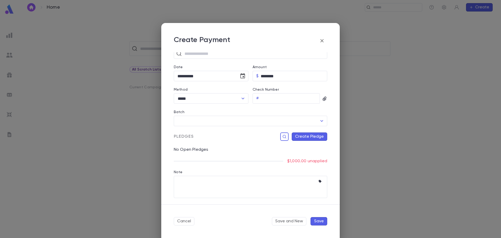
click at [322, 40] on icon "button" at bounding box center [322, 41] width 6 height 6
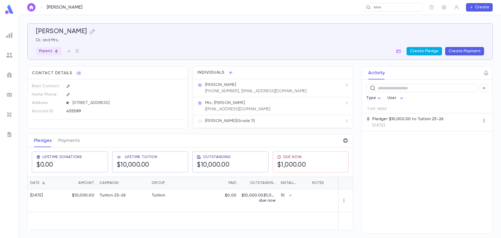
click at [425, 48] on button "Create Pledge" at bounding box center [423, 51] width 35 height 8
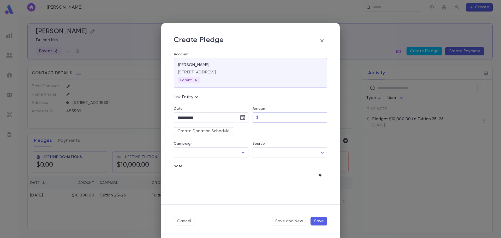
click at [271, 118] on input "Amount" at bounding box center [293, 117] width 66 height 10
type input "********"
click at [200, 155] on input "Campaign" at bounding box center [207, 152] width 62 height 10
click at [192, 178] on li "Building Fund 25-26" at bounding box center [211, 177] width 75 height 8
type input "**********"
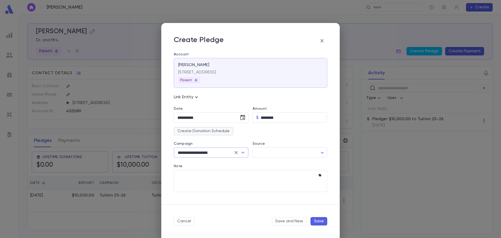
click at [209, 131] on button "Create Donation Schedule" at bounding box center [203, 131] width 59 height 8
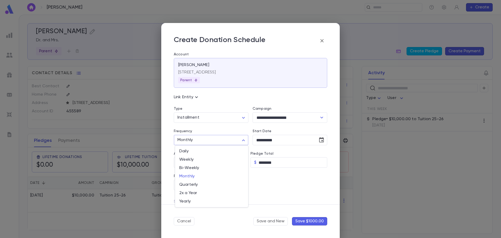
click at [210, 142] on body "**********" at bounding box center [250, 126] width 501 height 223
click at [224, 126] on div at bounding box center [250, 119] width 501 height 238
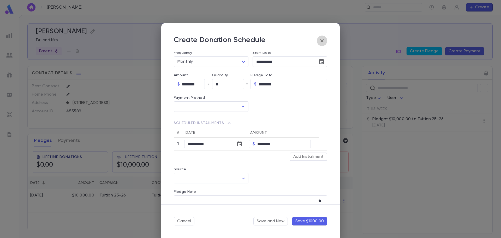
click at [320, 41] on icon "button" at bounding box center [322, 41] width 6 height 6
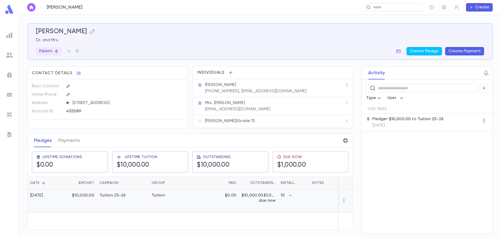
click at [189, 205] on div "$0.00" at bounding box center [213, 200] width 51 height 23
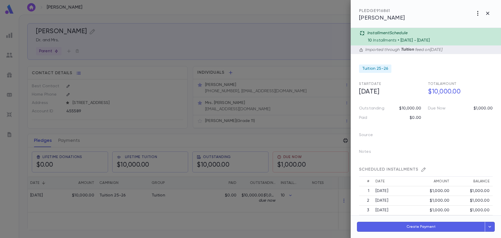
click at [475, 12] on icon "button" at bounding box center [477, 13] width 6 height 6
click at [230, 58] on div at bounding box center [250, 119] width 501 height 238
click at [308, 217] on div at bounding box center [250, 119] width 501 height 238
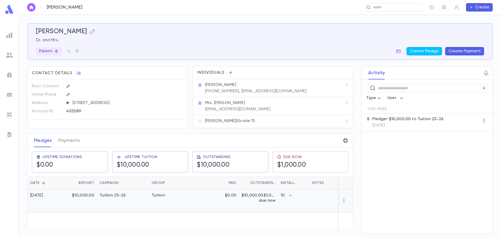
click at [343, 197] on div at bounding box center [345, 200] width 14 height 23
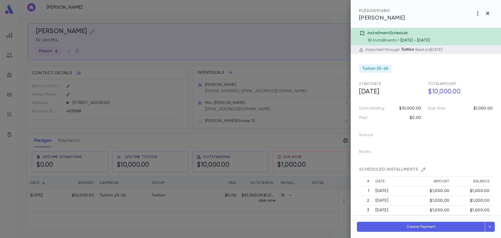
click at [490, 11] on icon "button" at bounding box center [487, 13] width 6 height 6
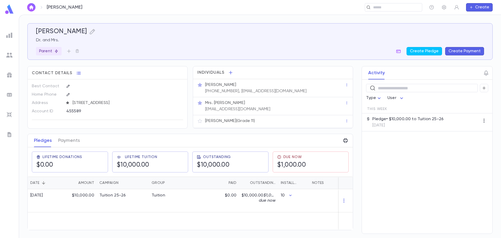
click at [10, 135] on img at bounding box center [9, 134] width 6 height 6
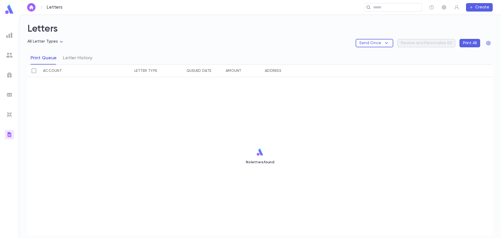
click at [446, 8] on icon "button" at bounding box center [444, 7] width 4 height 4
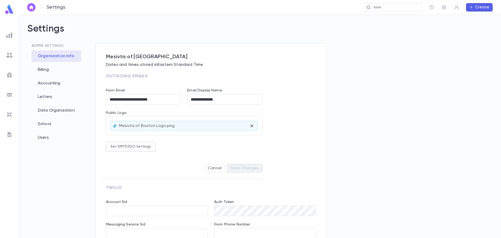
type input "**********"
click at [47, 137] on div "Users" at bounding box center [57, 137] width 50 height 11
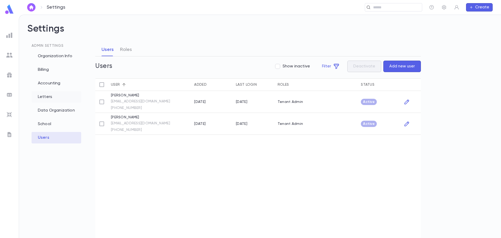
click at [47, 99] on div "Letters" at bounding box center [57, 96] width 50 height 11
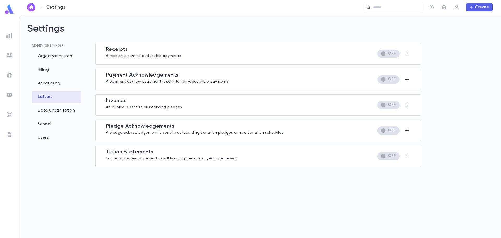
type input "**********"
click at [408, 156] on icon "button" at bounding box center [407, 156] width 4 height 4
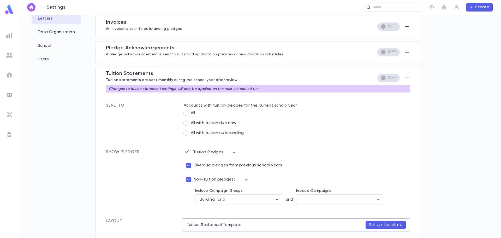
scroll to position [156, 0]
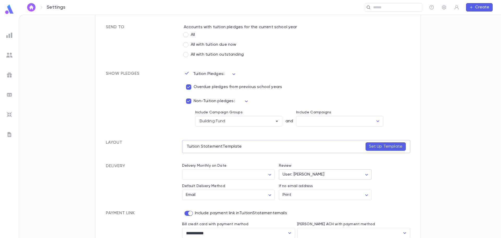
click at [352, 178] on body "Settings ​ Create Settings Admin Settings Organization Info Billing Accounting …" at bounding box center [250, 126] width 501 height 223
click at [296, 183] on span "None" at bounding box center [324, 185] width 83 height 5
type input "****"
click at [262, 175] on body "Settings ​ Create Settings Admin Settings Organization Info Billing Accounting …" at bounding box center [250, 126] width 501 height 223
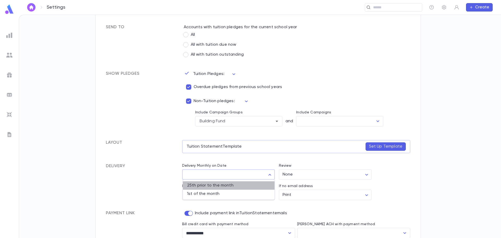
click at [200, 183] on span "25th prior to the month" at bounding box center [228, 185] width 83 height 5
type input "**********"
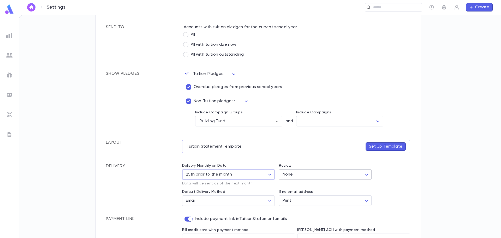
click at [318, 175] on body "Settings ​ Create Settings Admin Settings Organization Info Billing Accounting …" at bounding box center [250, 126] width 501 height 223
click at [304, 190] on li "User" at bounding box center [325, 193] width 92 height 9
click at [320, 177] on body "Settings ​ Create Settings Admin Settings Organization Info Billing Accounting …" at bounding box center [250, 126] width 501 height 223
click at [286, 195] on div "User" at bounding box center [324, 194] width 83 height 6
click at [301, 224] on p "[PERSON_NAME]" at bounding box center [320, 224] width 63 height 5
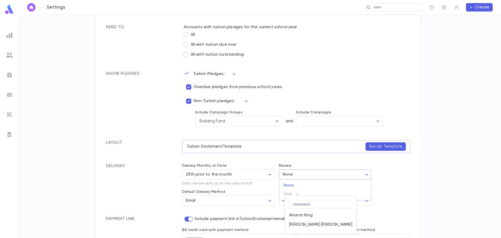
type input "****"
click at [10, 134] on img at bounding box center [9, 134] width 6 height 6
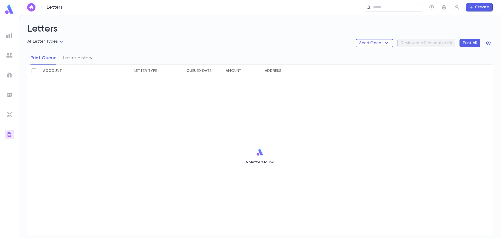
click at [414, 44] on div "Send Once Review and Personalize ( 0 ) Print All" at bounding box center [423, 43] width 137 height 8
click at [10, 77] on img at bounding box center [9, 75] width 6 height 6
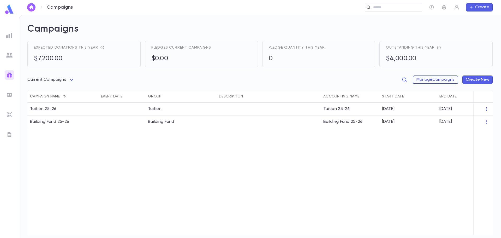
click at [426, 80] on button "Manage Campaigns" at bounding box center [434, 79] width 45 height 8
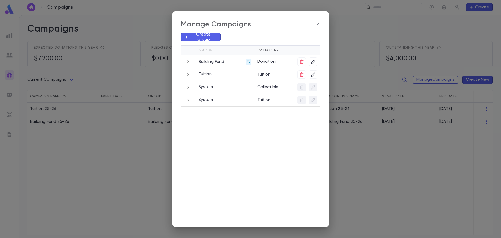
click at [196, 38] on p "Create Group" at bounding box center [203, 37] width 28 height 10
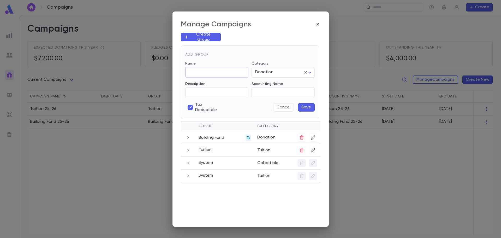
click at [201, 73] on input "Name" at bounding box center [216, 72] width 63 height 10
type input "*"
type input "*********"
click at [309, 107] on button "Save" at bounding box center [306, 107] width 17 height 8
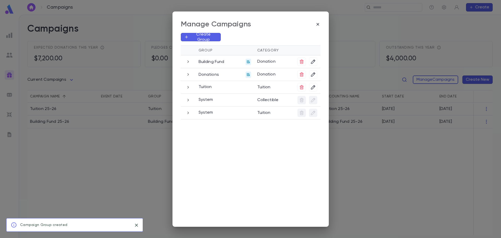
click at [316, 23] on icon "button" at bounding box center [317, 24] width 5 height 5
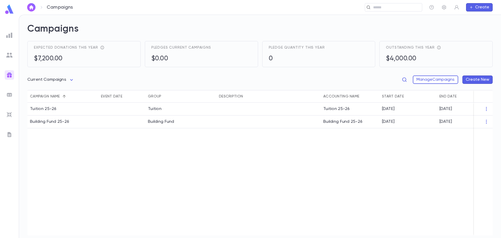
click at [476, 78] on button "Create New" at bounding box center [477, 79] width 30 height 8
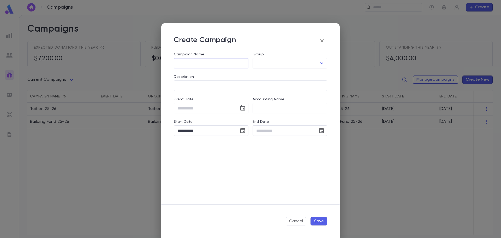
click at [207, 65] on input "Campaign Name" at bounding box center [211, 63] width 75 height 10
type input "**********"
click at [264, 61] on input "Group" at bounding box center [286, 63] width 62 height 10
click at [284, 83] on li "Donations" at bounding box center [289, 83] width 75 height 8
type input "*********"
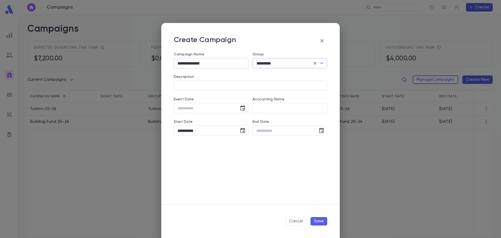
click at [211, 63] on input "**********" at bounding box center [211, 63] width 75 height 10
type input "**********"
drag, startPoint x: 220, startPoint y: 135, endPoint x: 161, endPoint y: 131, distance: 59.4
click at [161, 131] on div "**********" at bounding box center [250, 119] width 501 height 238
type input "**********"
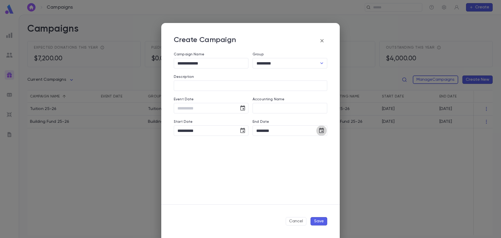
type input "**********"
click at [322, 223] on button "Save" at bounding box center [318, 221] width 17 height 8
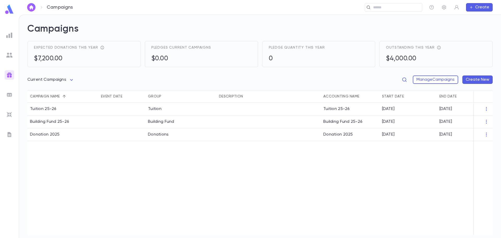
click at [477, 7] on button "Create" at bounding box center [479, 7] width 27 height 8
click at [480, 26] on li "Pledge" at bounding box center [480, 26] width 27 height 8
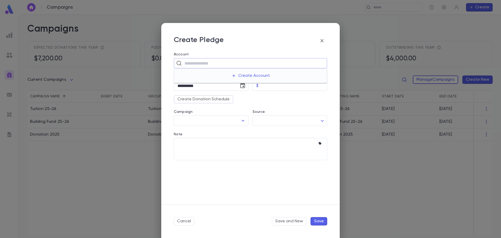
click at [193, 62] on input "text" at bounding box center [254, 63] width 142 height 10
click at [246, 51] on h2 "Create Pledge" at bounding box center [250, 37] width 178 height 29
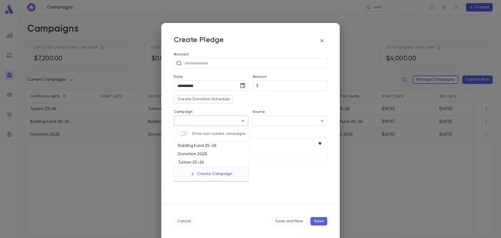
click at [229, 120] on input "Campaign" at bounding box center [207, 121] width 62 height 10
click at [295, 173] on div "**********" at bounding box center [250, 128] width 178 height 152
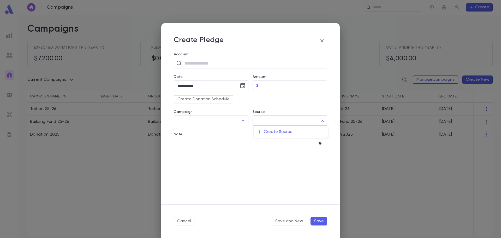
click at [304, 123] on body "**********" at bounding box center [250, 126] width 501 height 223
click at [236, 122] on div at bounding box center [250, 119] width 501 height 238
click at [244, 122] on icon "Open" at bounding box center [243, 120] width 6 height 6
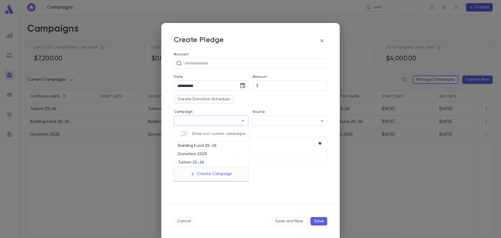
click at [247, 186] on div "**********" at bounding box center [250, 128] width 178 height 152
click at [210, 100] on button "Create Donation Schedule" at bounding box center [203, 99] width 59 height 8
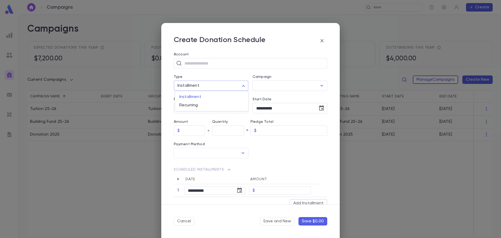
click at [232, 85] on body "**********" at bounding box center [250, 126] width 501 height 223
click at [202, 107] on span "Recurring" at bounding box center [211, 104] width 65 height 5
type input "*********"
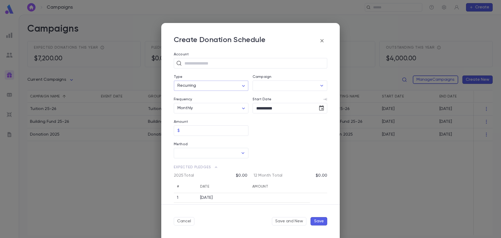
click at [320, 42] on icon "button" at bounding box center [322, 41] width 6 height 6
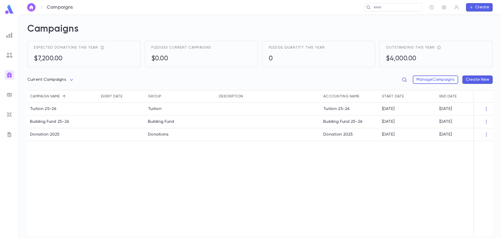
click at [481, 7] on button "Create" at bounding box center [479, 7] width 27 height 8
click at [480, 34] on li "Payment" at bounding box center [480, 34] width 27 height 8
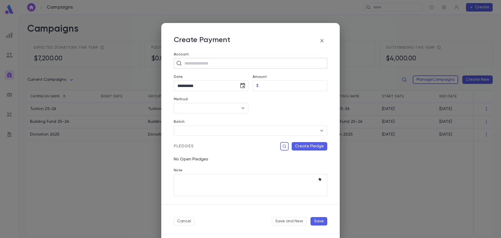
click at [197, 60] on input "text" at bounding box center [254, 63] width 142 height 10
click at [248, 77] on button "Create Account" at bounding box center [250, 76] width 47 height 10
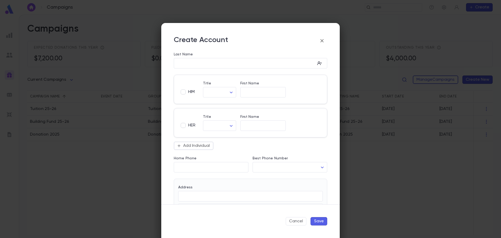
click at [323, 41] on icon "button" at bounding box center [322, 41] width 6 height 6
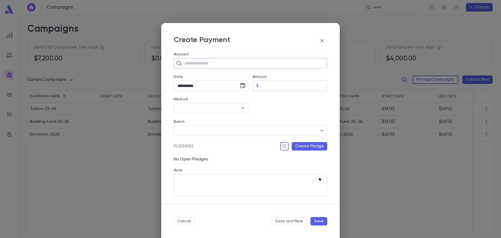
click at [271, 84] on input "Amount" at bounding box center [293, 86] width 66 height 10
type input "******"
click at [184, 109] on input "Method" at bounding box center [207, 108] width 62 height 10
click at [191, 161] on li "Zelle" at bounding box center [211, 161] width 74 height 8
type input "*****"
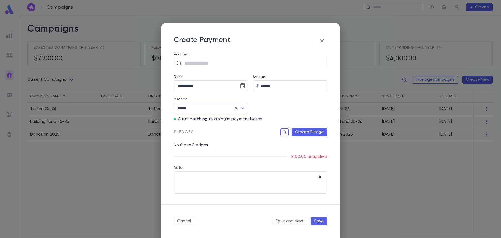
click at [306, 134] on button "Create Pledge" at bounding box center [308, 132] width 35 height 8
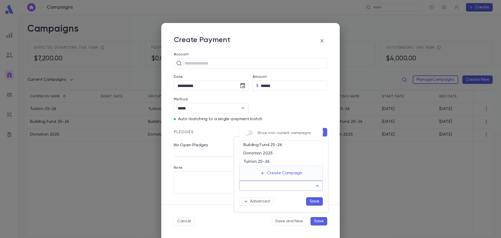
click at [256, 189] on input "Campaign" at bounding box center [276, 185] width 71 height 10
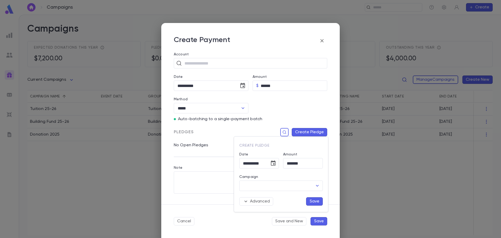
click at [335, 194] on div at bounding box center [250, 119] width 501 height 238
click at [308, 127] on div "Pledges Create Pledge" at bounding box center [247, 129] width 157 height 15
click at [306, 132] on button "Create Pledge" at bounding box center [308, 132] width 35 height 8
click at [321, 40] on div at bounding box center [250, 119] width 501 height 238
click at [323, 41] on icon "button" at bounding box center [322, 41] width 6 height 6
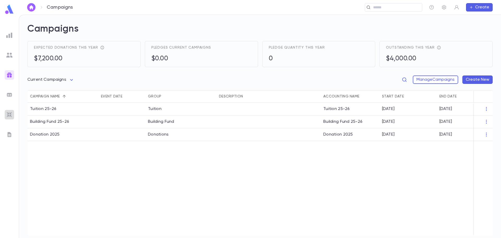
click at [7, 113] on img at bounding box center [9, 114] width 6 height 6
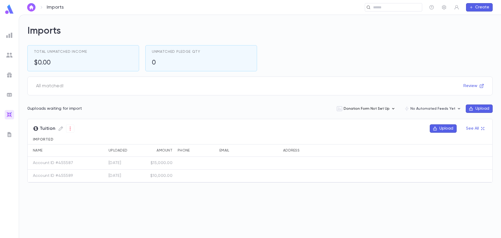
click at [372, 110] on button "Donation Form Not Set Up" at bounding box center [366, 109] width 68 height 10
click at [362, 117] on li "Set up now" at bounding box center [371, 119] width 66 height 8
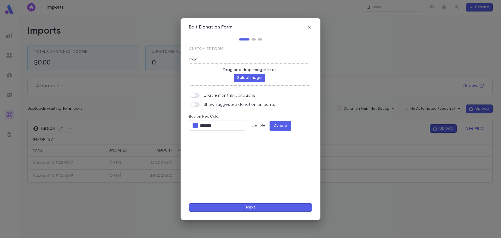
click at [276, 171] on div "Customize form Logo Drag and drop image file or Select Image Enable monthly don…" at bounding box center [250, 123] width 123 height 152
drag, startPoint x: 311, startPoint y: 26, endPoint x: 308, endPoint y: 27, distance: 2.9
click at [311, 27] on icon "button" at bounding box center [309, 27] width 5 height 5
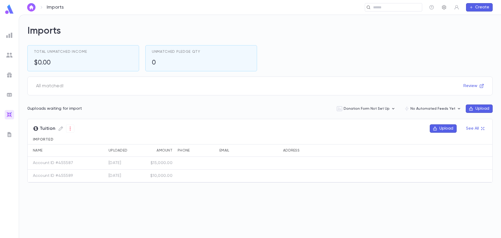
click at [442, 7] on icon "button" at bounding box center [443, 7] width 5 height 5
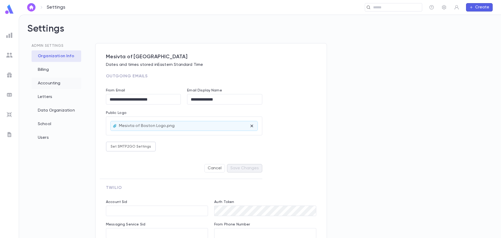
click at [54, 80] on div "Accounting" at bounding box center [57, 82] width 50 height 11
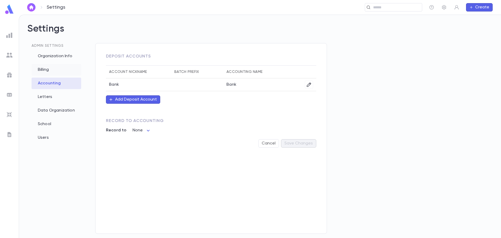
click at [50, 72] on div "Billing" at bounding box center [57, 69] width 50 height 11
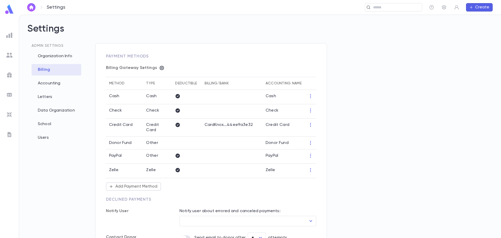
scroll to position [53, 0]
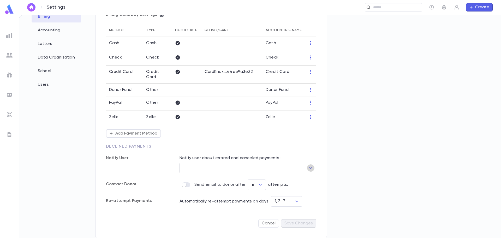
click at [309, 168] on icon "Open" at bounding box center [310, 168] width 6 height 6
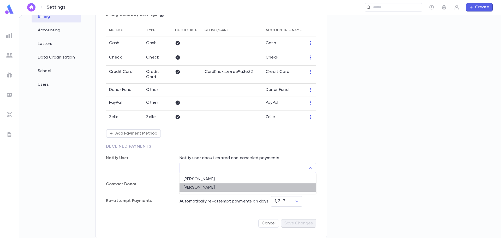
click at [200, 189] on li "[PERSON_NAME]" at bounding box center [247, 187] width 137 height 8
type input "**********"
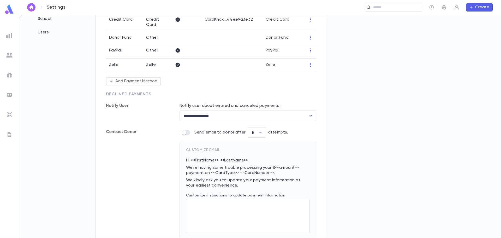
scroll to position [157, 0]
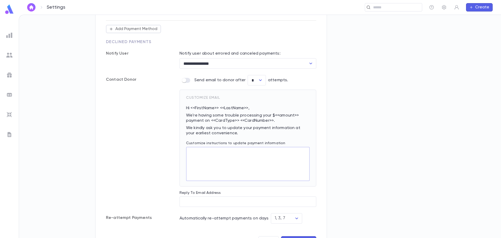
click at [206, 155] on textarea "Customize instructions to update payment information" at bounding box center [248, 164] width 116 height 34
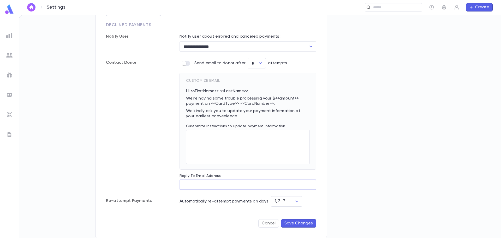
click at [191, 184] on input "Reply To Email Address" at bounding box center [247, 184] width 137 height 10
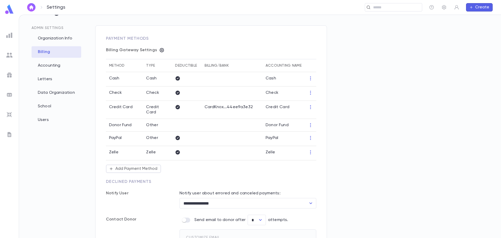
scroll to position [0, 0]
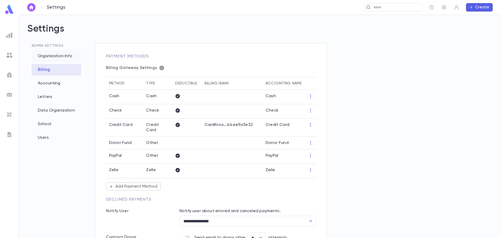
click at [54, 57] on div "Organization Info" at bounding box center [57, 55] width 50 height 11
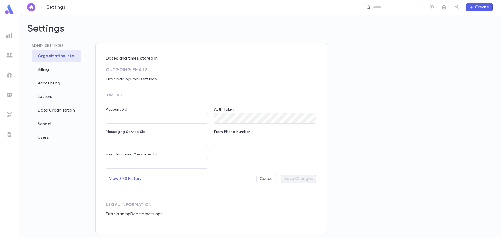
type input "**********"
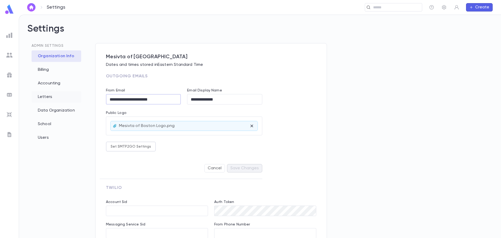
drag, startPoint x: 169, startPoint y: 100, endPoint x: 55, endPoint y: 97, distance: 113.4
click at [56, 97] on div "**********" at bounding box center [259, 150] width 465 height 214
click at [51, 82] on div "Accounting" at bounding box center [57, 82] width 50 height 11
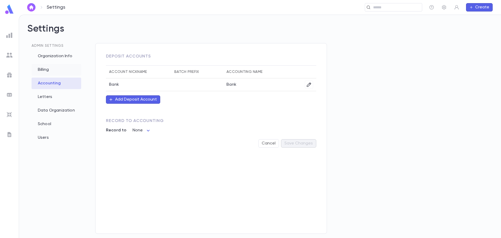
click at [48, 74] on div "Billing" at bounding box center [57, 69] width 50 height 11
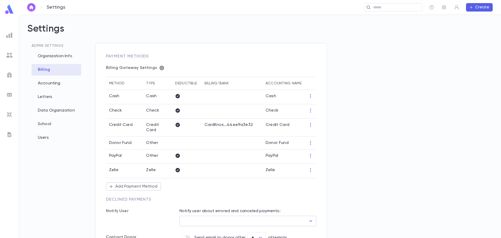
click at [192, 217] on input "User" at bounding box center [244, 221] width 124 height 10
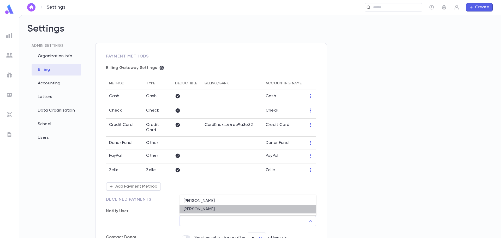
click at [203, 209] on li "[PERSON_NAME]" at bounding box center [247, 209] width 137 height 8
type input "**********"
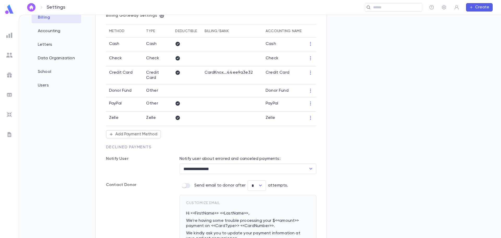
scroll to position [130, 0]
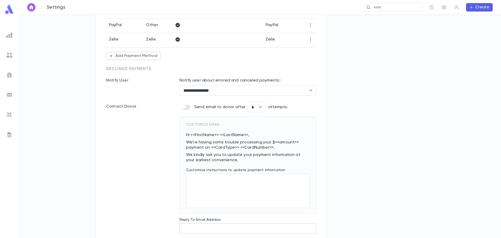
click at [196, 226] on input "Reply To Email Address" at bounding box center [247, 228] width 137 height 10
paste input "**********"
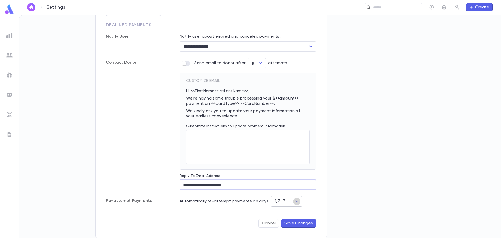
click at [294, 203] on icon "Open" at bounding box center [296, 201] width 6 height 6
type input "**********"
click at [238, 197] on div "Automatically re-attempt payments on days 1, 3, 7 ​" at bounding box center [247, 201] width 137 height 10
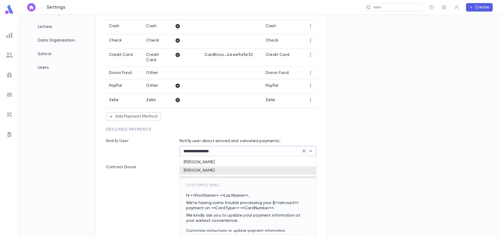
drag, startPoint x: 228, startPoint y: 150, endPoint x: 167, endPoint y: 148, distance: 61.0
click at [167, 148] on div "**********" at bounding box center [205, 144] width 221 height 24
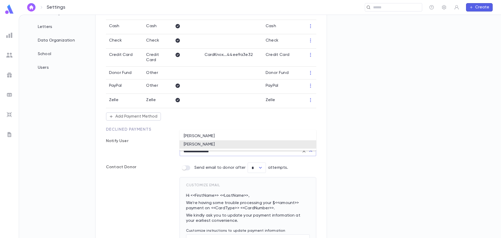
scroll to position [122, 0]
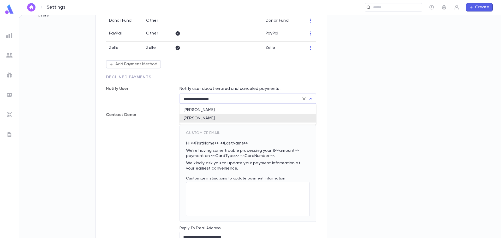
click at [163, 143] on div "Contact Donor" at bounding box center [132, 176] width 74 height 132
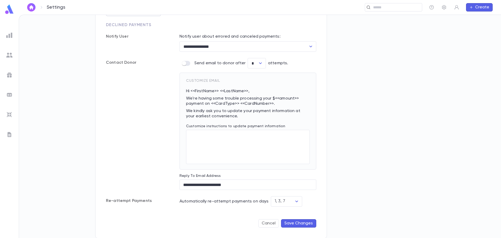
click at [302, 224] on button "Save Changes" at bounding box center [298, 223] width 35 height 8
drag, startPoint x: 253, startPoint y: 63, endPoint x: 249, endPoint y: 63, distance: 3.9
click at [250, 63] on input "*" at bounding box center [255, 63] width 10 height 10
click at [271, 201] on div "1, 3, 7 ​" at bounding box center [286, 201] width 31 height 10
drag, startPoint x: 274, startPoint y: 199, endPoint x: 269, endPoint y: 200, distance: 5.5
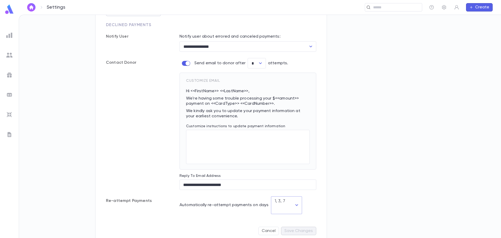
click at [271, 200] on div "1, 3, 7 ​" at bounding box center [286, 205] width 31 height 18
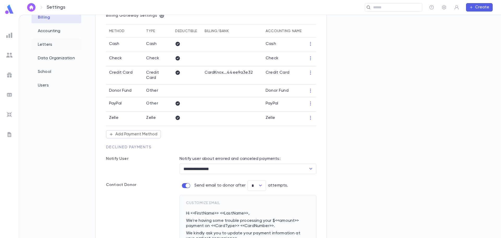
scroll to position [26, 0]
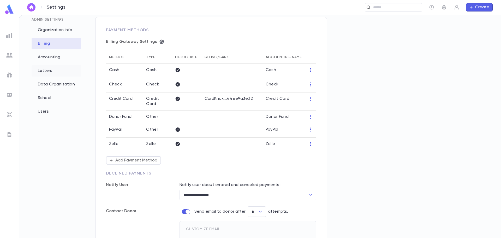
click at [45, 97] on div "School" at bounding box center [57, 97] width 50 height 11
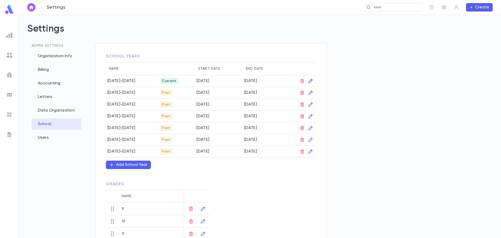
click at [309, 80] on icon "button" at bounding box center [310, 80] width 5 height 5
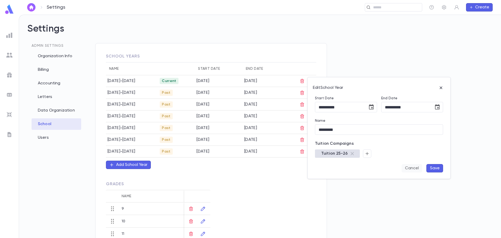
drag, startPoint x: 418, startPoint y: 172, endPoint x: 402, endPoint y: 169, distance: 15.9
click at [417, 172] on button "Cancel" at bounding box center [411, 168] width 21 height 8
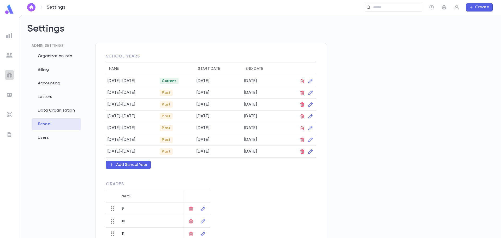
click at [5, 76] on div at bounding box center [9, 74] width 9 height 9
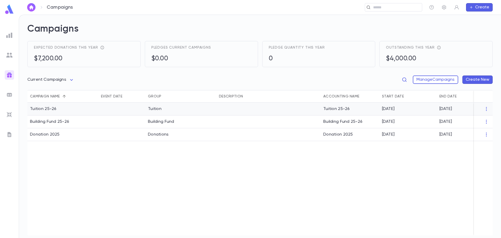
click at [57, 107] on div "Tuition 25-26" at bounding box center [62, 108] width 71 height 13
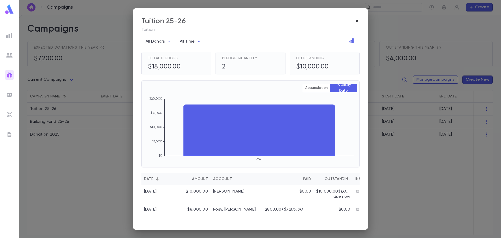
click at [357, 22] on icon "button" at bounding box center [356, 21] width 5 height 5
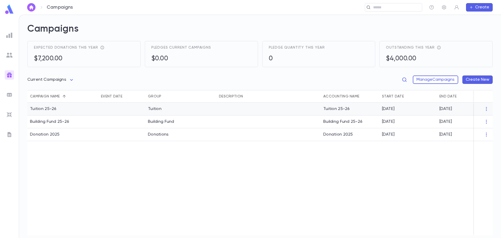
drag, startPoint x: 368, startPoint y: 110, endPoint x: 481, endPoint y: 109, distance: 113.4
click at [481, 109] on div at bounding box center [483, 108] width 14 height 5
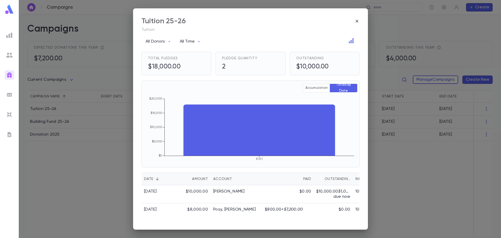
click at [484, 109] on div "Tuition 25-26 Tuition All Donors All Time Total Pledges $18,000.00 Pledge Quant…" at bounding box center [250, 119] width 501 height 238
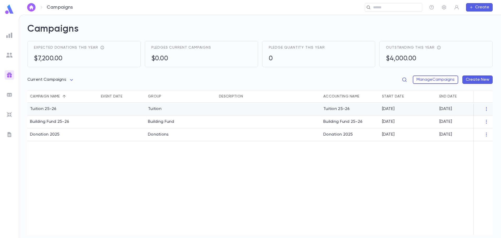
click at [487, 109] on icon "button" at bounding box center [485, 108] width 5 height 5
click at [483, 117] on li "Edit" at bounding box center [479, 117] width 38 height 8
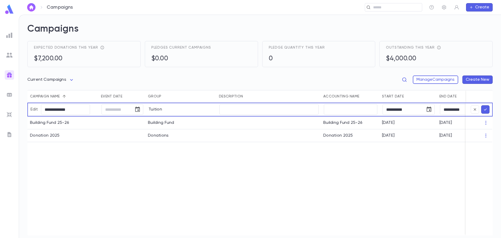
click at [291, 173] on div "**********" at bounding box center [273, 168] width 493 height 132
click at [52, 164] on div "**********" at bounding box center [273, 168] width 493 height 132
click at [444, 7] on icon "button" at bounding box center [443, 7] width 5 height 5
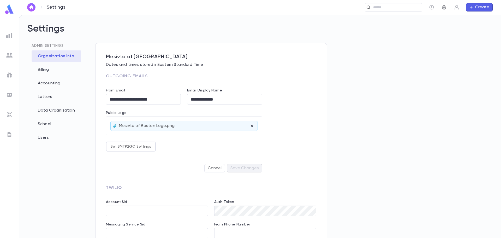
type input "**********"
click at [48, 71] on div "Billing" at bounding box center [57, 69] width 50 height 11
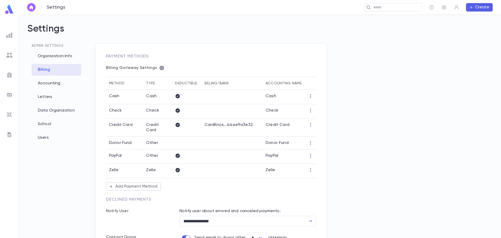
click at [314, 125] on td at bounding box center [310, 127] width 11 height 18
click at [309, 125] on icon "button" at bounding box center [310, 124] width 5 height 5
click at [313, 132] on li "Edit" at bounding box center [320, 133] width 23 height 8
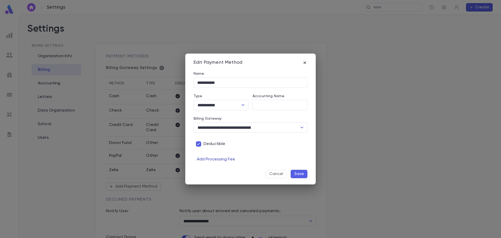
click at [210, 156] on button "Add Processing Fee" at bounding box center [215, 159] width 45 height 8
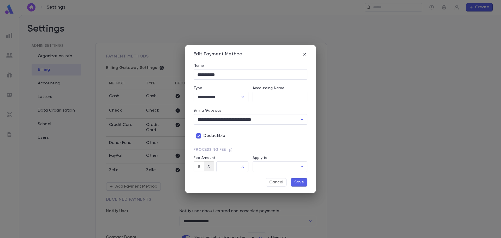
type input "**********"
click at [208, 159] on label "Fee Amount" at bounding box center [220, 157] width 55 height 4
click at [223, 74] on input "**********" at bounding box center [250, 74] width 114 height 10
click at [304, 167] on icon "Open" at bounding box center [302, 166] width 6 height 6
type input "**********"
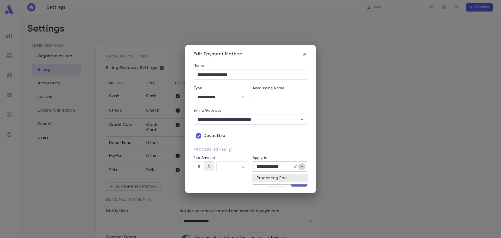
click at [304, 167] on icon "Close" at bounding box center [302, 166] width 6 height 6
click at [232, 166] on input "text" at bounding box center [228, 166] width 25 height 10
type input "***"
click at [303, 183] on button "Save" at bounding box center [298, 182] width 17 height 8
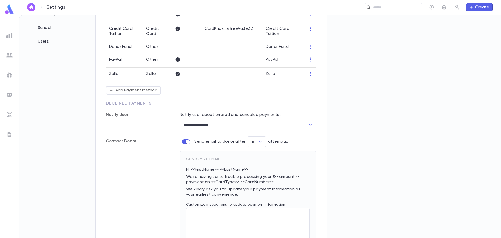
scroll to position [18, 0]
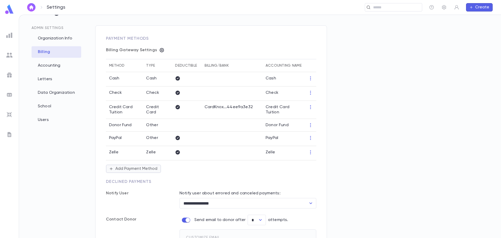
click at [150, 169] on button "Add Payment Method" at bounding box center [133, 168] width 55 height 8
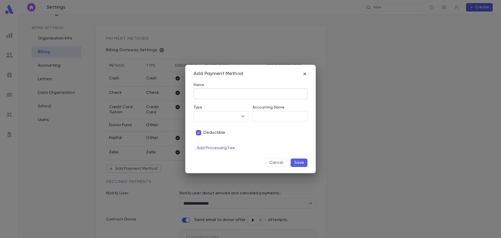
click at [224, 95] on input "Name" at bounding box center [250, 94] width 114 height 10
click at [242, 115] on icon "Open" at bounding box center [243, 116] width 6 height 6
type input "**********"
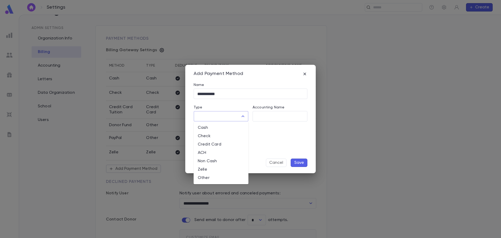
click at [232, 146] on li "Credit Card" at bounding box center [220, 144] width 55 height 8
type input "**********"
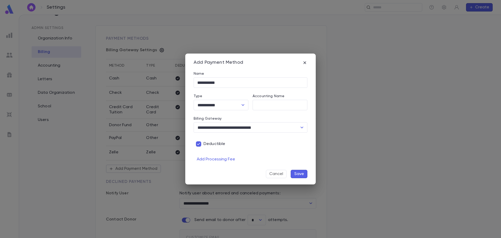
click at [298, 174] on button "Save" at bounding box center [298, 173] width 17 height 8
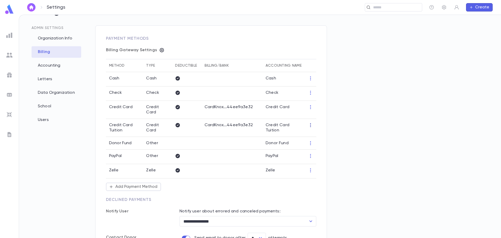
click at [309, 126] on icon "button" at bounding box center [310, 124] width 5 height 5
click at [322, 132] on li "Edit" at bounding box center [320, 133] width 23 height 8
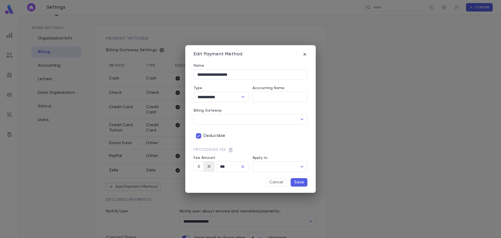
type input "**********"
click at [205, 135] on span "Deductible" at bounding box center [214, 135] width 22 height 5
click at [301, 182] on button "Save" at bounding box center [298, 182] width 17 height 8
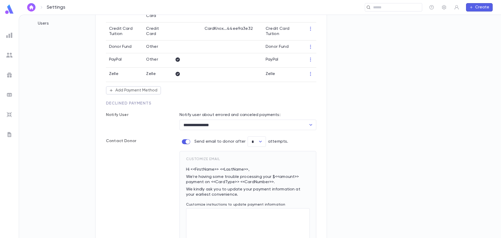
scroll to position [10, 0]
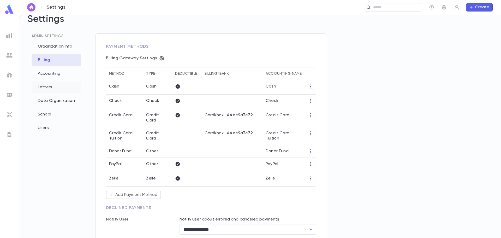
click at [49, 87] on div "Letters" at bounding box center [57, 86] width 50 height 11
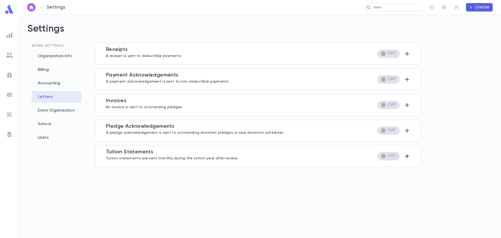
click at [406, 154] on button "button" at bounding box center [407, 156] width 6 height 8
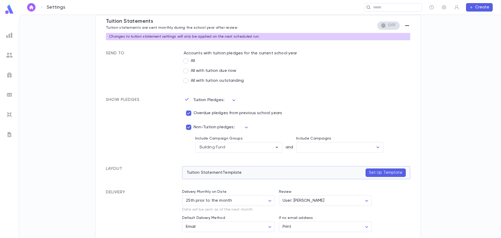
scroll to position [172, 0]
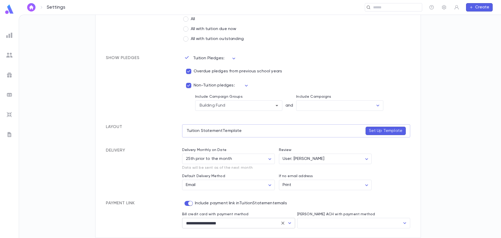
click at [289, 223] on icon "Open" at bounding box center [289, 223] width 3 height 2
click at [149, 224] on div "Payment Link" at bounding box center [144, 214] width 76 height 28
click at [71, 112] on div "Settings Admin Settings Organization Info Billing Accounting Letters Data Organ…" at bounding box center [260, 126] width 482 height 223
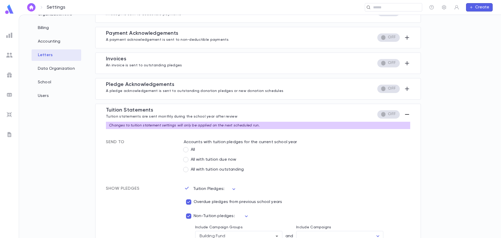
scroll to position [0, 0]
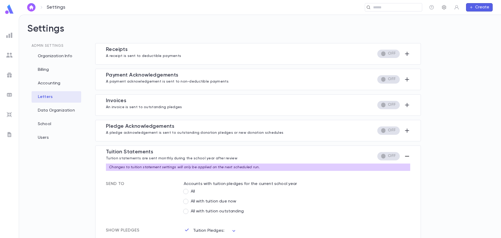
click at [445, 7] on icon "button" at bounding box center [443, 7] width 5 height 5
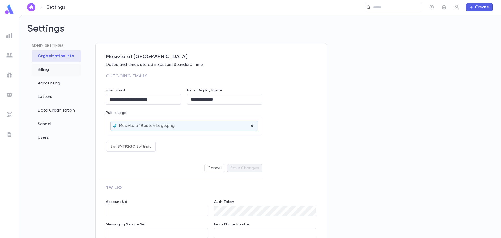
click at [45, 71] on div "Billing" at bounding box center [57, 69] width 50 height 11
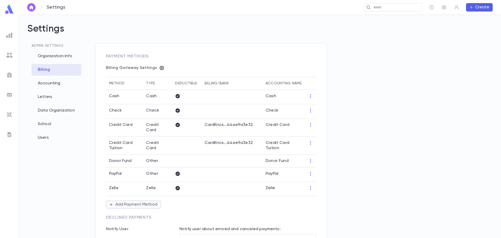
click at [133, 205] on button "Add Payment Method" at bounding box center [133, 204] width 55 height 8
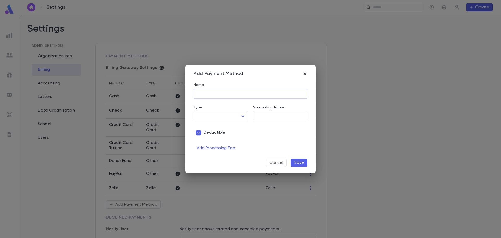
click at [207, 94] on input "Name" at bounding box center [250, 94] width 114 height 10
click at [221, 118] on input "Type" at bounding box center [217, 116] width 42 height 10
click at [213, 154] on li "ACH" at bounding box center [220, 152] width 55 height 8
type input "***"
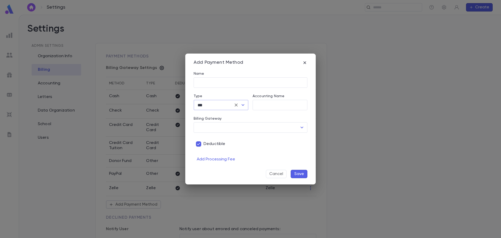
type input "**********"
click at [221, 159] on button "Add Processing Fee" at bounding box center [215, 159] width 45 height 8
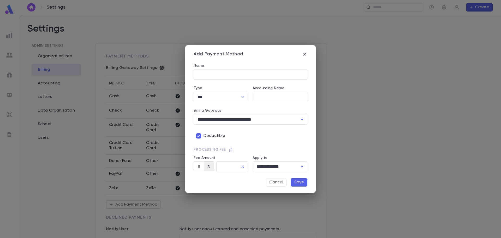
click at [197, 167] on icon "button" at bounding box center [199, 166] width 4 height 4
click at [238, 166] on input "text" at bounding box center [236, 166] width 25 height 10
click at [235, 179] on div "Cancel Save" at bounding box center [250, 182] width 114 height 8
click at [207, 166] on button "button" at bounding box center [209, 166] width 10 height 10
click at [200, 167] on icon "button" at bounding box center [199, 166] width 4 height 4
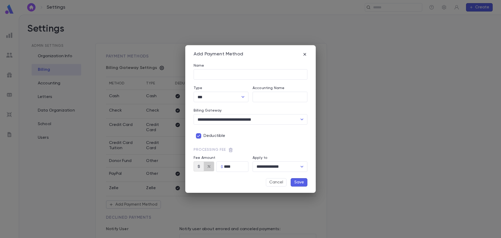
click at [210, 167] on icon "button" at bounding box center [209, 166] width 4 height 4
click at [196, 168] on button "button" at bounding box center [198, 166] width 10 height 10
click at [208, 168] on icon "button" at bounding box center [209, 166] width 4 height 4
click at [199, 167] on icon "button" at bounding box center [199, 166] width 4 height 4
type input "****"
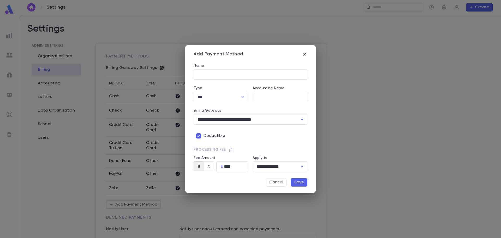
click at [306, 54] on icon "button" at bounding box center [304, 54] width 5 height 5
